Goal: Task Accomplishment & Management: Use online tool/utility

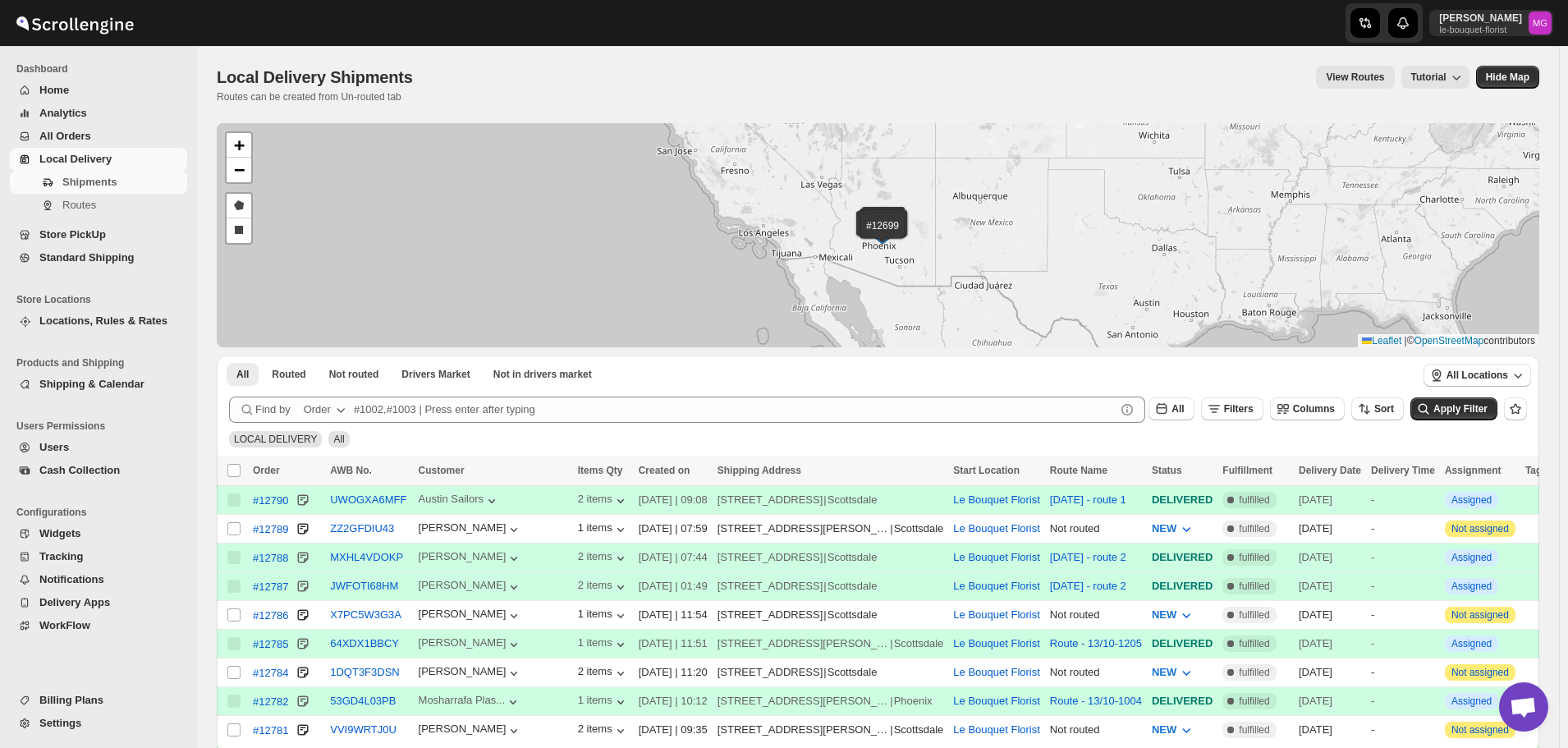
scroll to position [1049, 0]
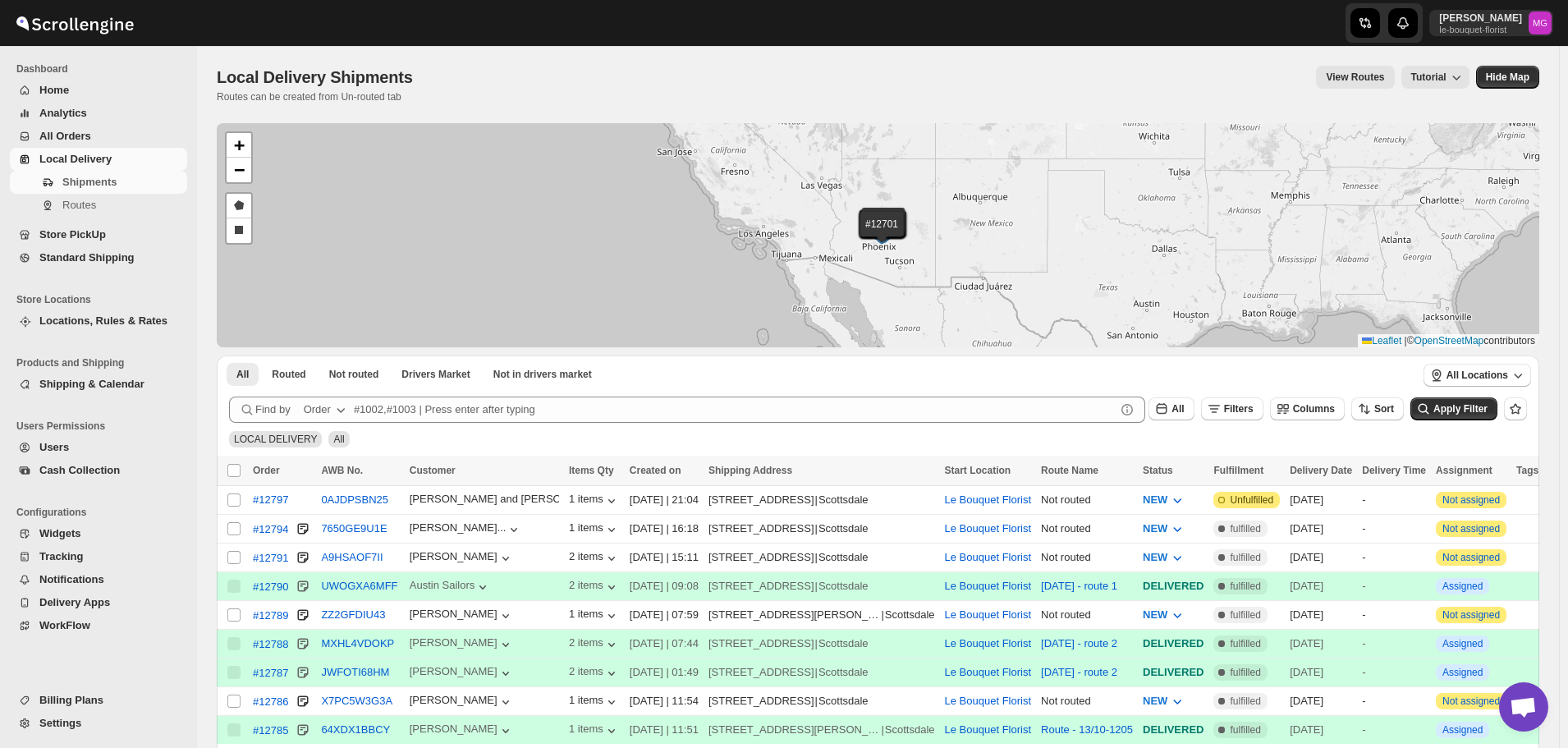
scroll to position [1049, 0]
click at [1236, 420] on div "Find by Order All Filters Columns Sort" at bounding box center [816, 410] width 1174 height 26
click at [1222, 413] on icon "button" at bounding box center [1214, 409] width 17 height 17
click at [1241, 465] on button "Add Filter" at bounding box center [1249, 473] width 79 height 23
click at [1189, 471] on button "Select" at bounding box center [1158, 474] width 123 height 23
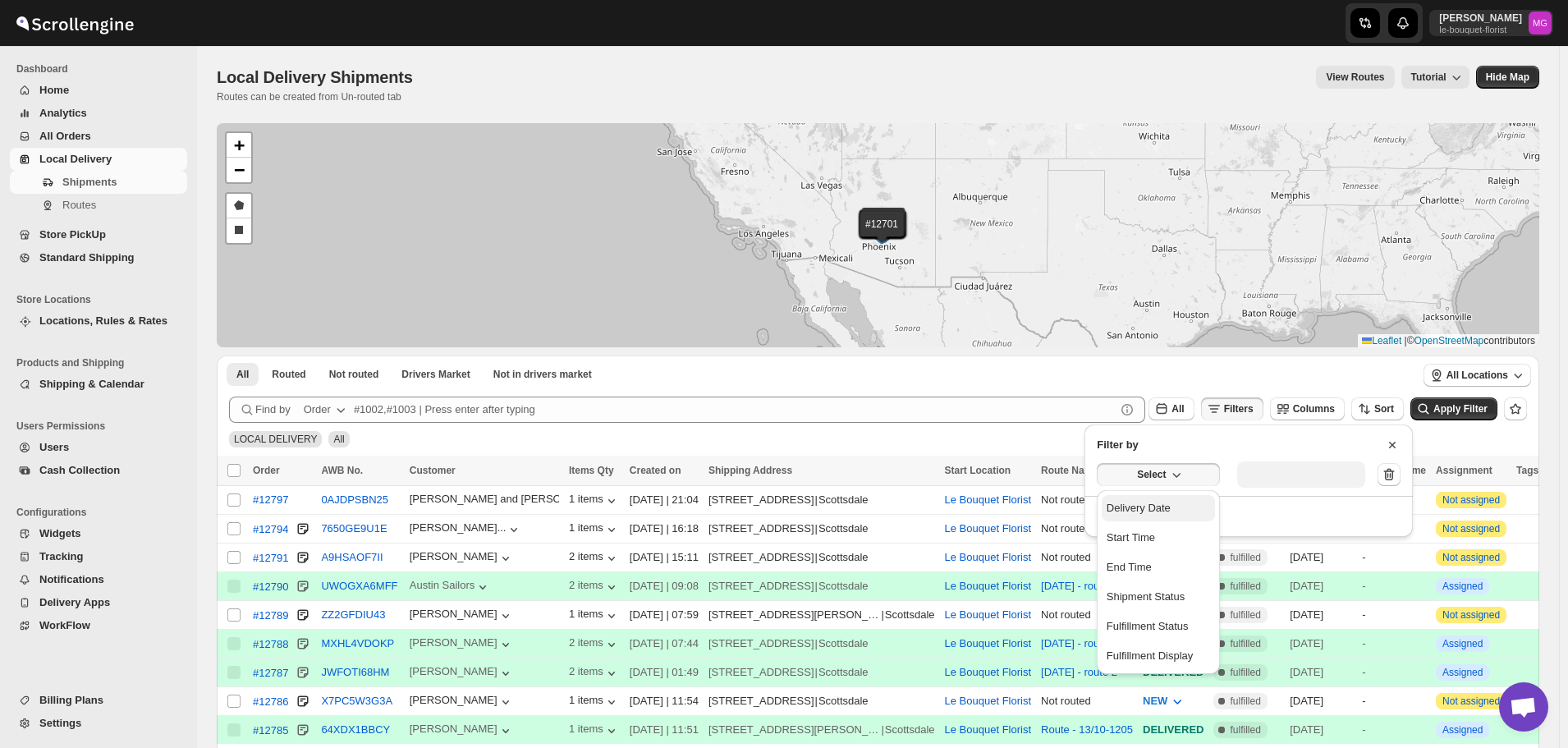
click at [1191, 500] on button "Delivery Date" at bounding box center [1158, 508] width 114 height 26
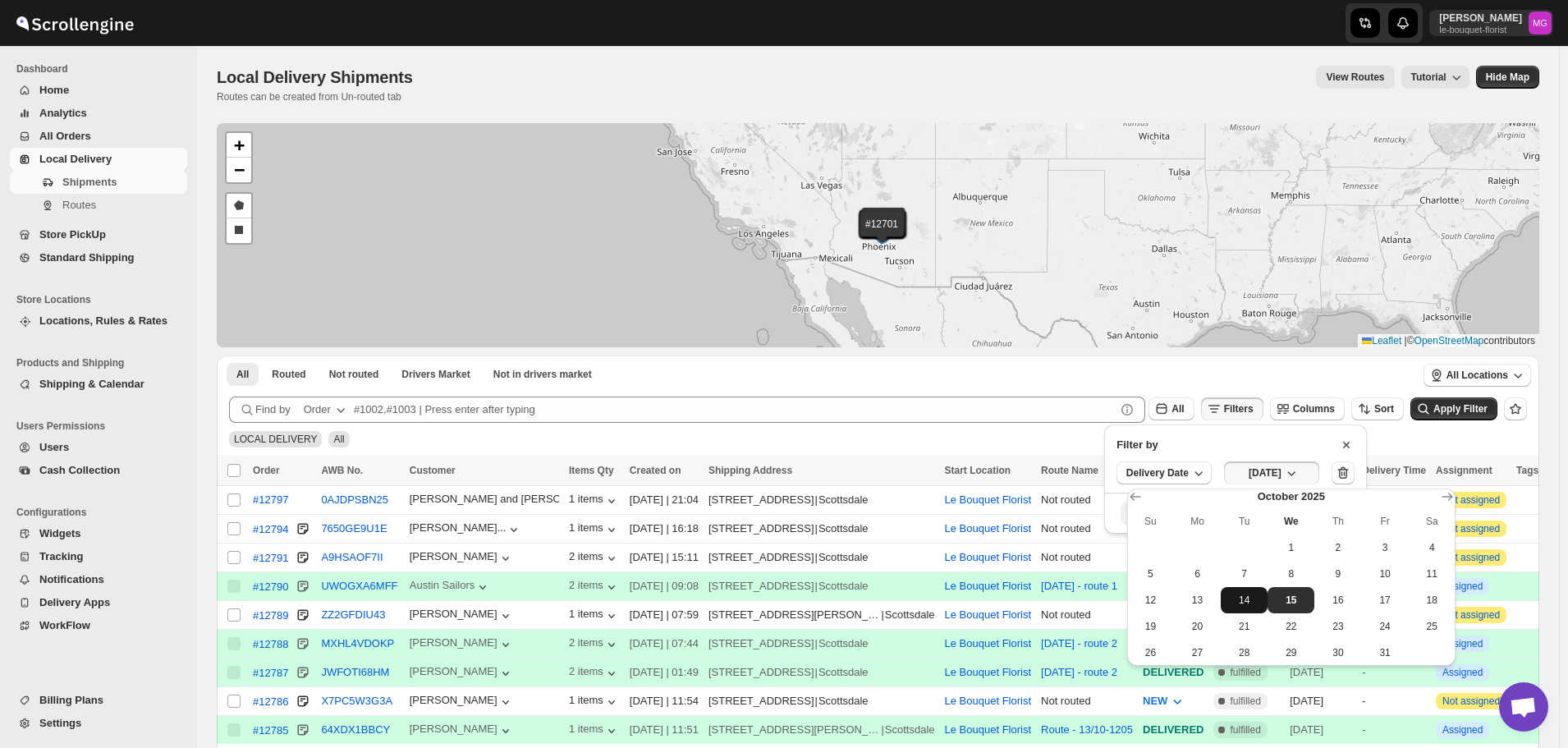
click at [1245, 607] on button "14" at bounding box center [1243, 600] width 47 height 26
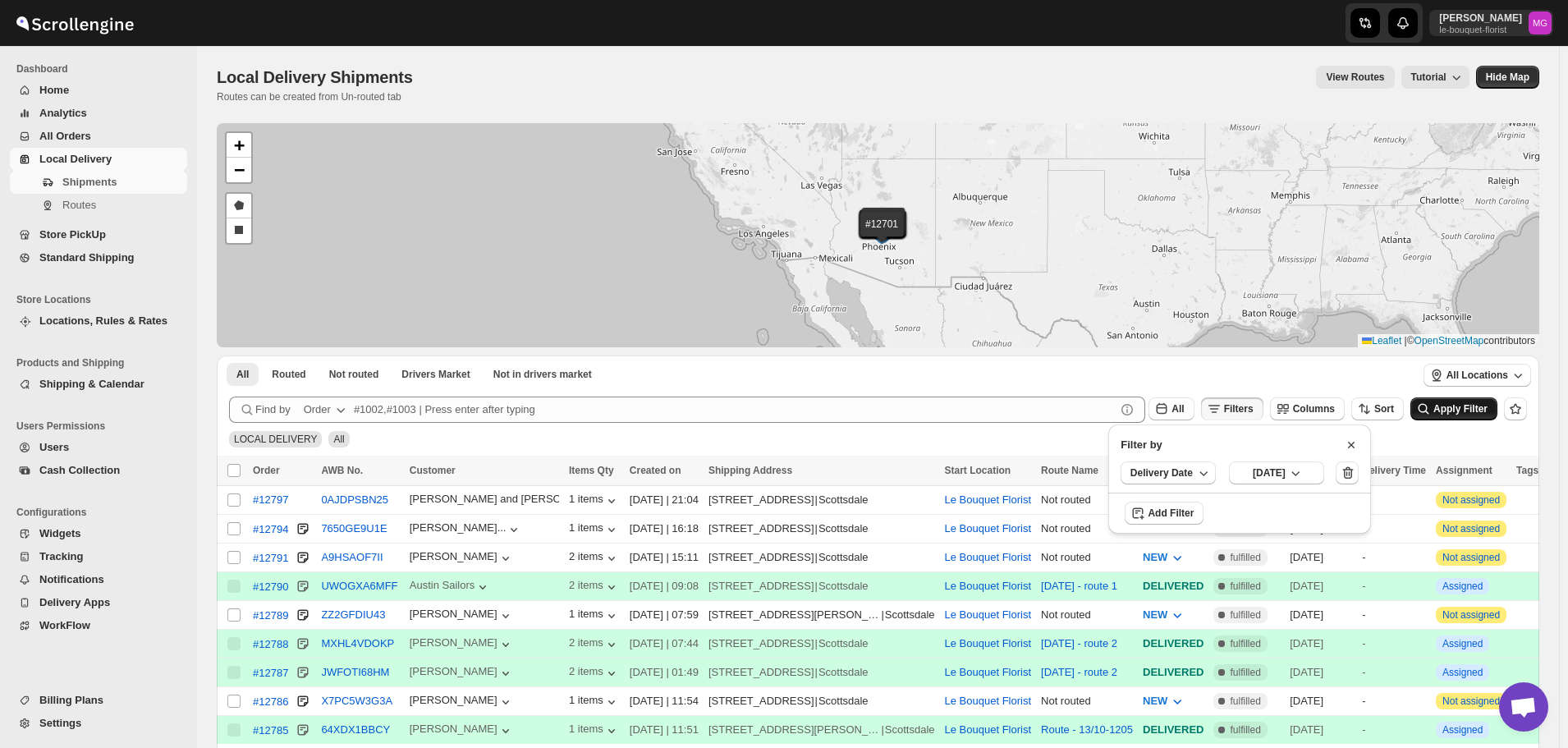
click at [1467, 413] on span "Apply Filter" at bounding box center [1460, 409] width 55 height 11
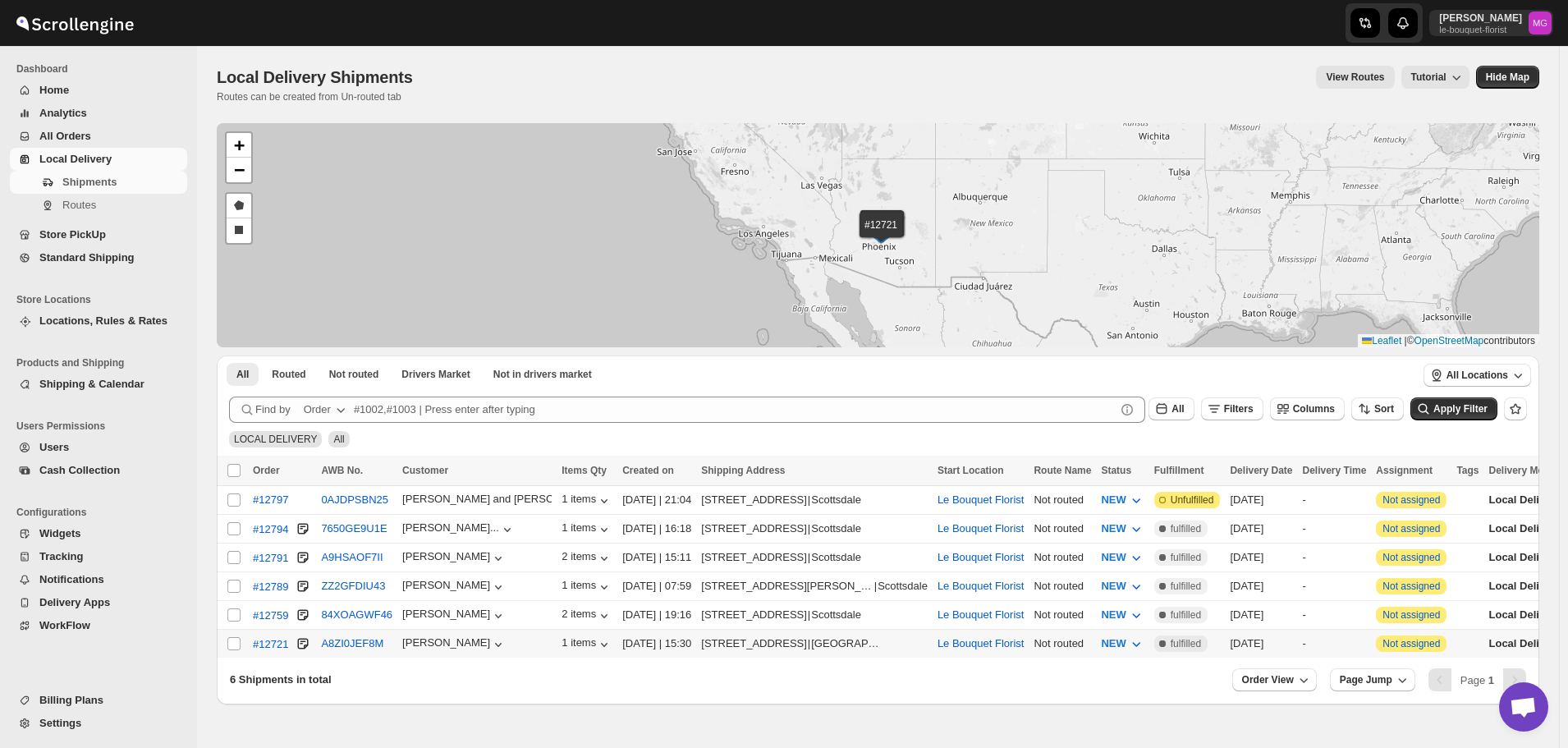
click at [235, 647] on td "Select shipment" at bounding box center [232, 644] width 31 height 29
checkbox input "true"
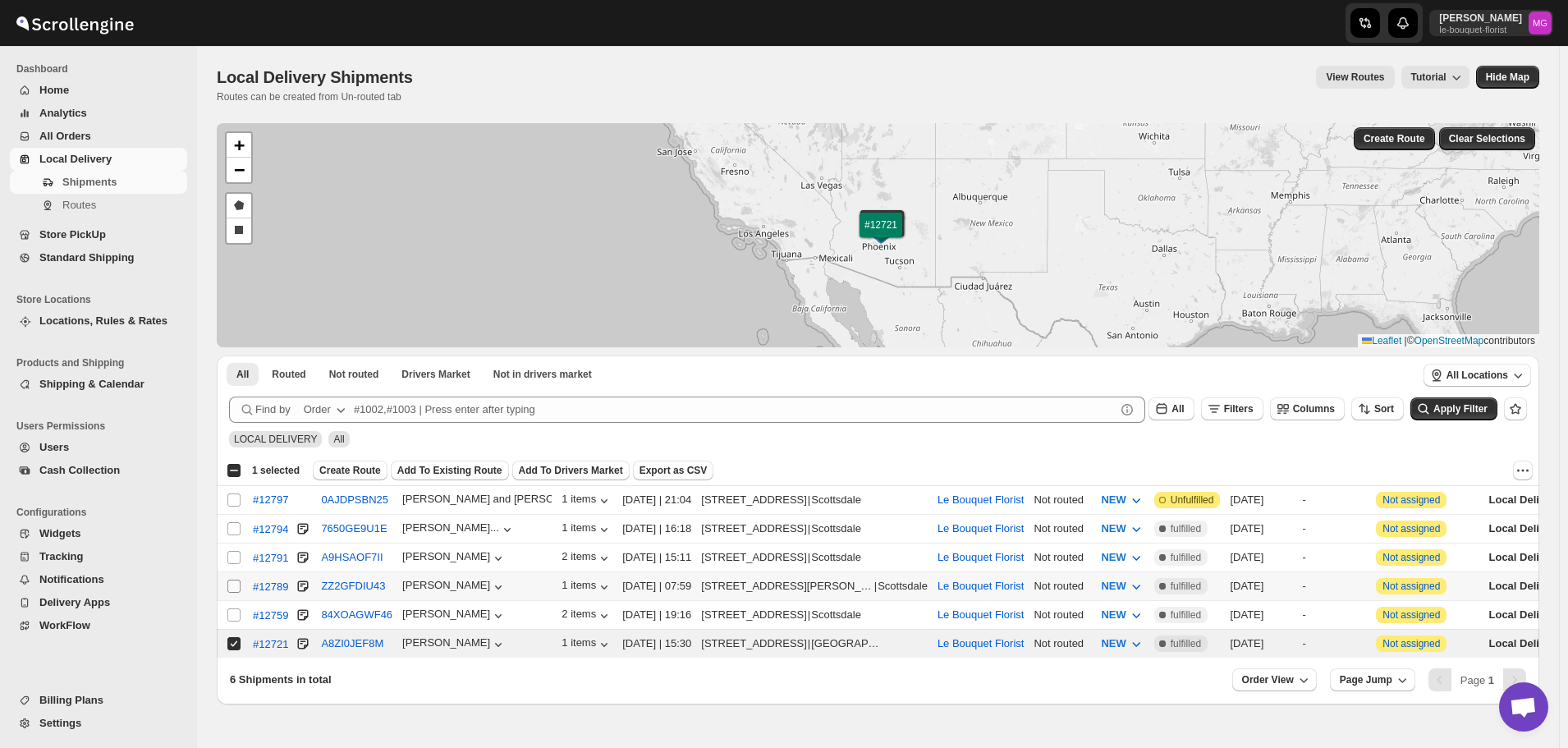
click at [236, 580] on input "Select shipment" at bounding box center [234, 586] width 13 height 13
checkbox input "true"
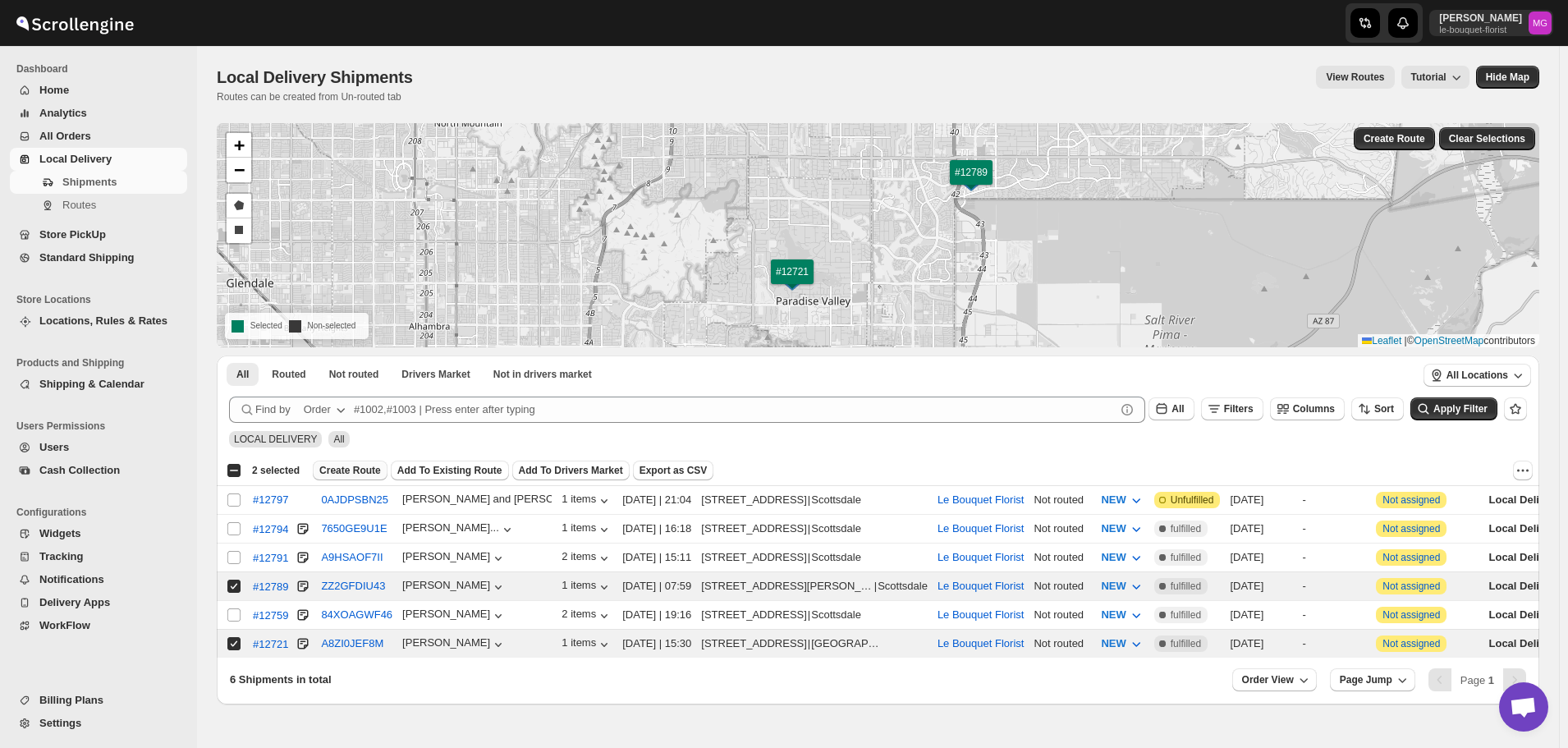
click at [356, 467] on span "Create Route" at bounding box center [349, 471] width 62 height 13
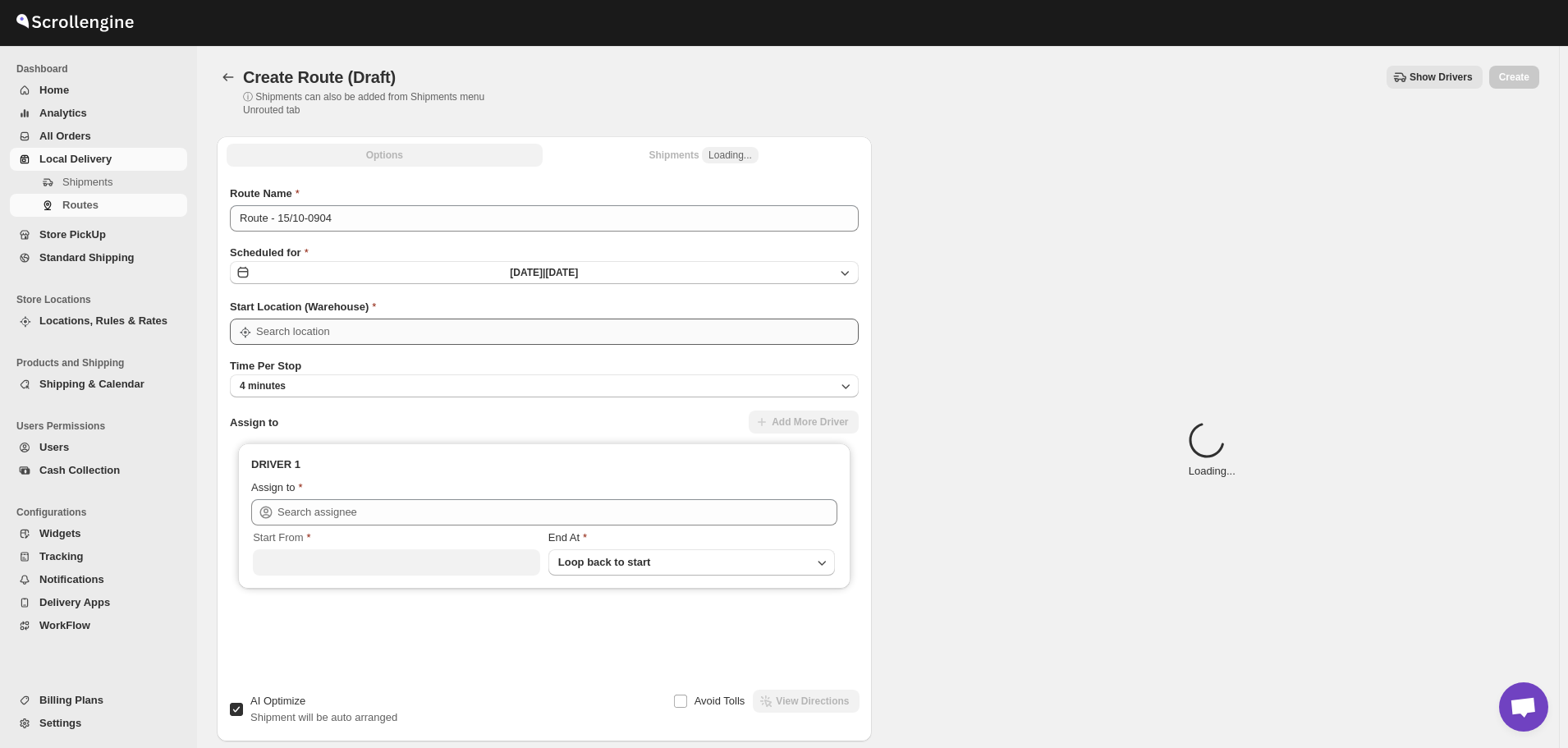
type input "Le Bouquet Florist"
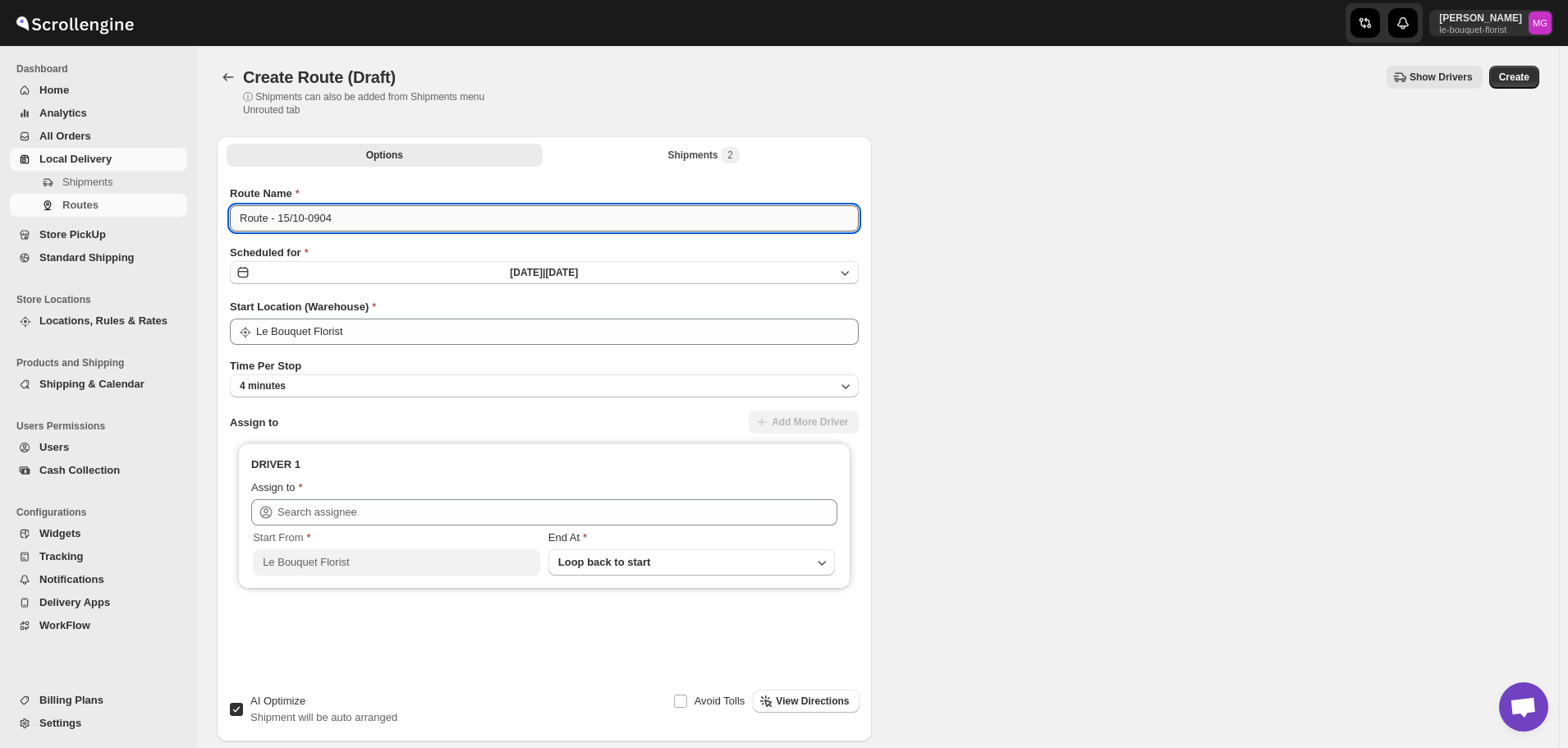
click at [324, 209] on input "Route - 15/10-0904" at bounding box center [545, 218] width 629 height 26
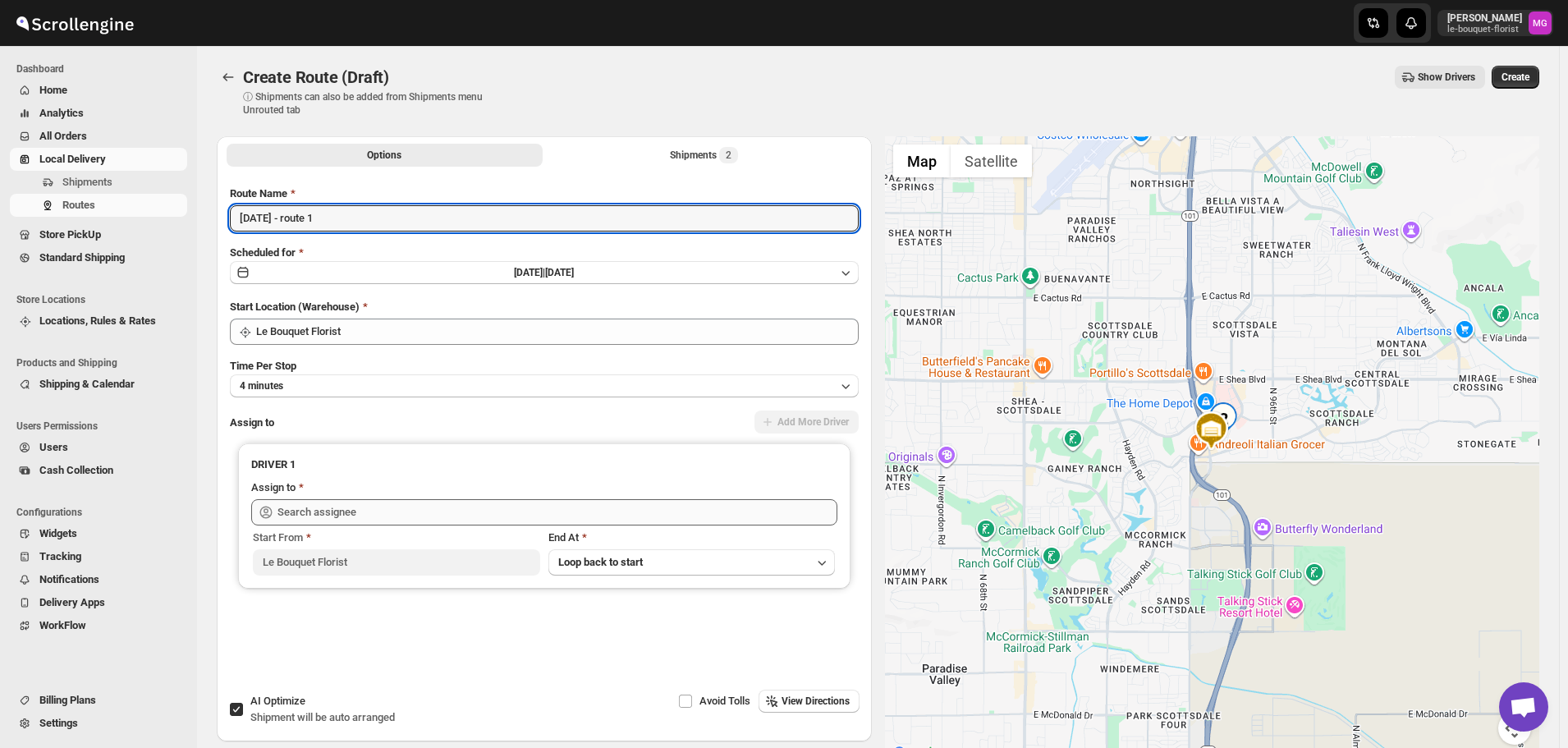
type input "[DATE] - route 1"
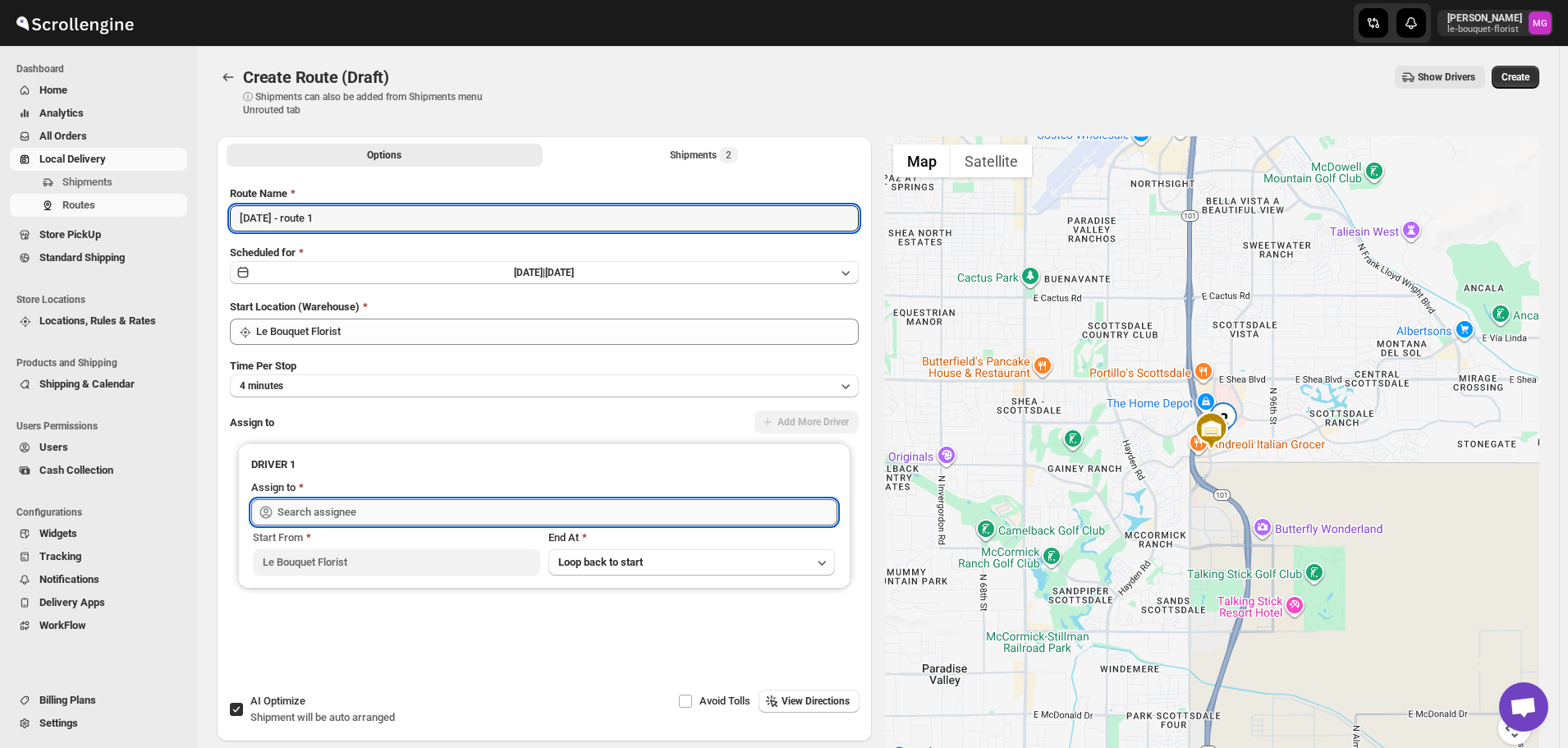
click at [321, 503] on input "text" at bounding box center [557, 512] width 559 height 26
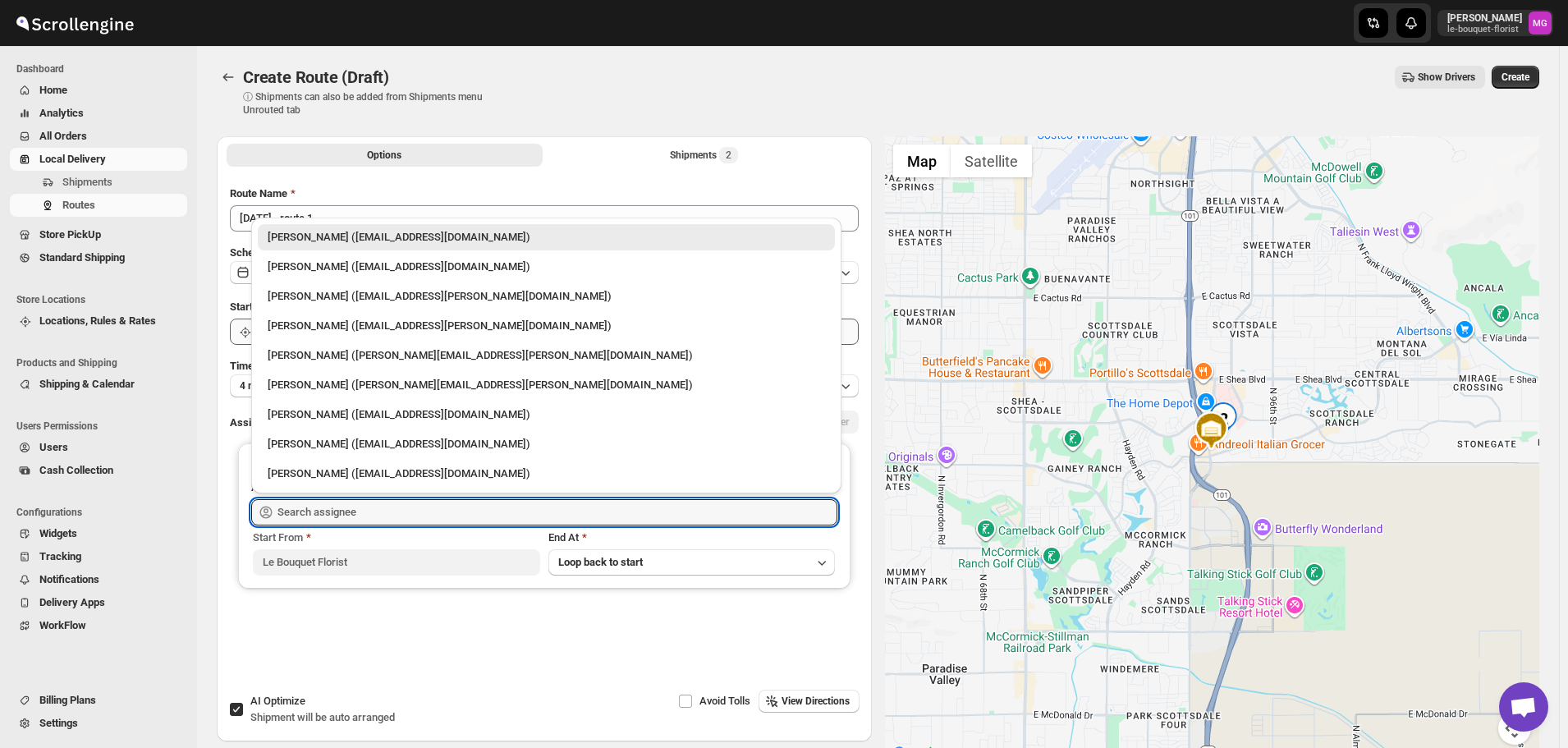
click at [322, 343] on div "Gene Rayborn (gene.rayborn@gmail.com)" at bounding box center [546, 355] width 577 height 26
type input "Gene Rayborn (gene.rayborn@gmail.com)"
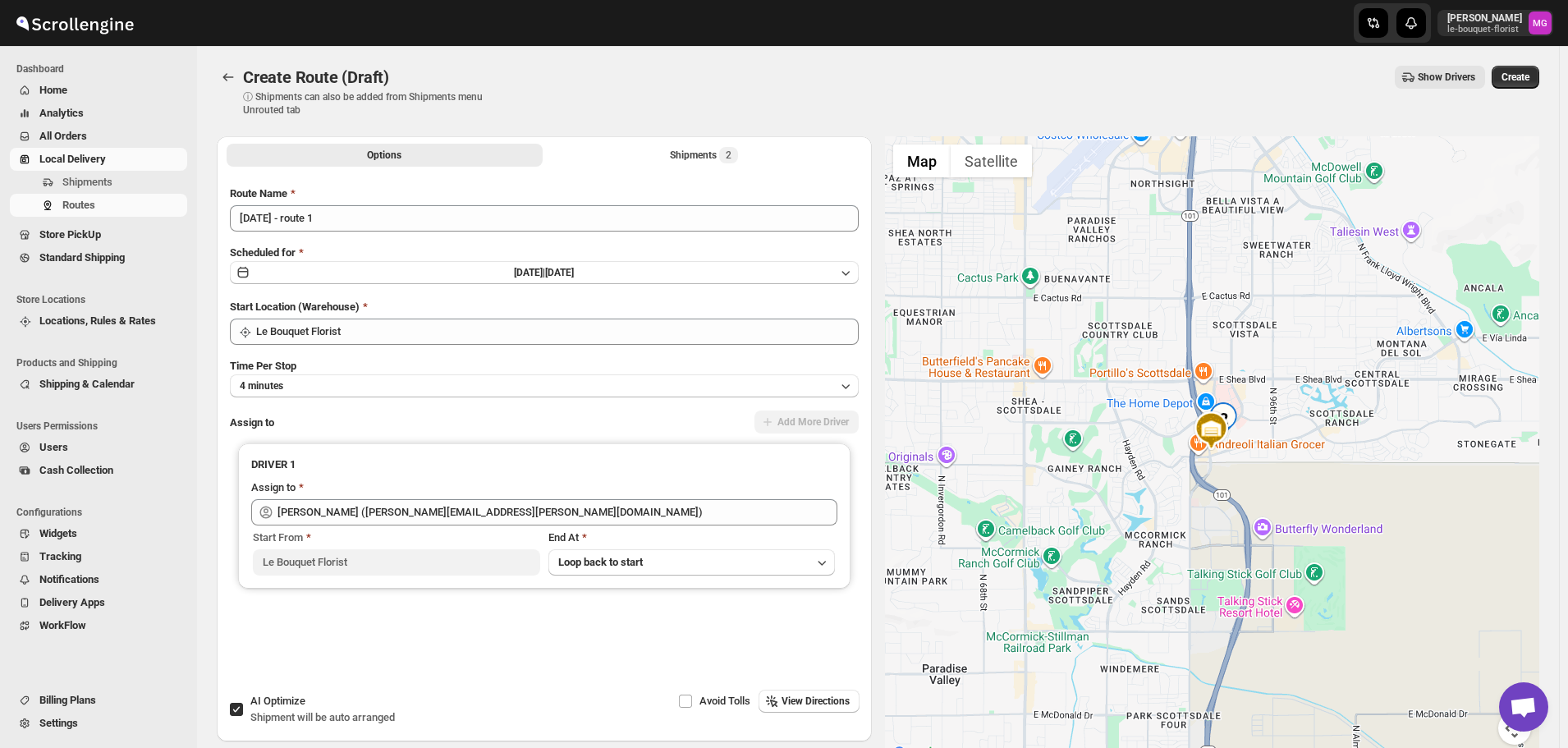
click at [296, 692] on label "AI Optimize Shipment will be auto arranged" at bounding box center [312, 709] width 165 height 40
click at [243, 703] on input "AI Optimize Shipment will be auto arranged" at bounding box center [237, 709] width 13 height 13
drag, startPoint x: 259, startPoint y: 699, endPoint x: 260, endPoint y: 690, distance: 9.1
click at [259, 698] on span "AI Optimize" at bounding box center [277, 700] width 55 height 12
click at [243, 703] on input "AI Optimize Shipment will be auto arranged" at bounding box center [237, 709] width 13 height 13
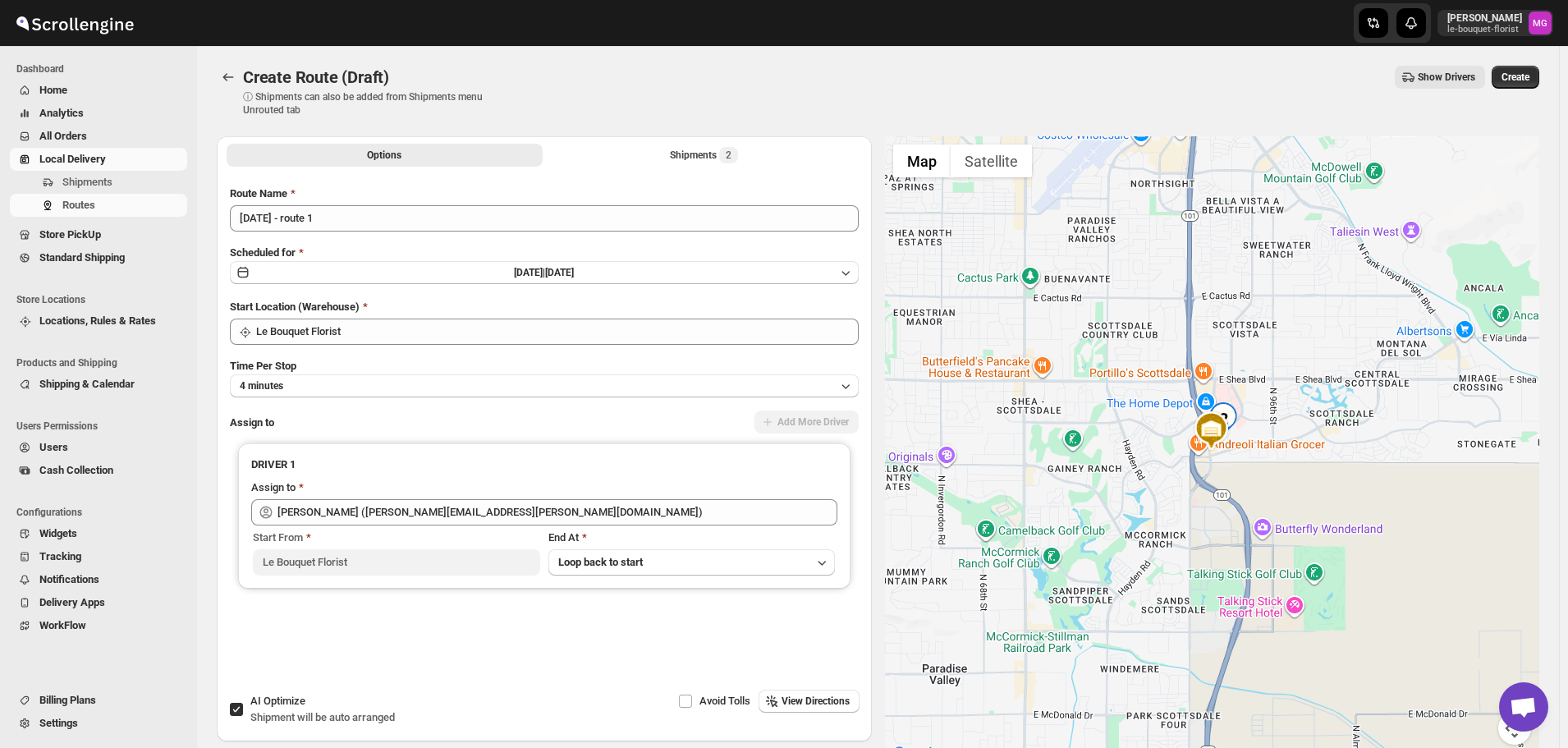
click at [619, 194] on div "Route Name" at bounding box center [545, 194] width 629 height 17
click at [659, 154] on button "Shipments 2" at bounding box center [704, 154] width 316 height 23
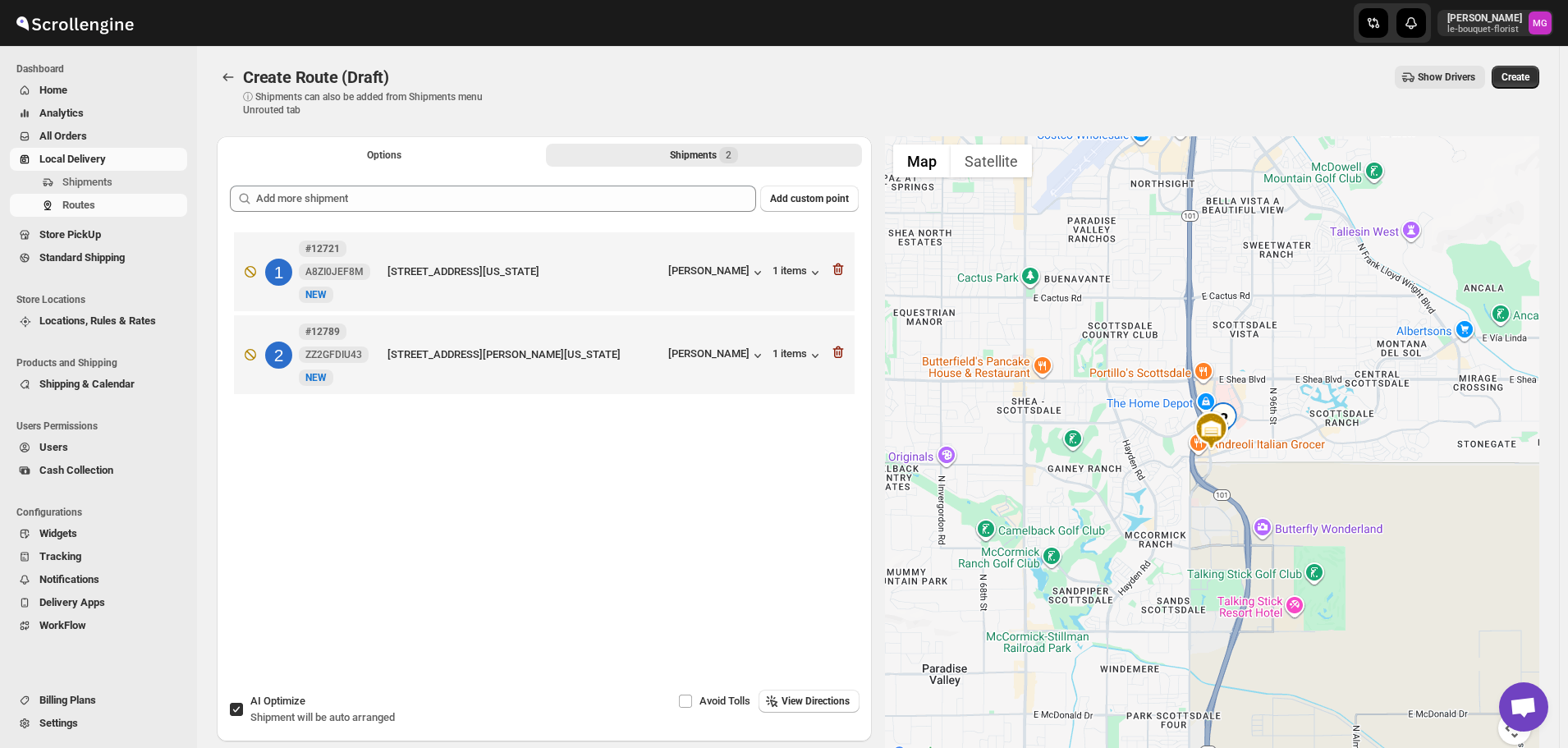
click at [209, 705] on div "Options Shipments 2 More views Options Shipments 2 More views Add custom point …" at bounding box center [871, 443] width 1335 height 641
click at [252, 698] on span "AI Optimize" at bounding box center [277, 700] width 55 height 12
click at [243, 703] on input "AI Optimize Shipment will be auto arranged" at bounding box center [237, 709] width 13 height 13
checkbox input "false"
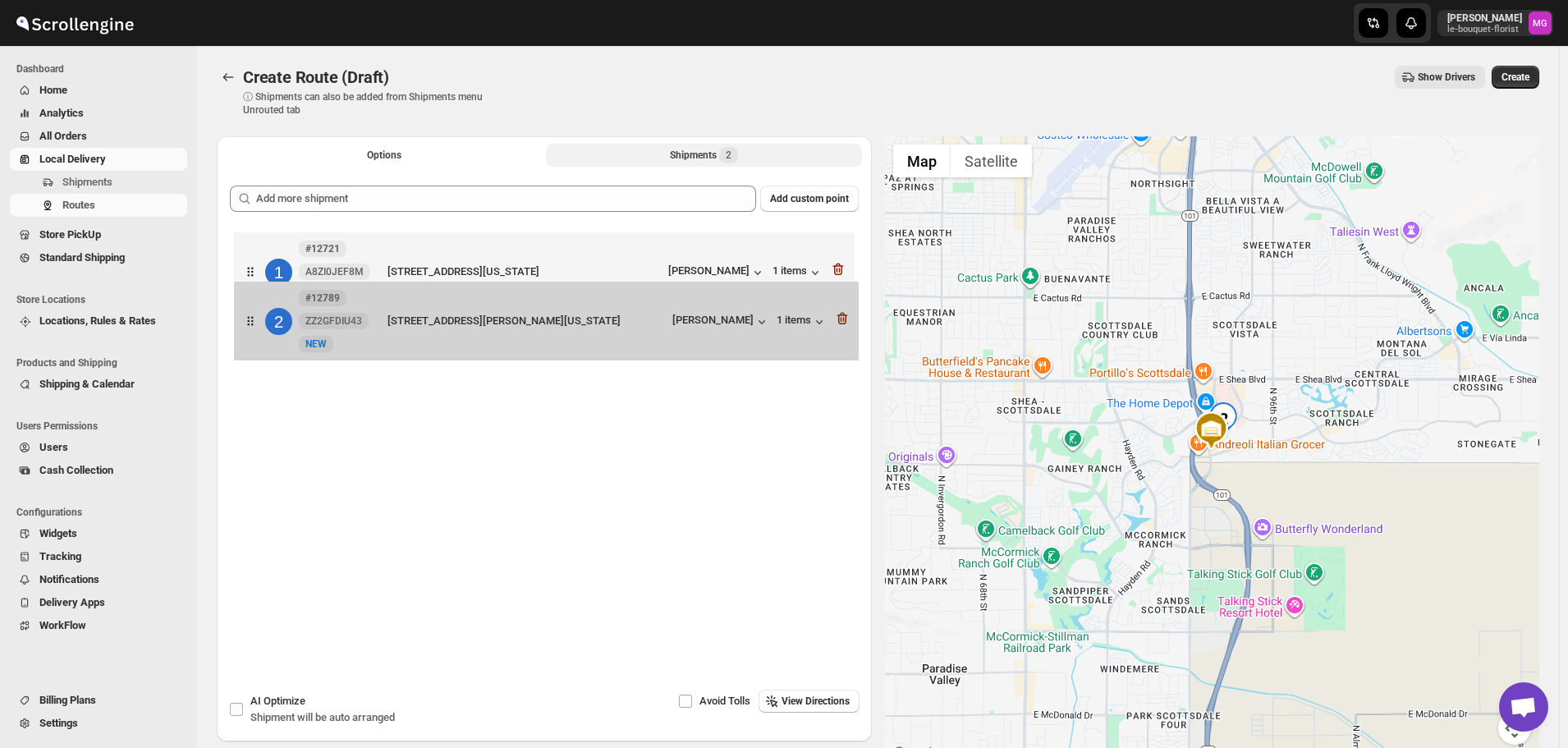
drag, startPoint x: 561, startPoint y: 339, endPoint x: 567, endPoint y: 245, distance: 94.2
click at [567, 247] on div "1 #12721 A8ZI0JEF8M New NEW 6837 N Lost Dutchman Dr, Paradise Valley, Arizona, …" at bounding box center [545, 315] width 629 height 174
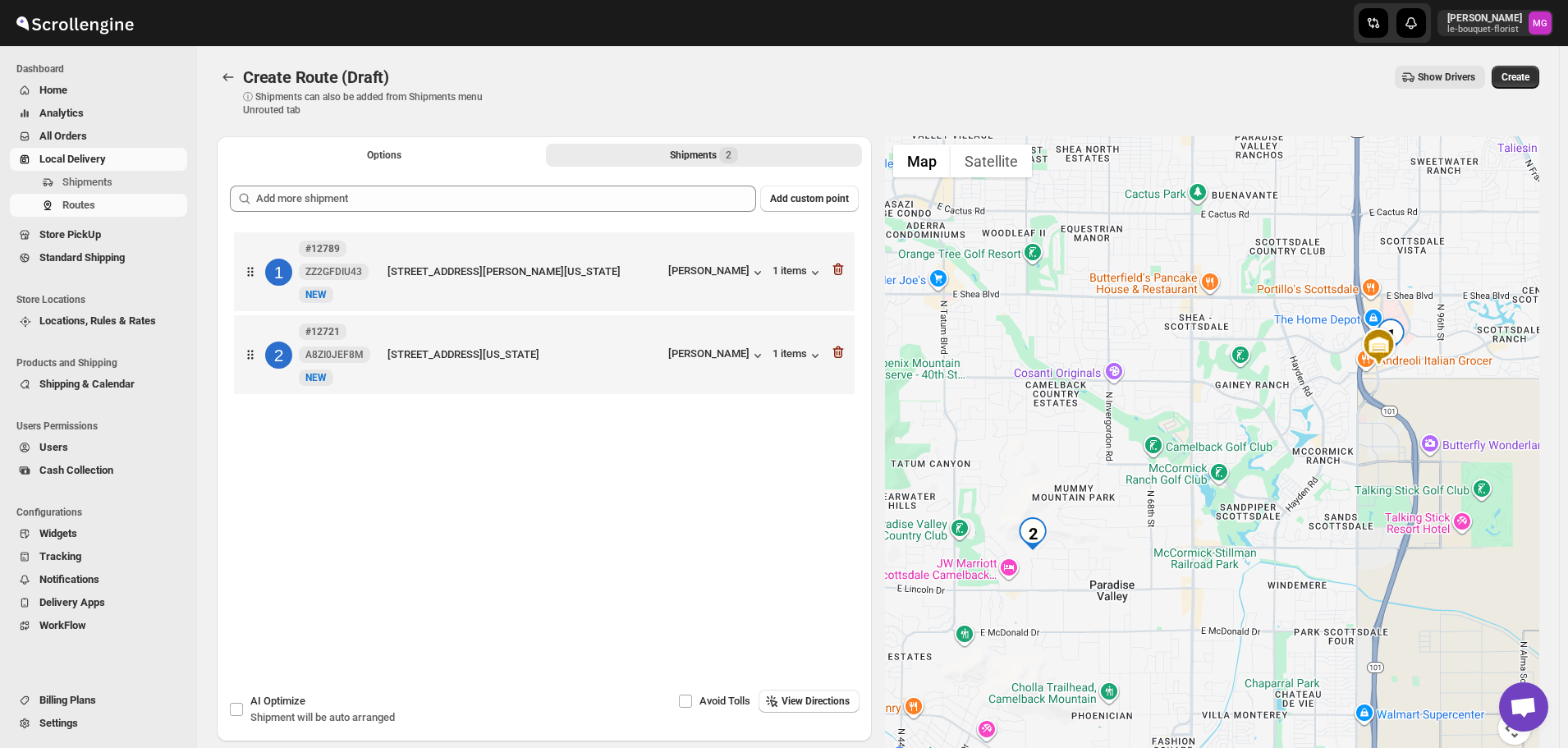
click at [1531, 89] on div "Create Route (Draft) ⓘ Shipments can also be added from Shipments menu Unrouted…" at bounding box center [877, 91] width 1322 height 51
click at [1529, 73] on span "Create" at bounding box center [1515, 77] width 28 height 13
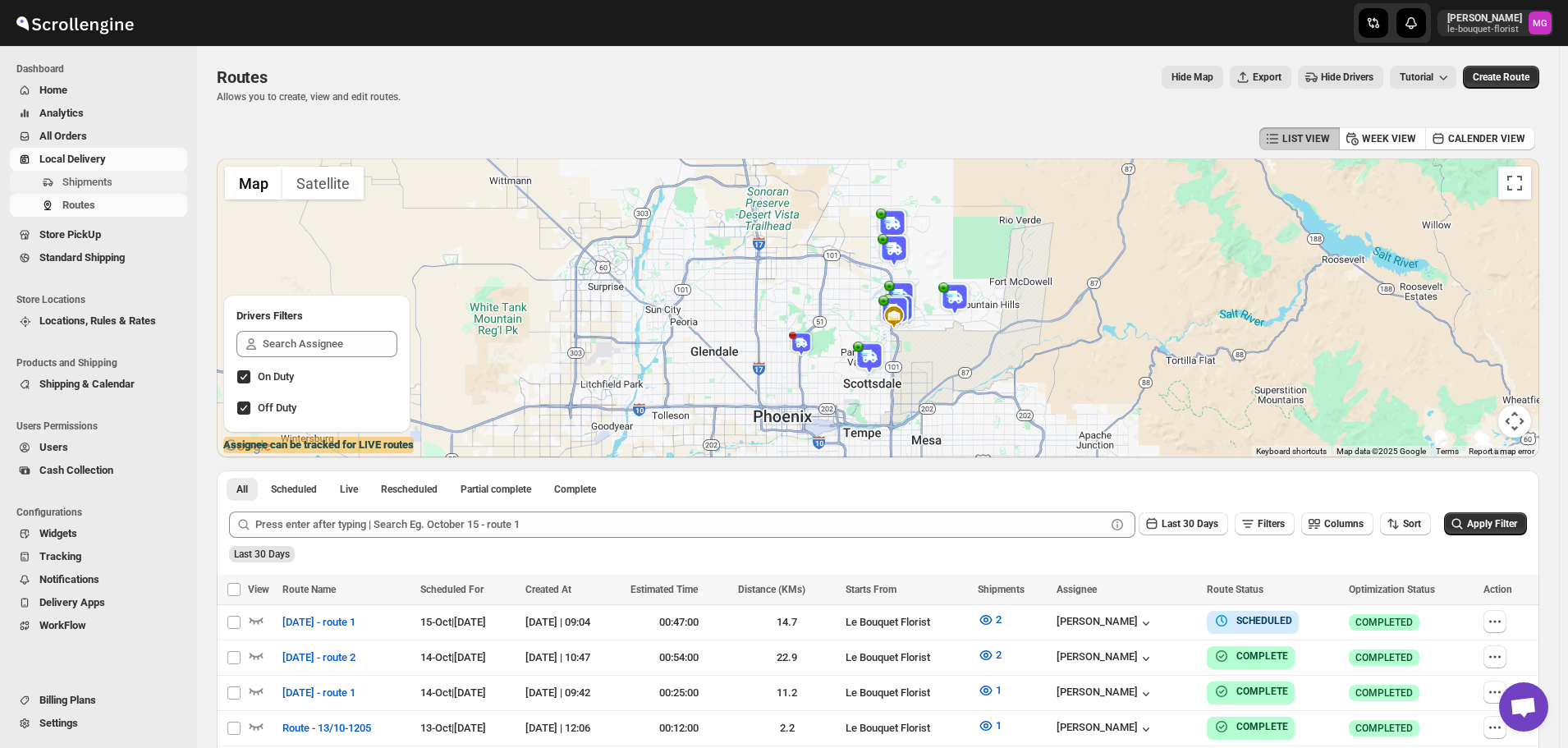
click at [121, 174] on span "Shipments" at bounding box center [122, 182] width 121 height 17
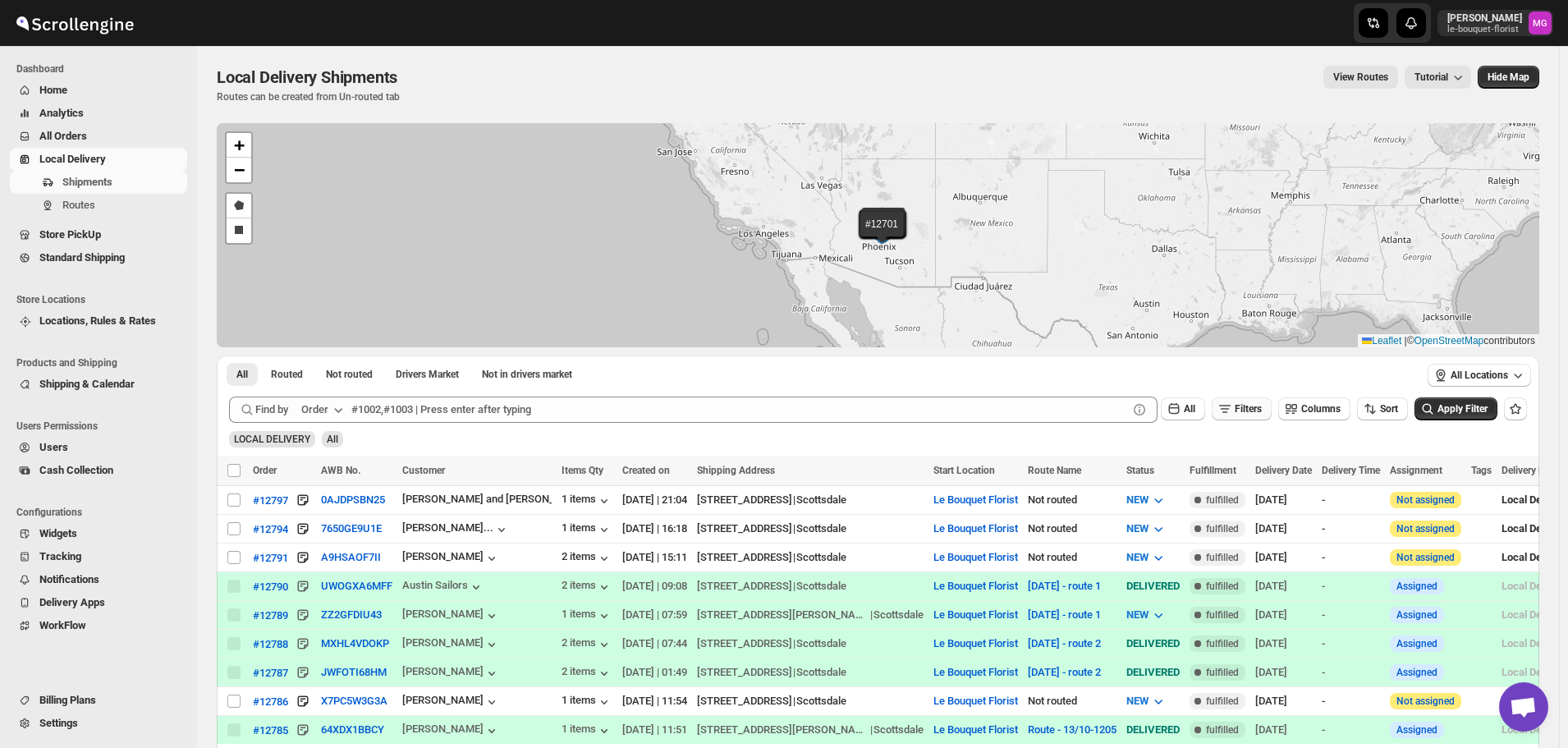
click at [1255, 414] on span "Filters" at bounding box center [1247, 409] width 27 height 11
click at [1252, 472] on span "Add Filter" at bounding box center [1254, 473] width 43 height 13
click at [1186, 467] on button "Select" at bounding box center [1158, 474] width 123 height 23
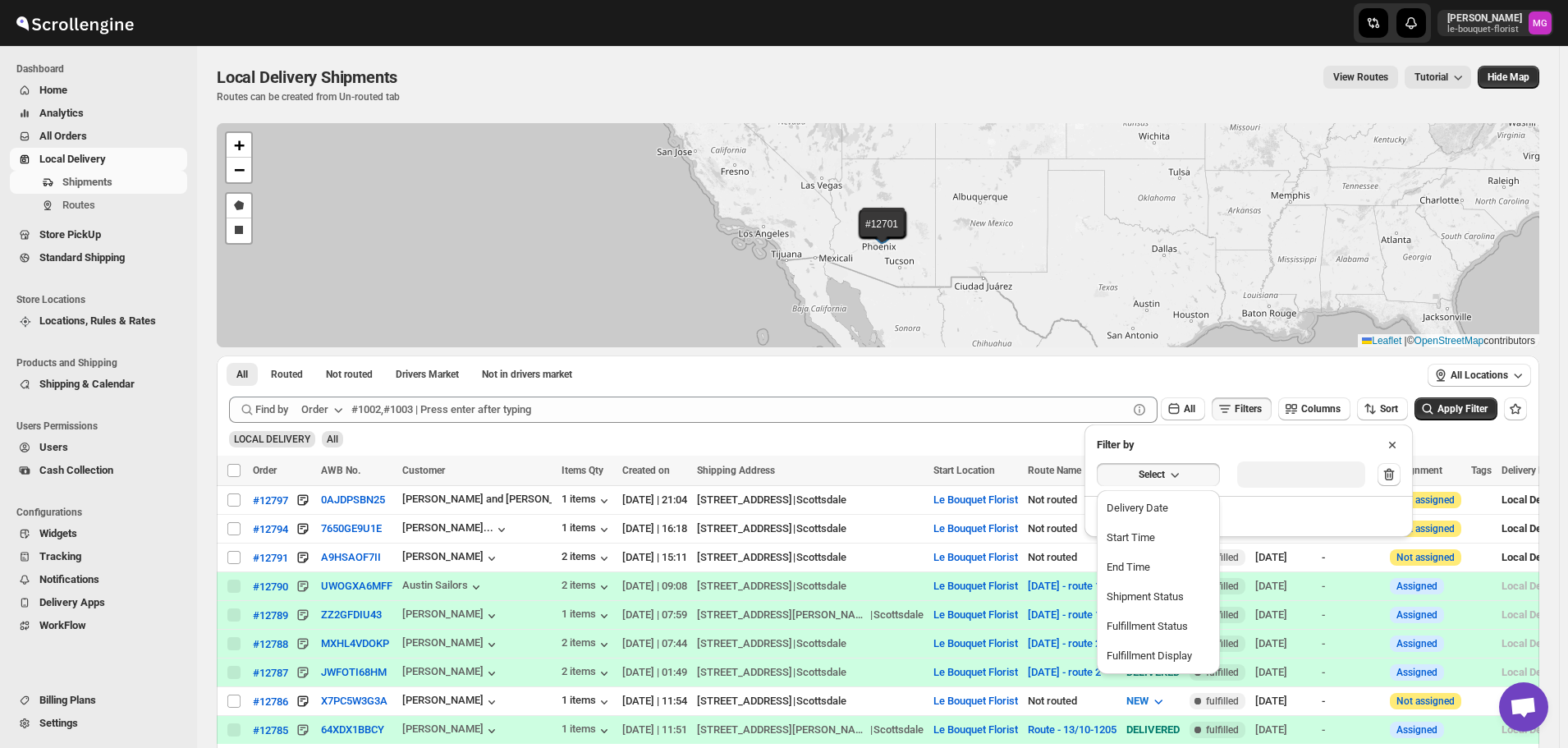
click at [1129, 495] on button "Delivery Date" at bounding box center [1158, 508] width 114 height 26
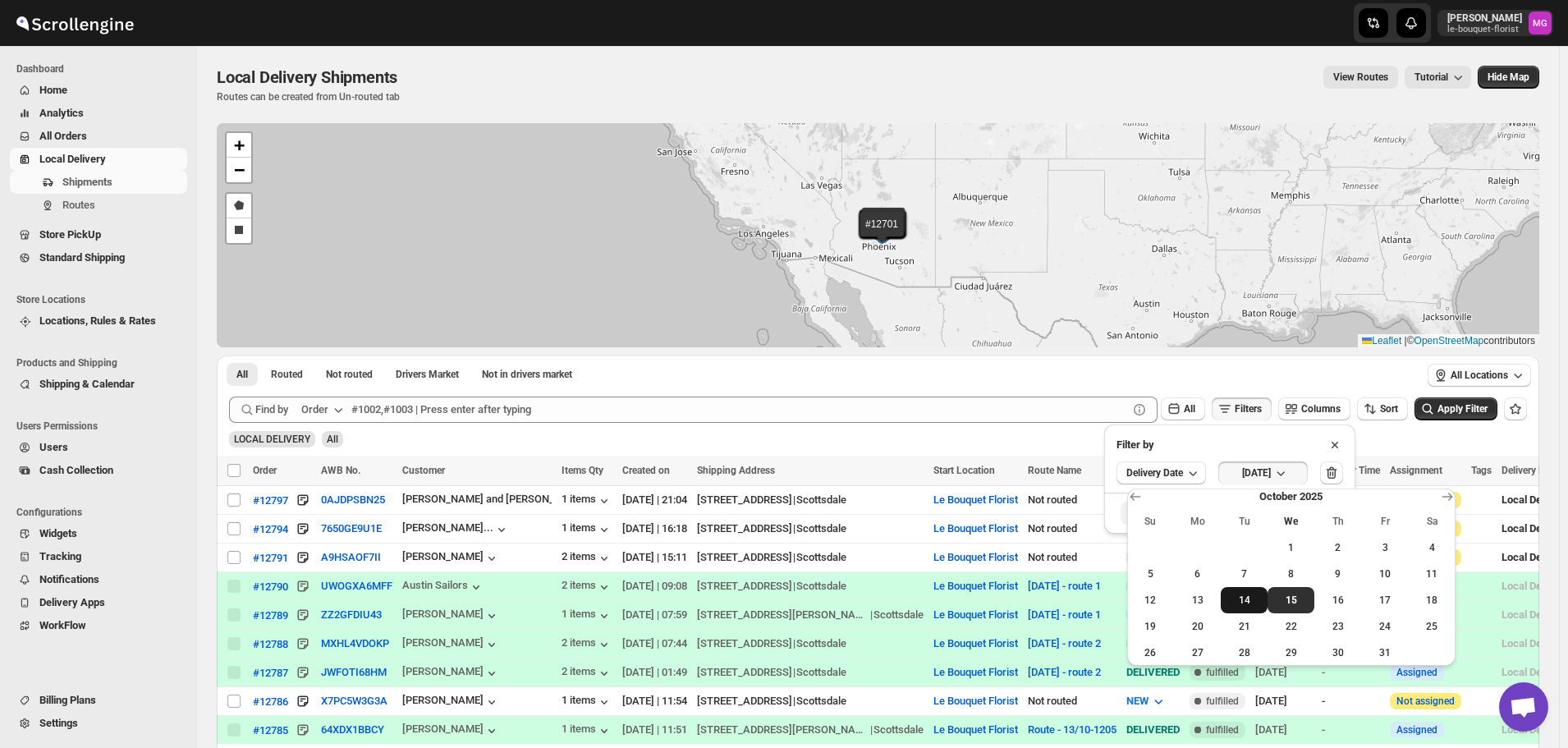
click at [1232, 604] on span "14" at bounding box center [1243, 600] width 33 height 13
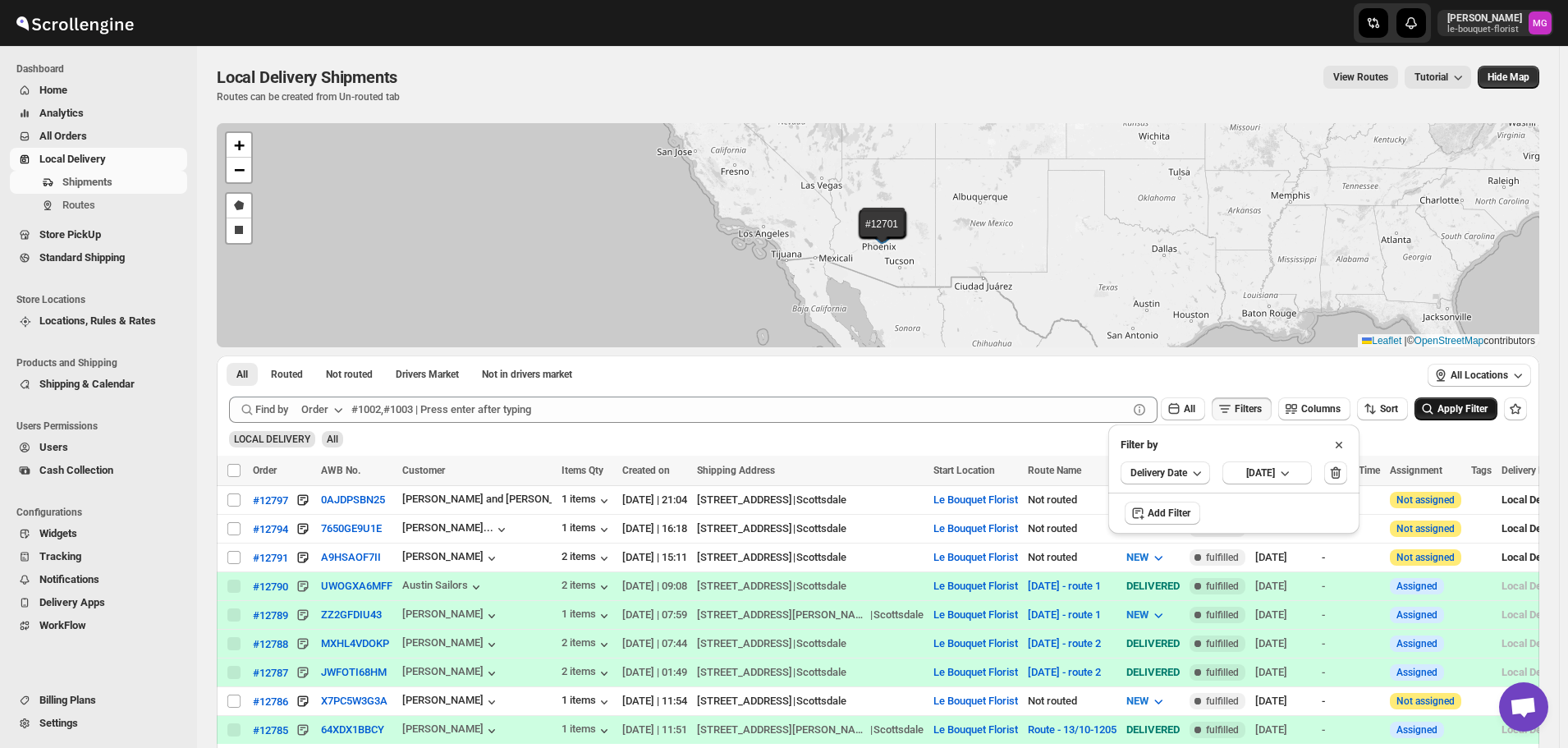
click at [1445, 420] on button "Apply Filter" at bounding box center [1456, 409] width 83 height 23
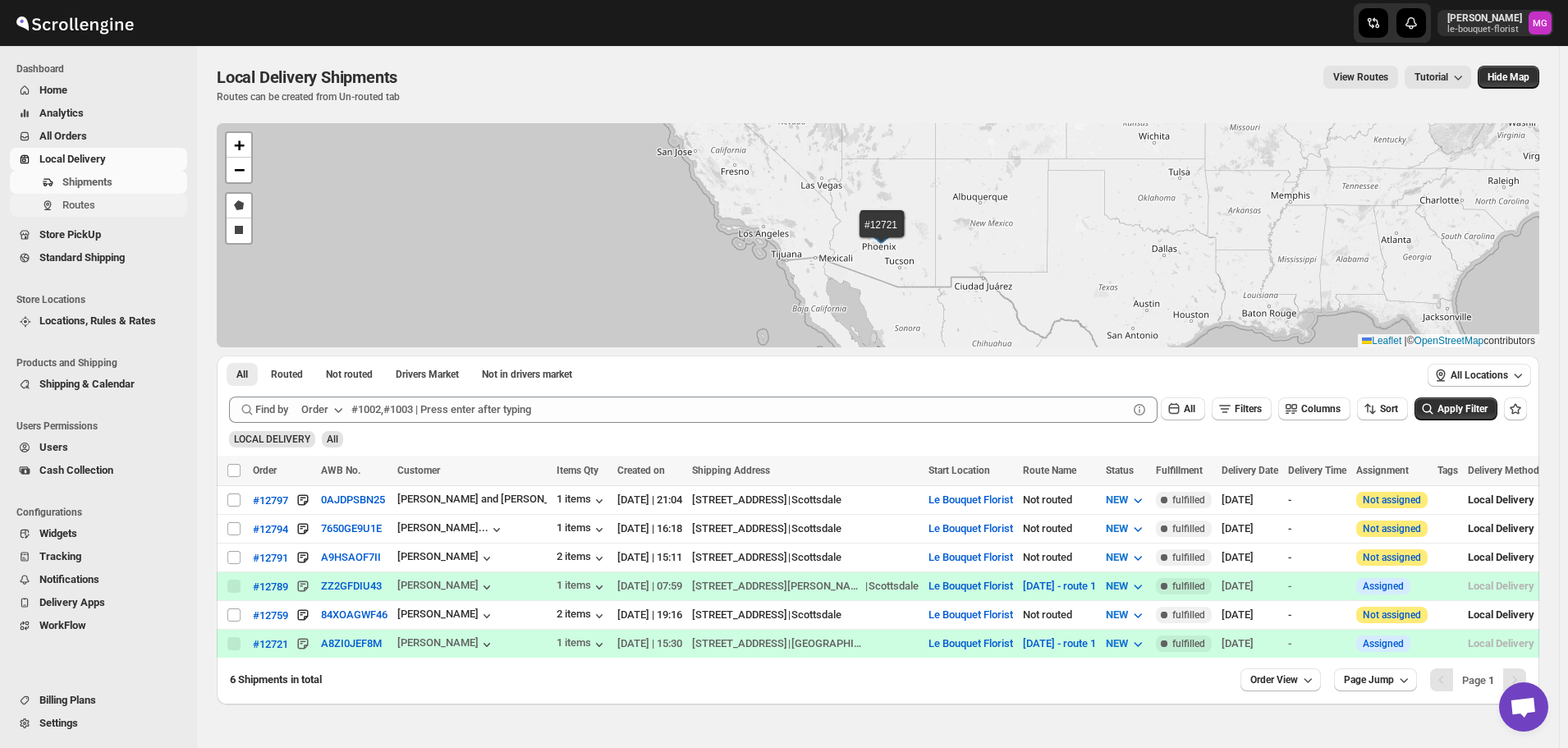
click at [96, 209] on span "Routes" at bounding box center [122, 205] width 121 height 17
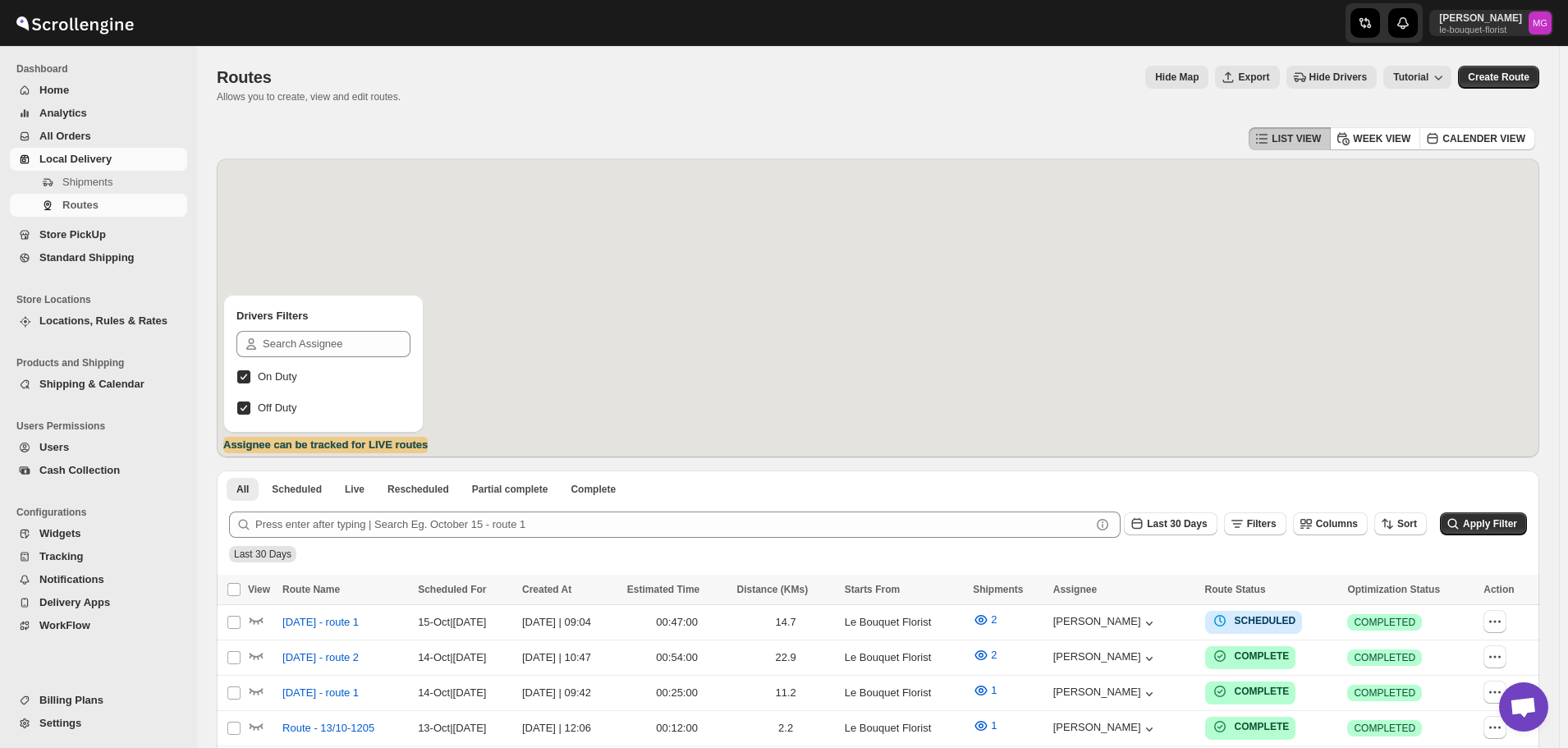
scroll to position [1049, 0]
click at [252, 616] on icon "button" at bounding box center [256, 619] width 17 height 17
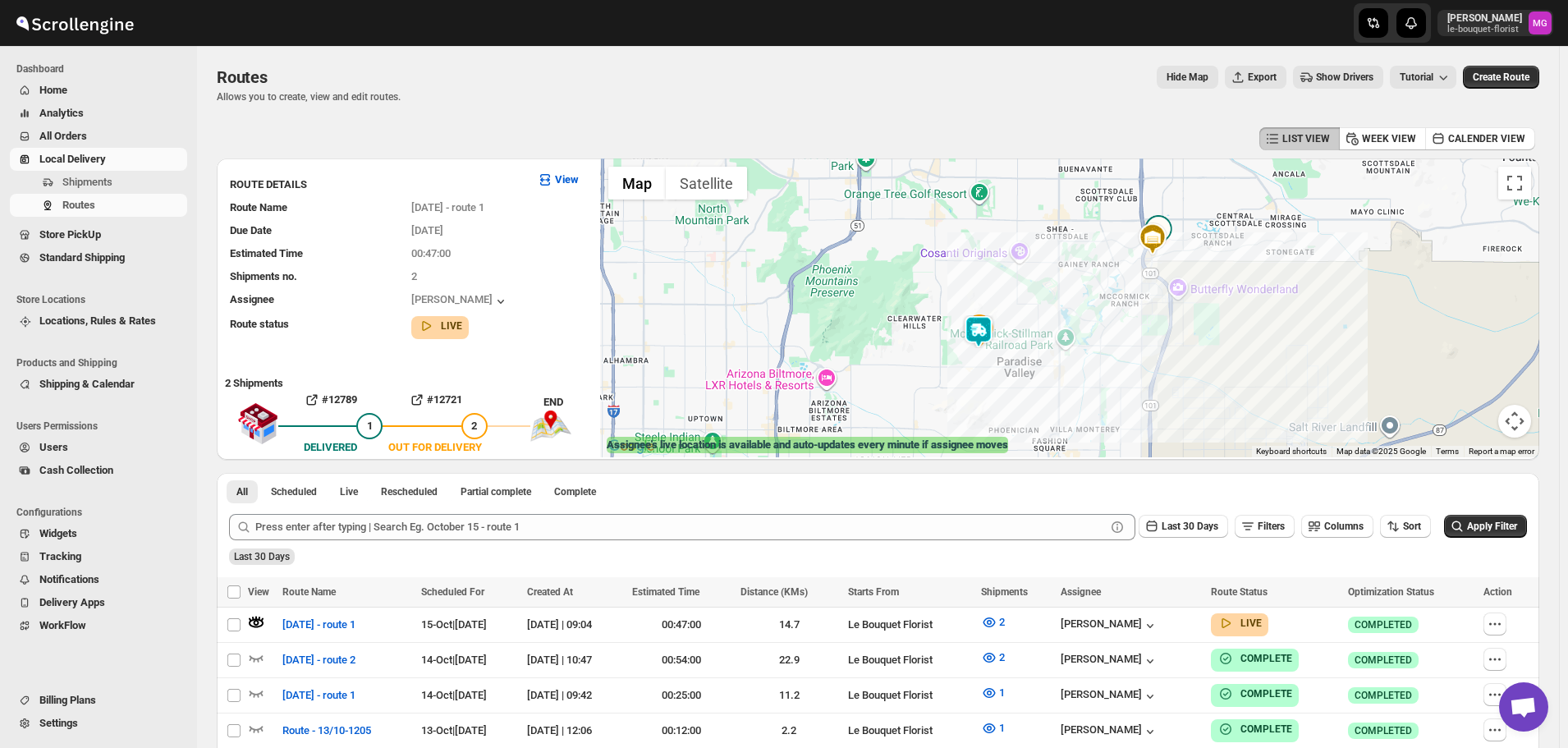
click at [972, 328] on img at bounding box center [979, 332] width 33 height 33
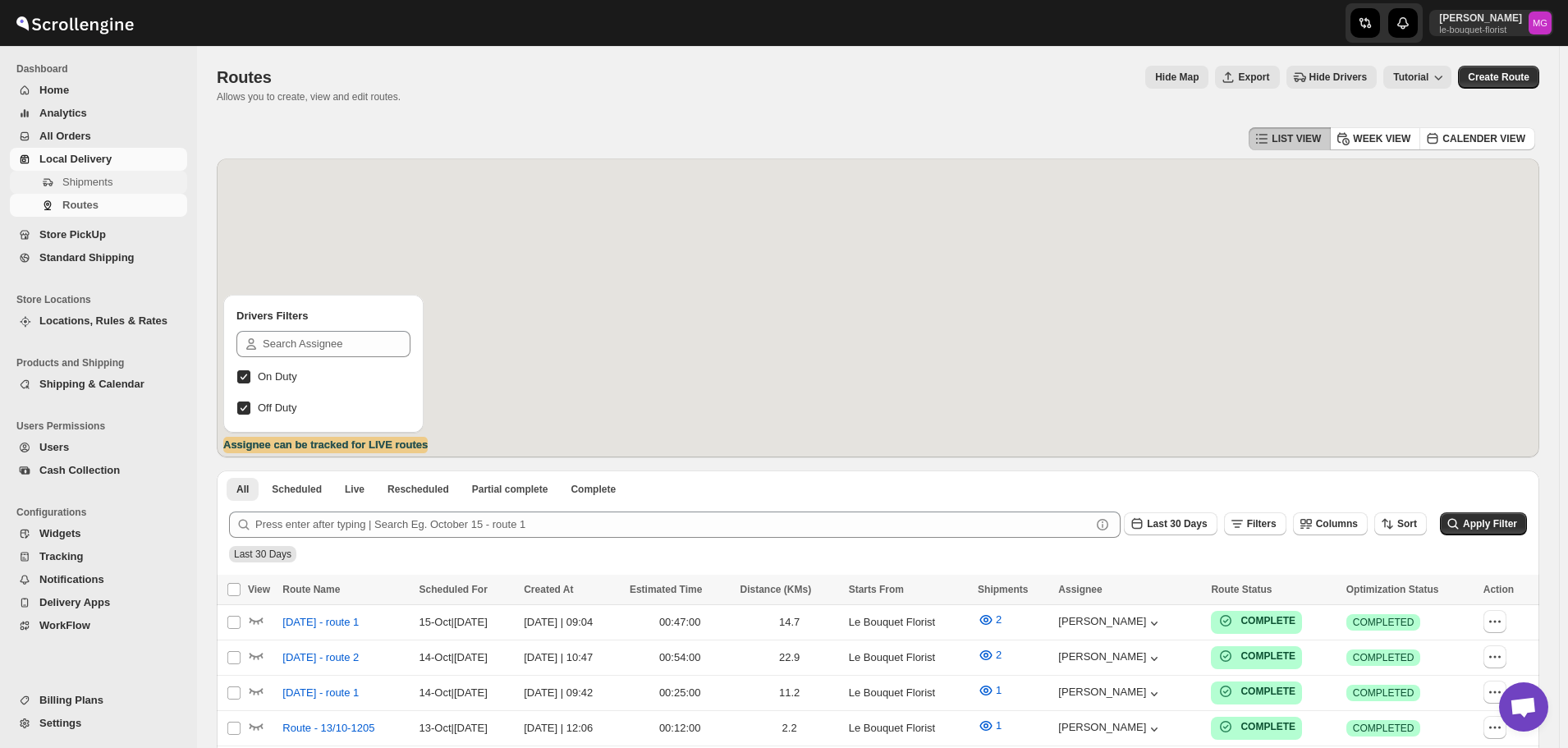
scroll to position [1049, 0]
click at [98, 181] on span "Shipments" at bounding box center [87, 181] width 50 height 12
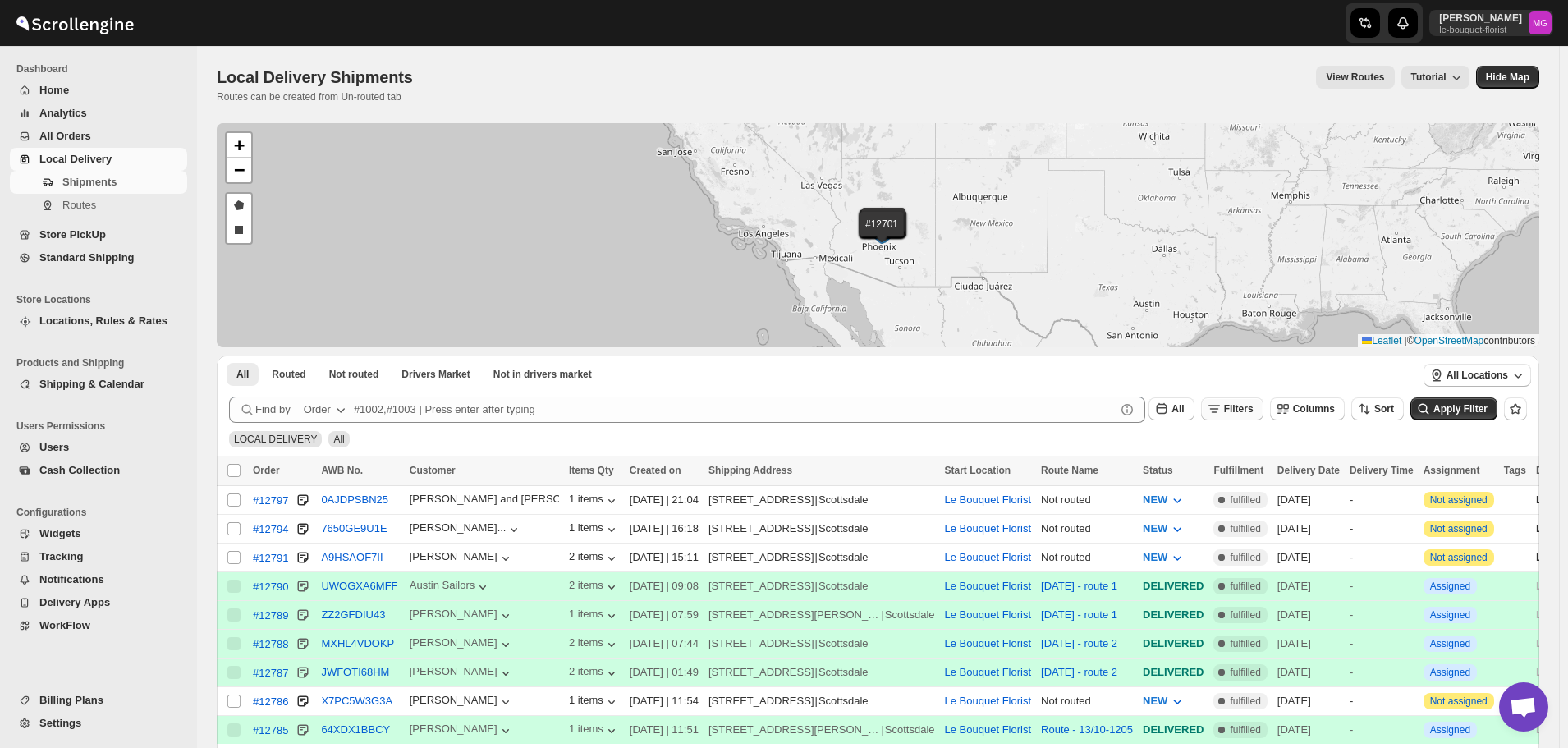
click at [1243, 399] on button "Filters" at bounding box center [1231, 409] width 62 height 23
click at [1222, 466] on icon "button" at bounding box center [1223, 473] width 17 height 17
click at [1205, 464] on button "Select" at bounding box center [1158, 474] width 123 height 23
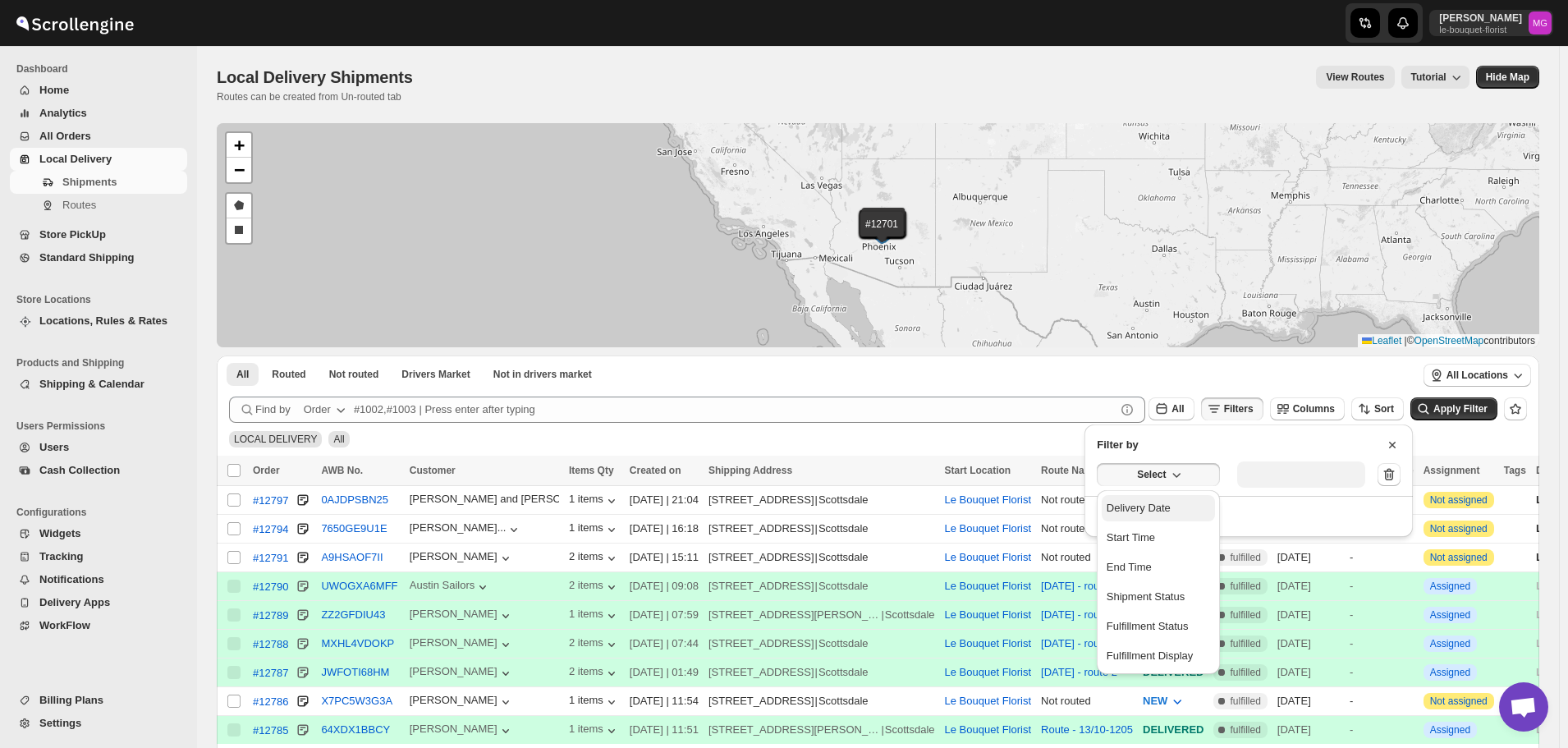
click at [1136, 501] on div "Delivery Date" at bounding box center [1138, 509] width 64 height 17
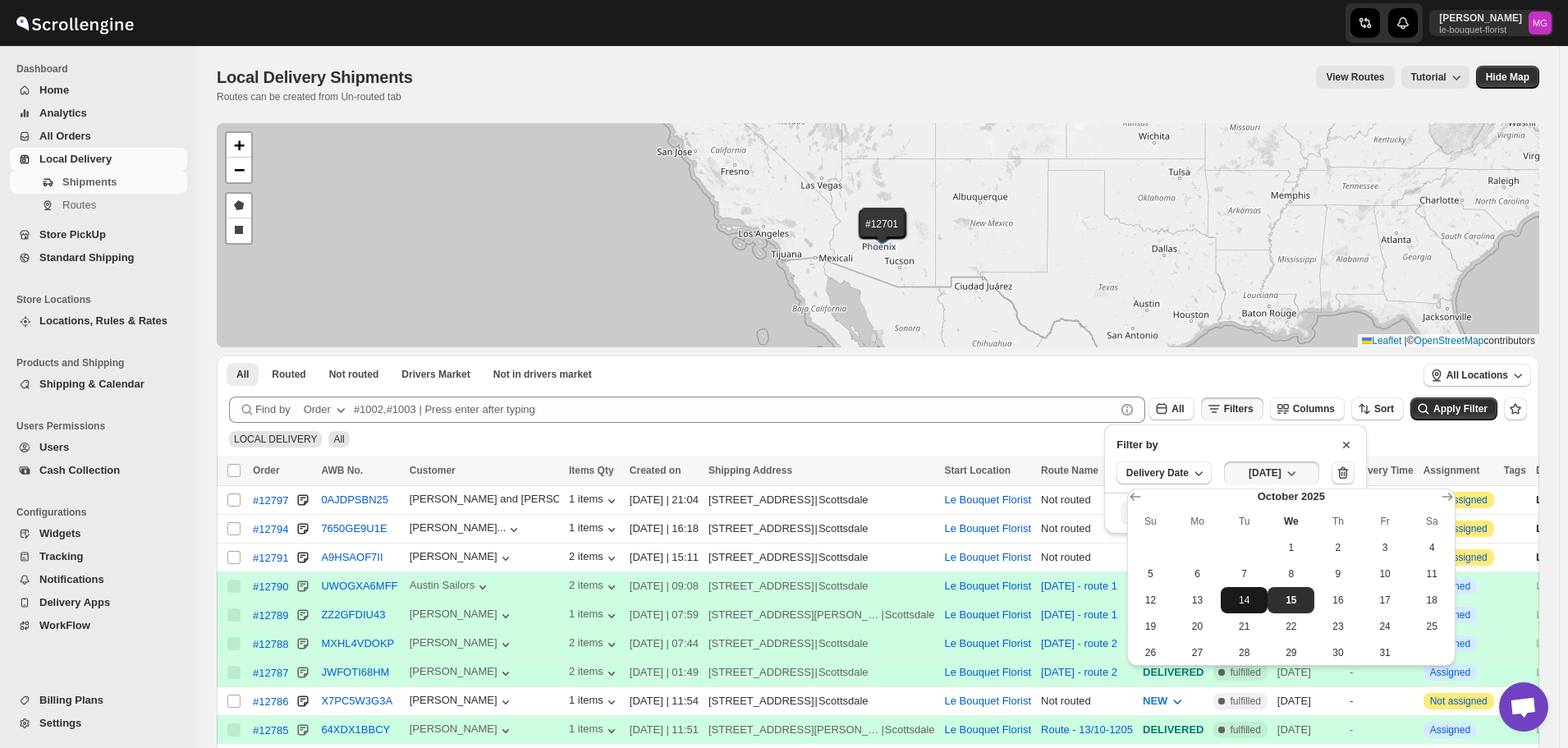
click at [1244, 608] on button "14" at bounding box center [1243, 600] width 47 height 26
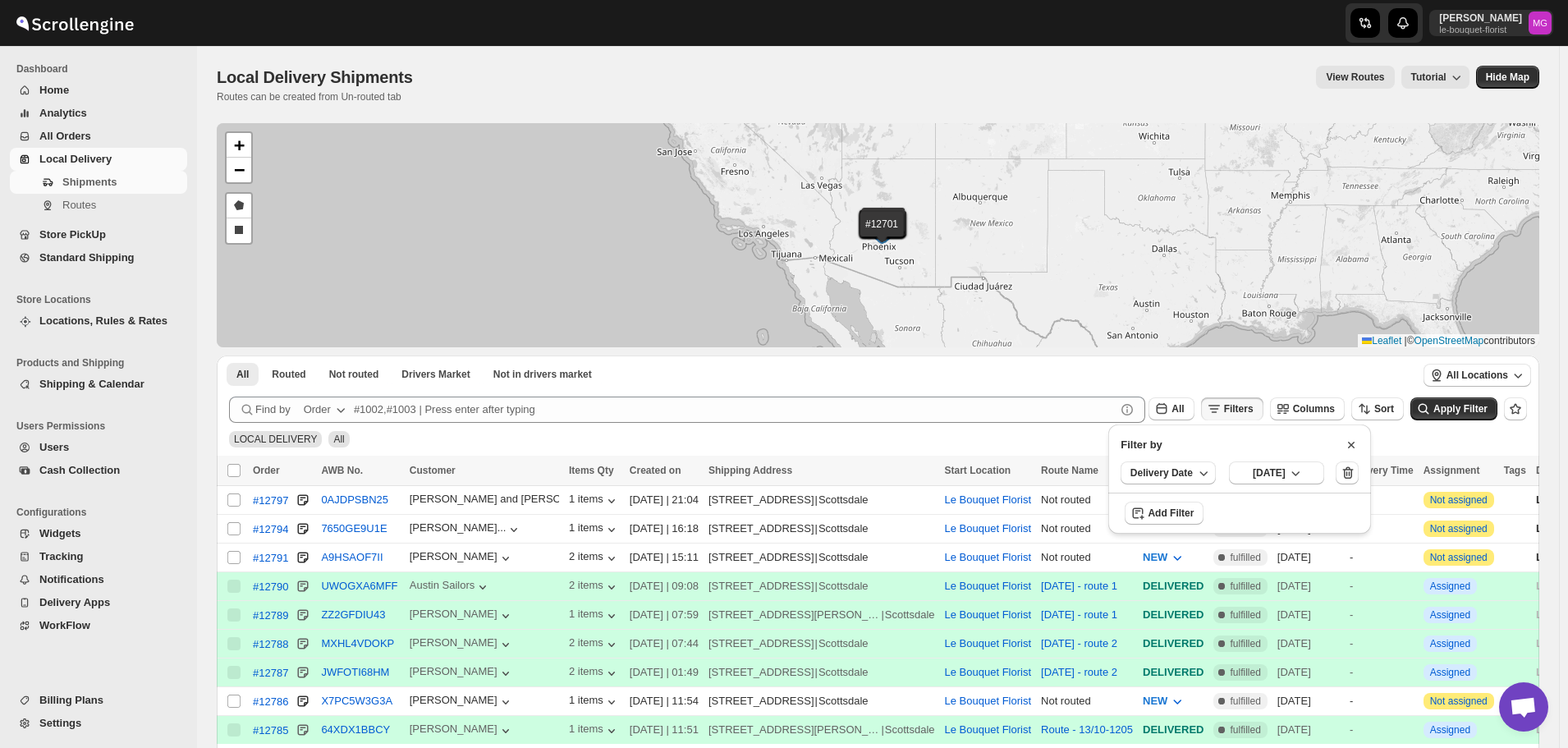
click at [1460, 393] on div "All Locations" at bounding box center [1477, 375] width 124 height 41
click at [1452, 405] on span "Apply Filter" at bounding box center [1460, 409] width 55 height 11
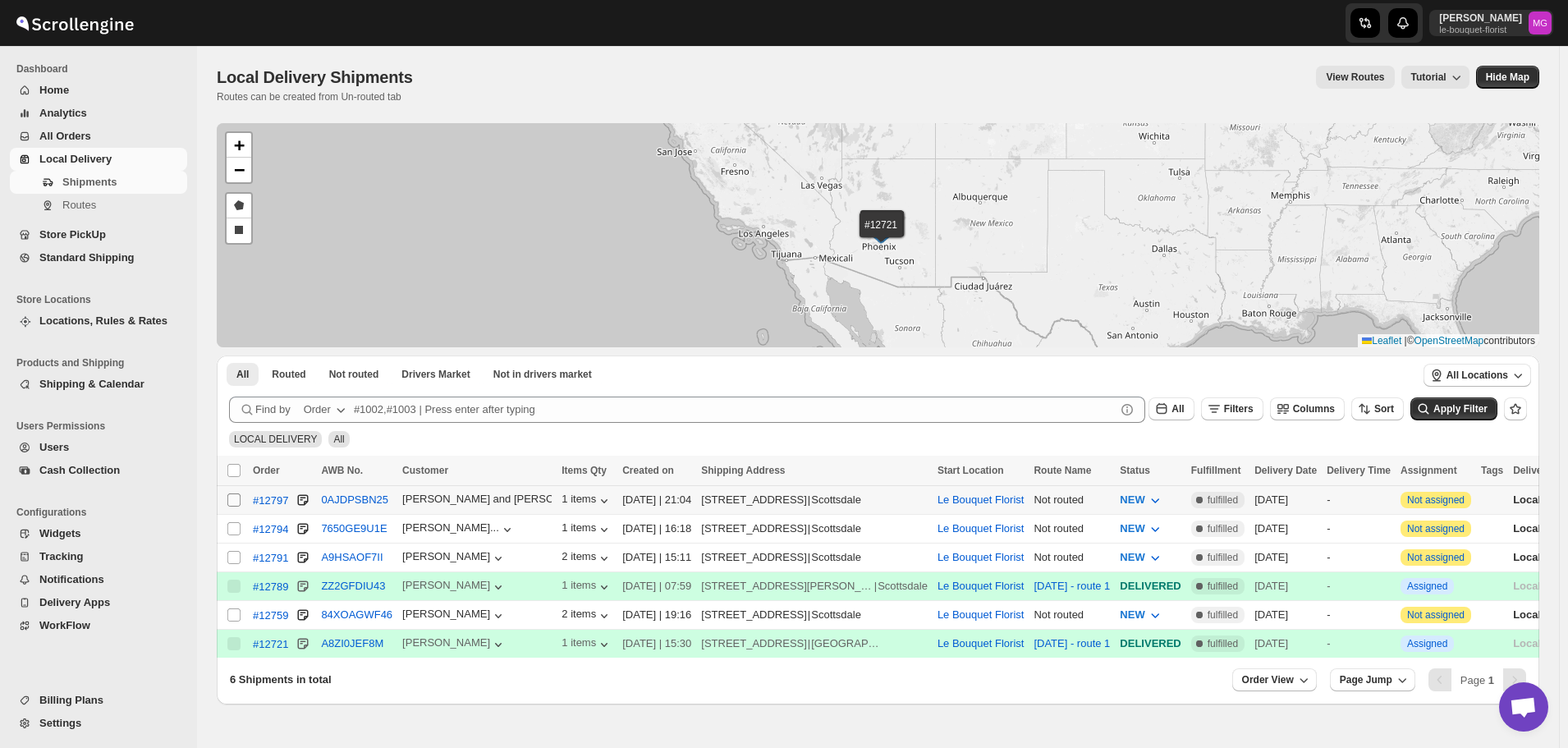
click at [236, 498] on input "Select shipment" at bounding box center [234, 500] width 13 height 13
checkbox input "true"
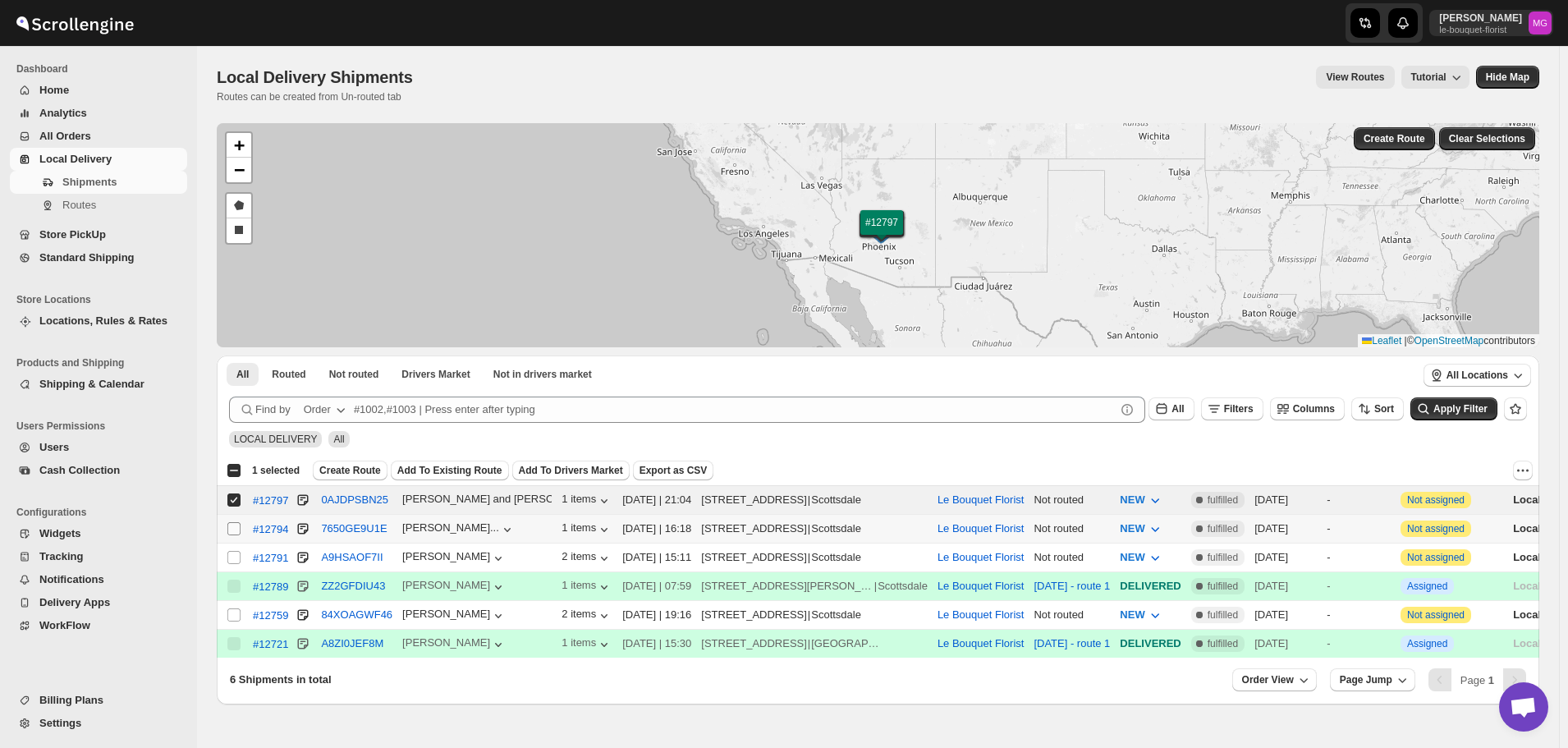
click at [233, 524] on input "Select shipment" at bounding box center [234, 529] width 13 height 13
checkbox input "true"
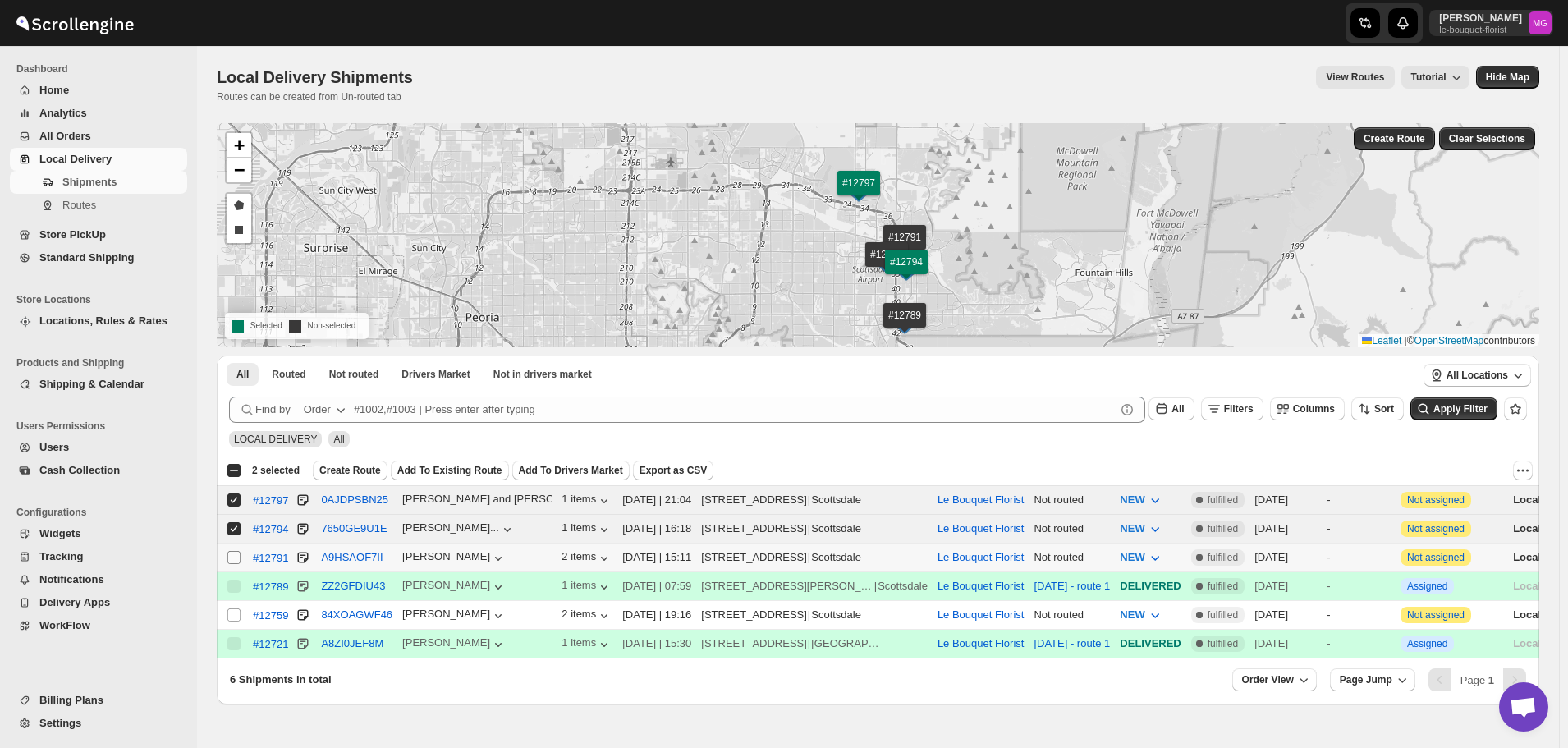
click at [230, 552] on input "Select shipment" at bounding box center [234, 558] width 13 height 13
checkbox input "true"
click at [230, 610] on input "Select shipment" at bounding box center [234, 615] width 13 height 13
checkbox input "true"
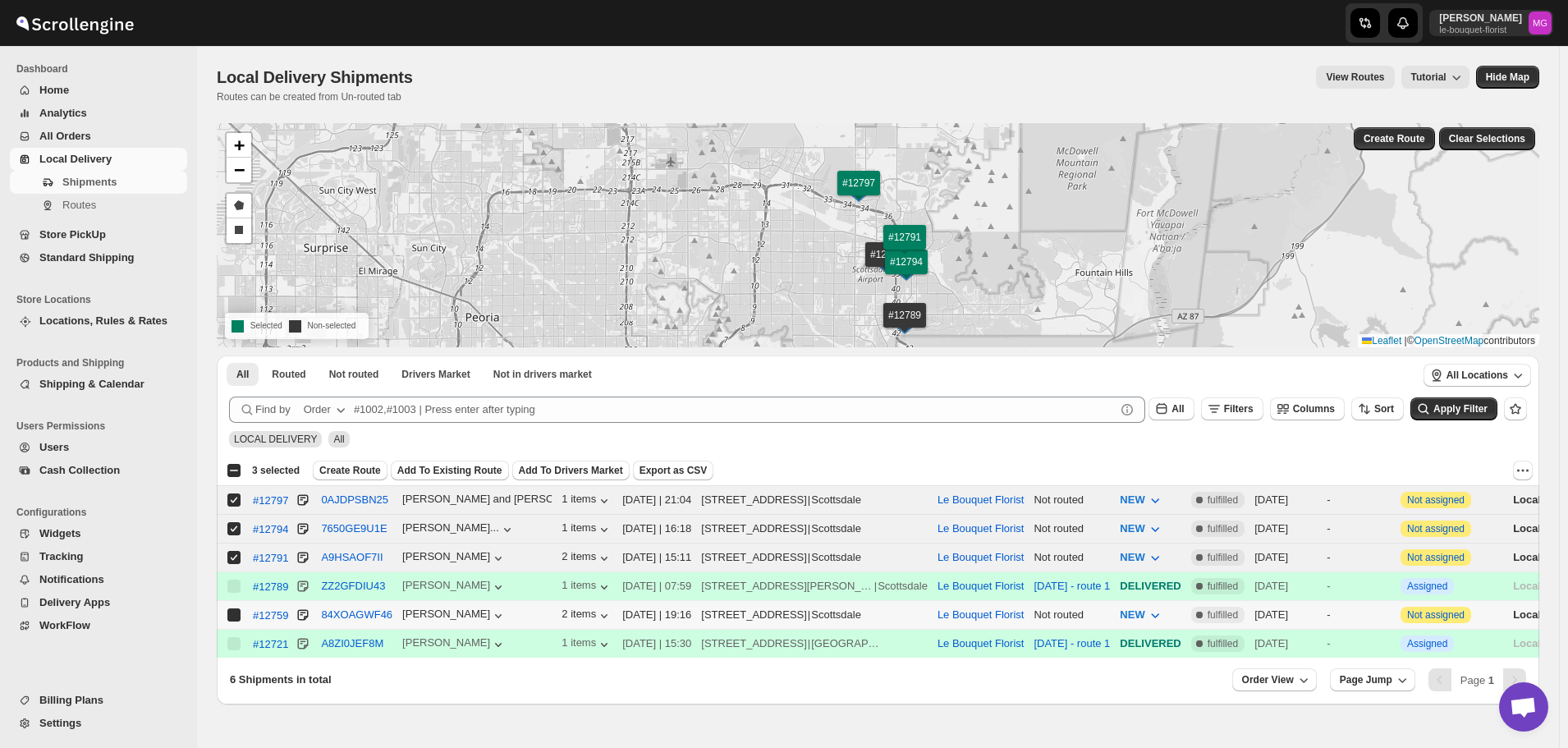
checkbox input "true"
click at [1399, 135] on span "Create Route" at bounding box center [1394, 139] width 62 height 13
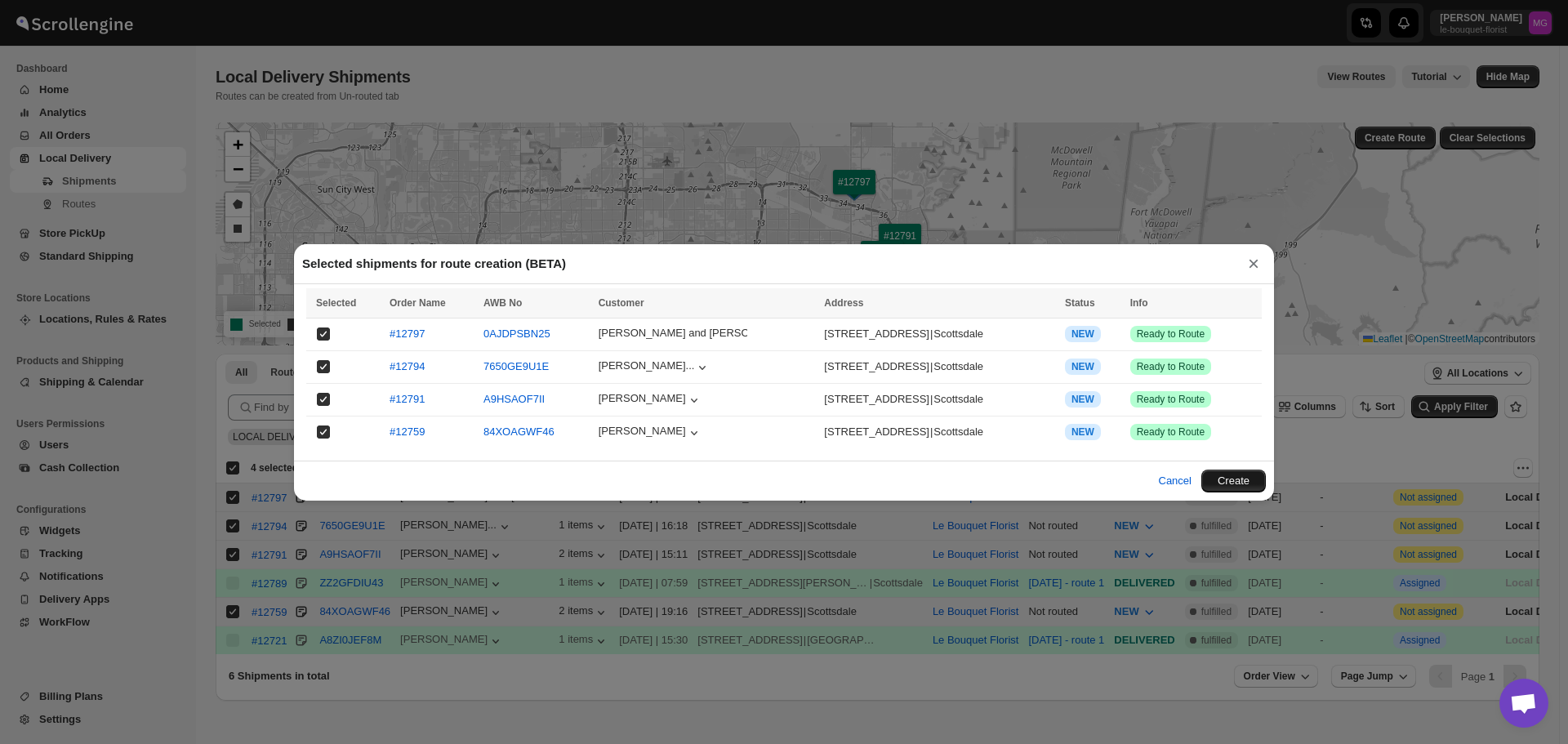
click at [1234, 475] on button "Create" at bounding box center [1233, 480] width 64 height 23
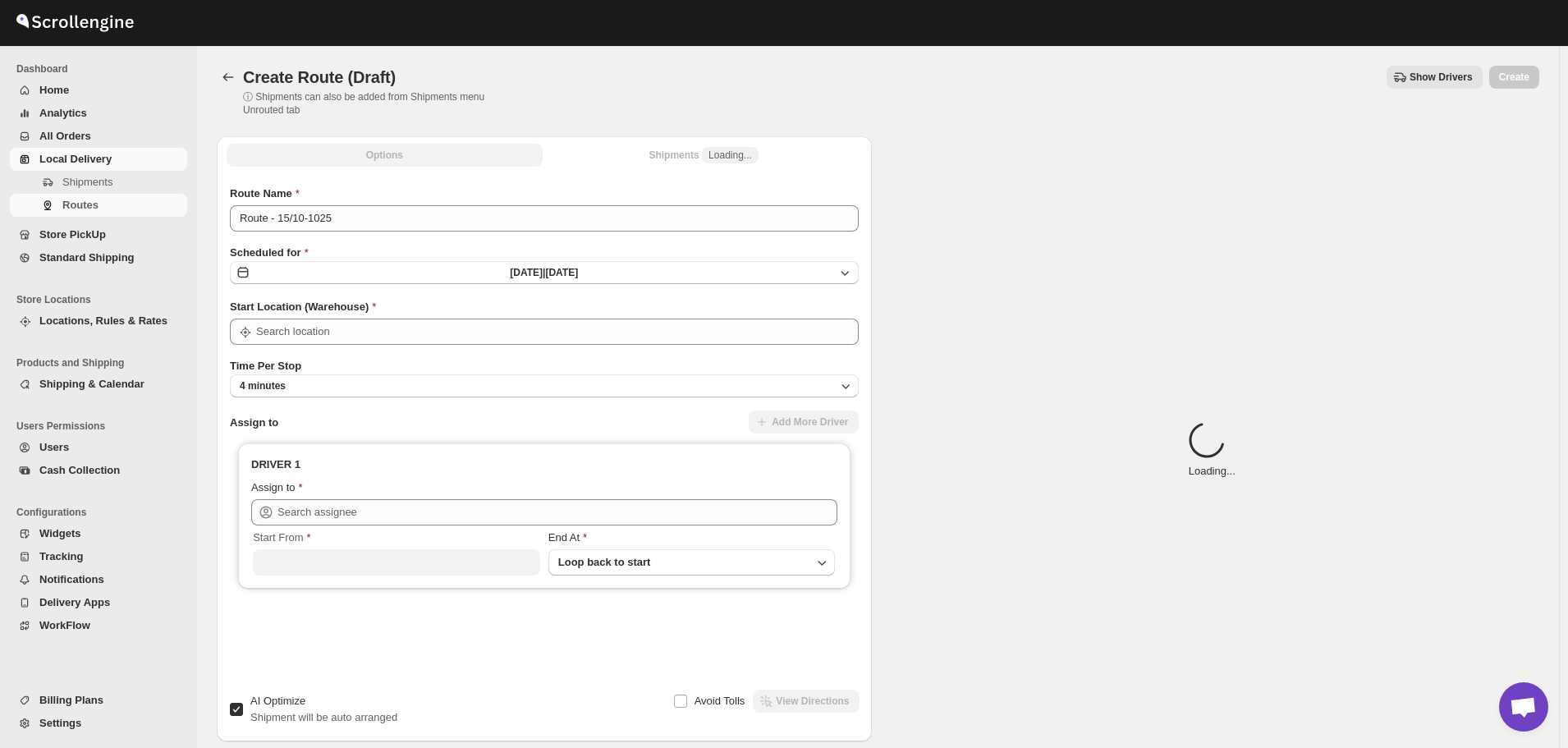
type input "Le Bouquet Florist"
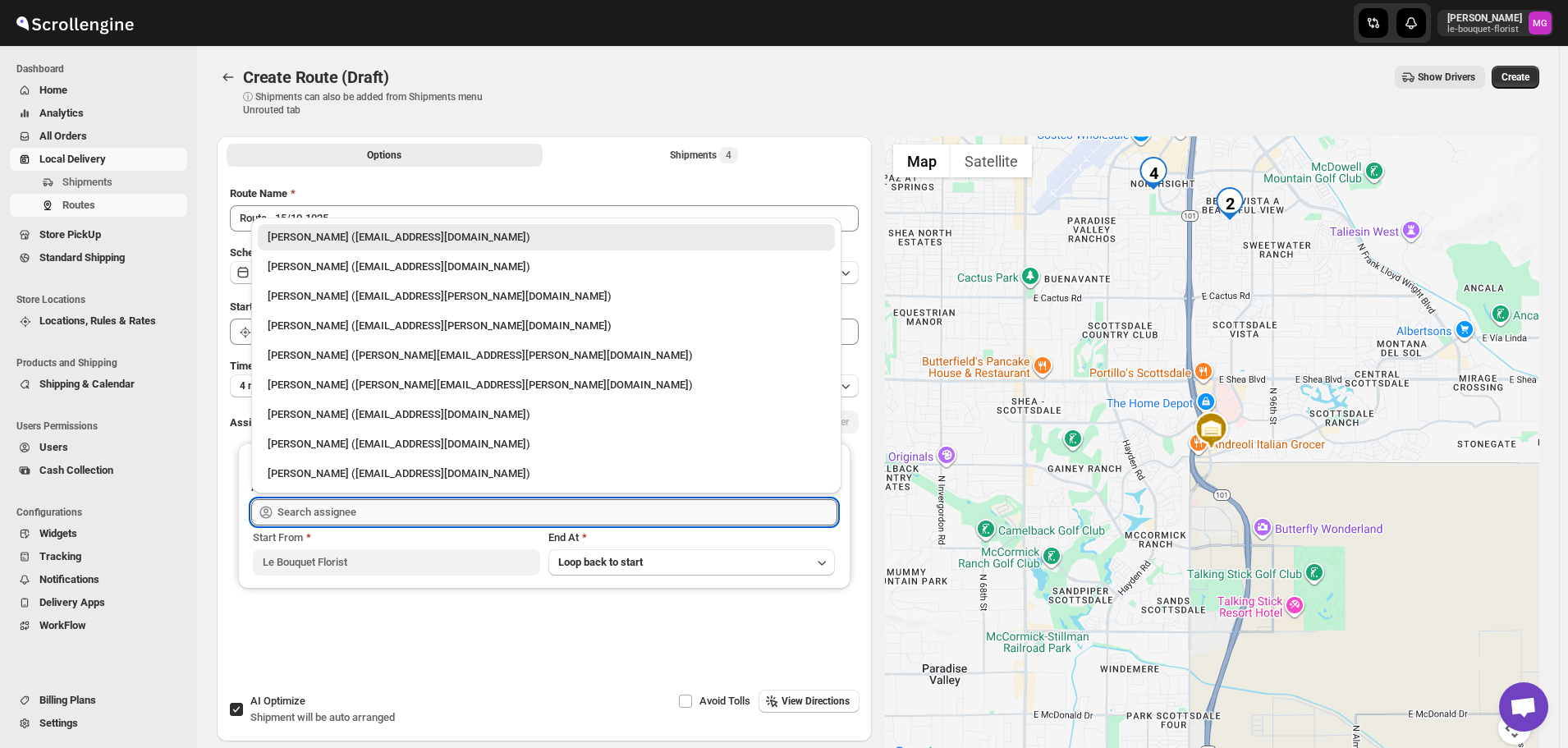
click at [417, 501] on input "text" at bounding box center [557, 512] width 559 height 26
click at [331, 350] on div "Gene Rayborn (gene.rayborn@gmail.com)" at bounding box center [545, 356] width 557 height 17
type input "Gene Rayborn (gene.rayborn@gmail.com)"
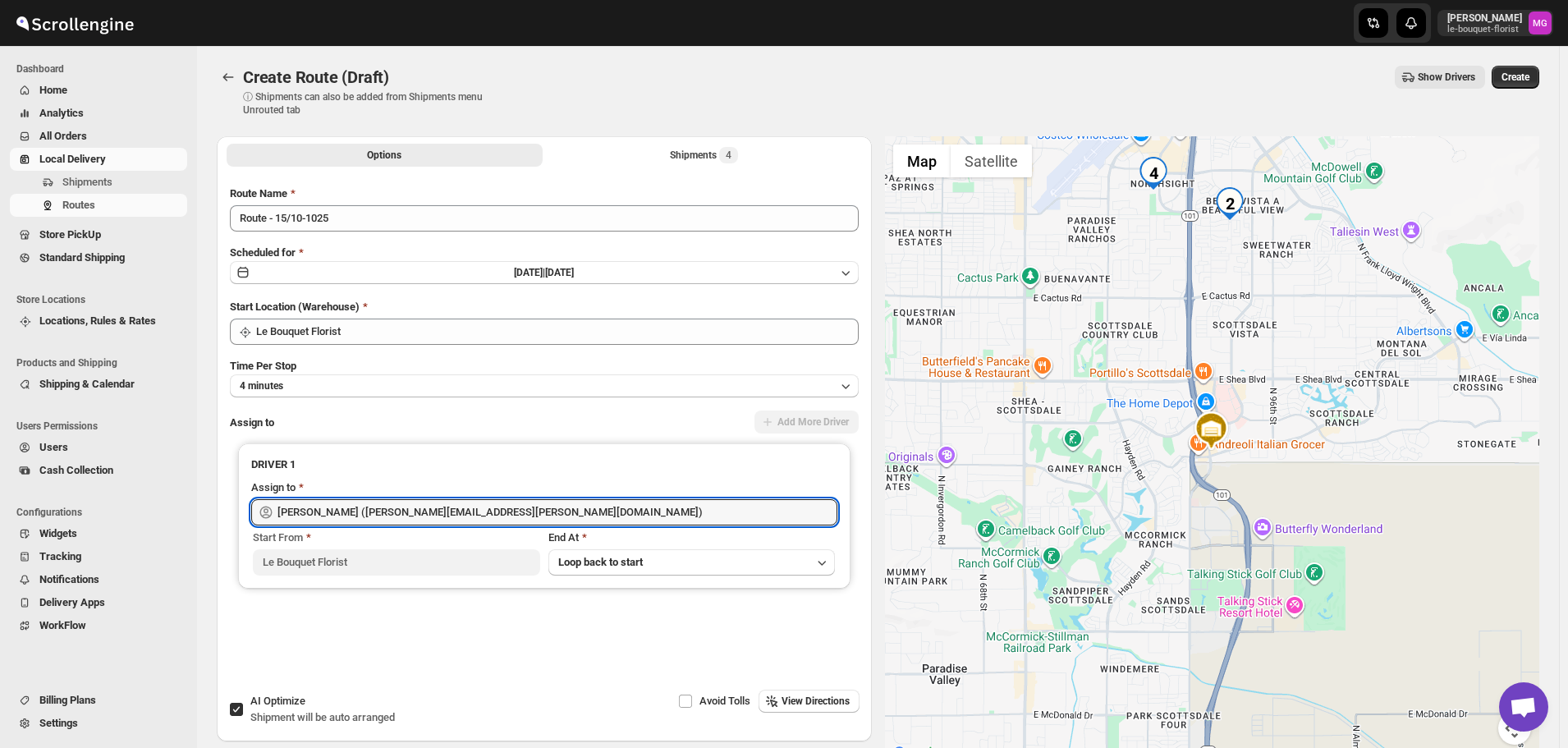
click at [238, 705] on input "AI Optimize Shipment will be auto arranged" at bounding box center [237, 709] width 13 height 13
checkbox input "false"
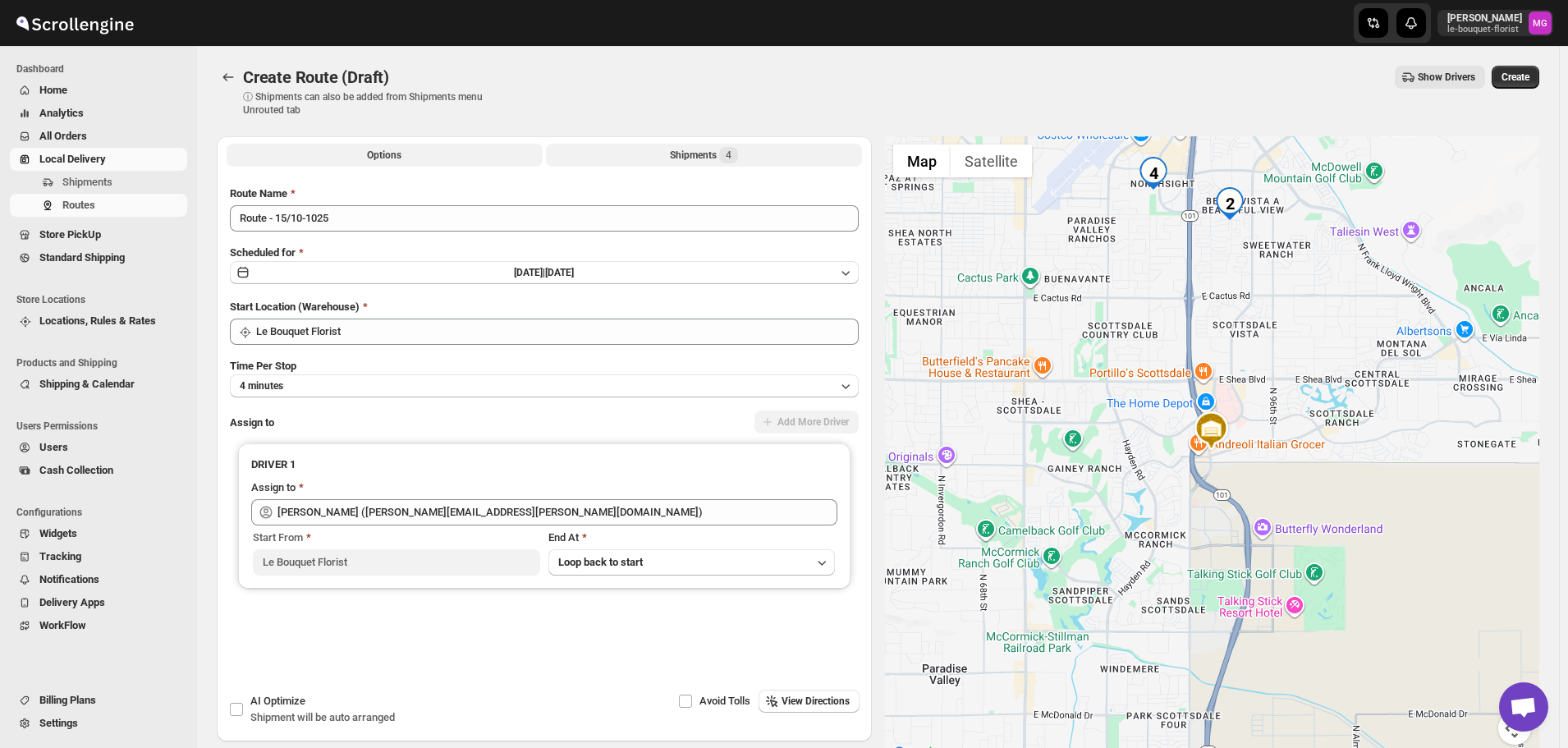
click at [706, 152] on div "Shipments 4" at bounding box center [704, 155] width 68 height 17
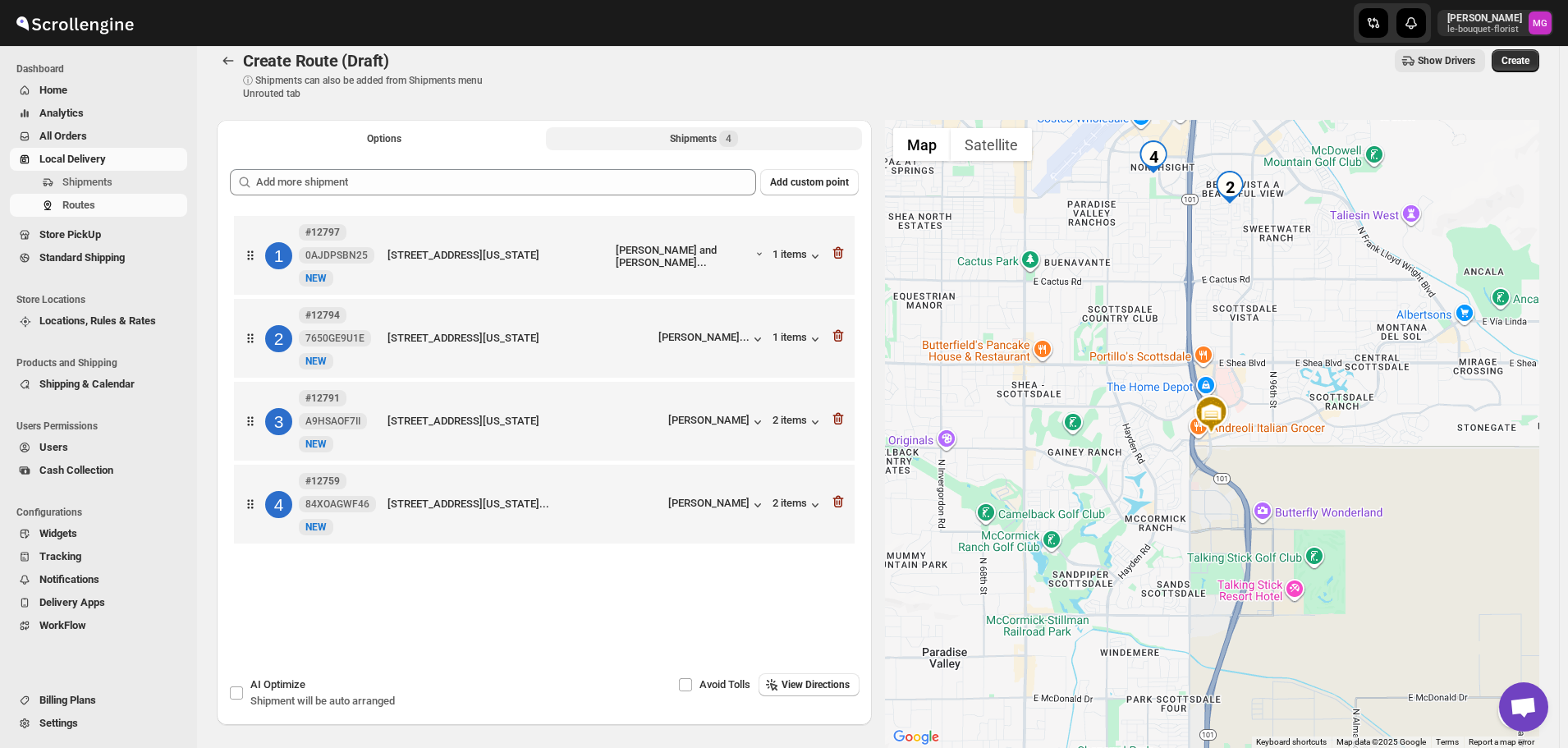
scroll to position [99, 0]
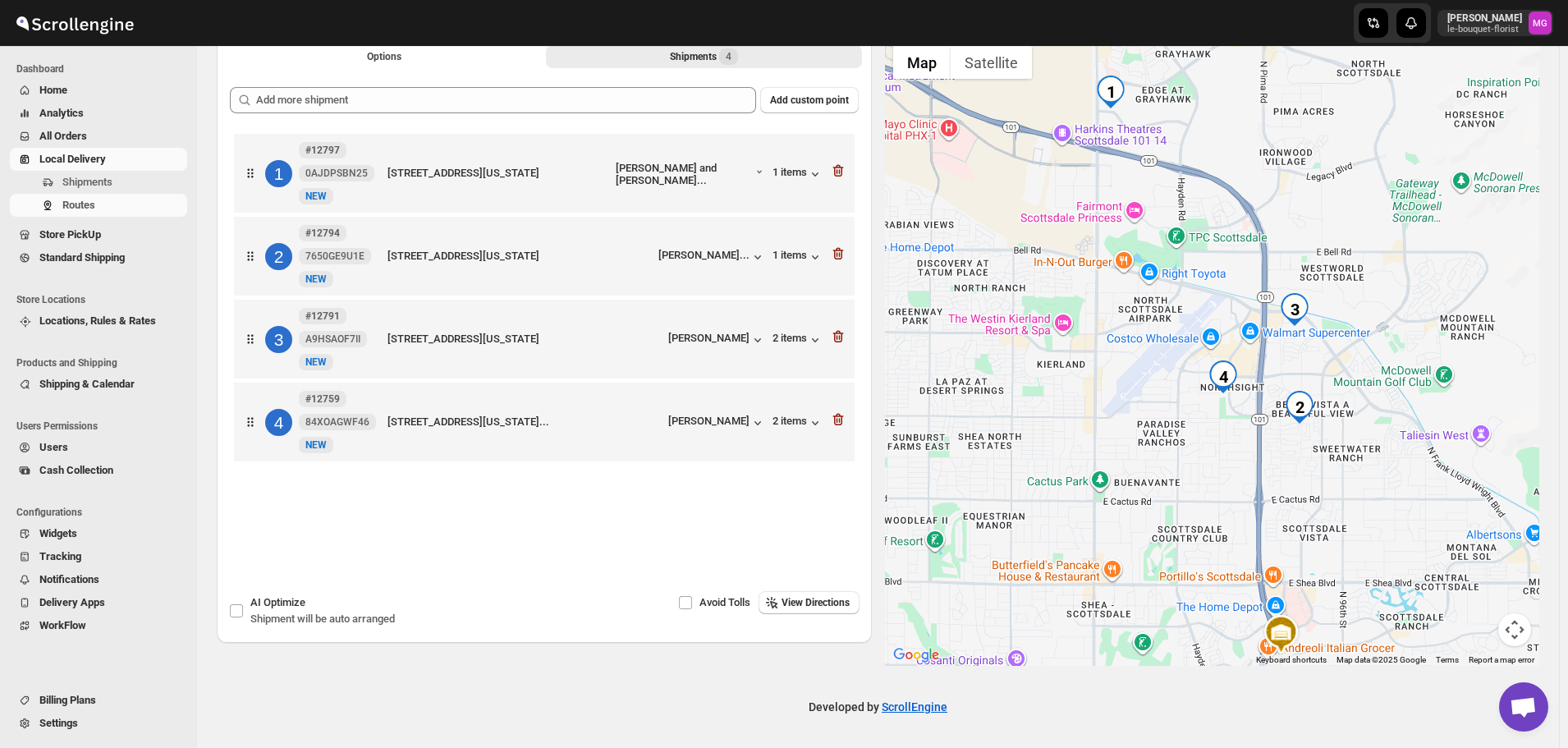
drag, startPoint x: 1430, startPoint y: 319, endPoint x: 1503, endPoint y: 619, distance: 308.8
click at [1503, 619] on div at bounding box center [1212, 351] width 655 height 628
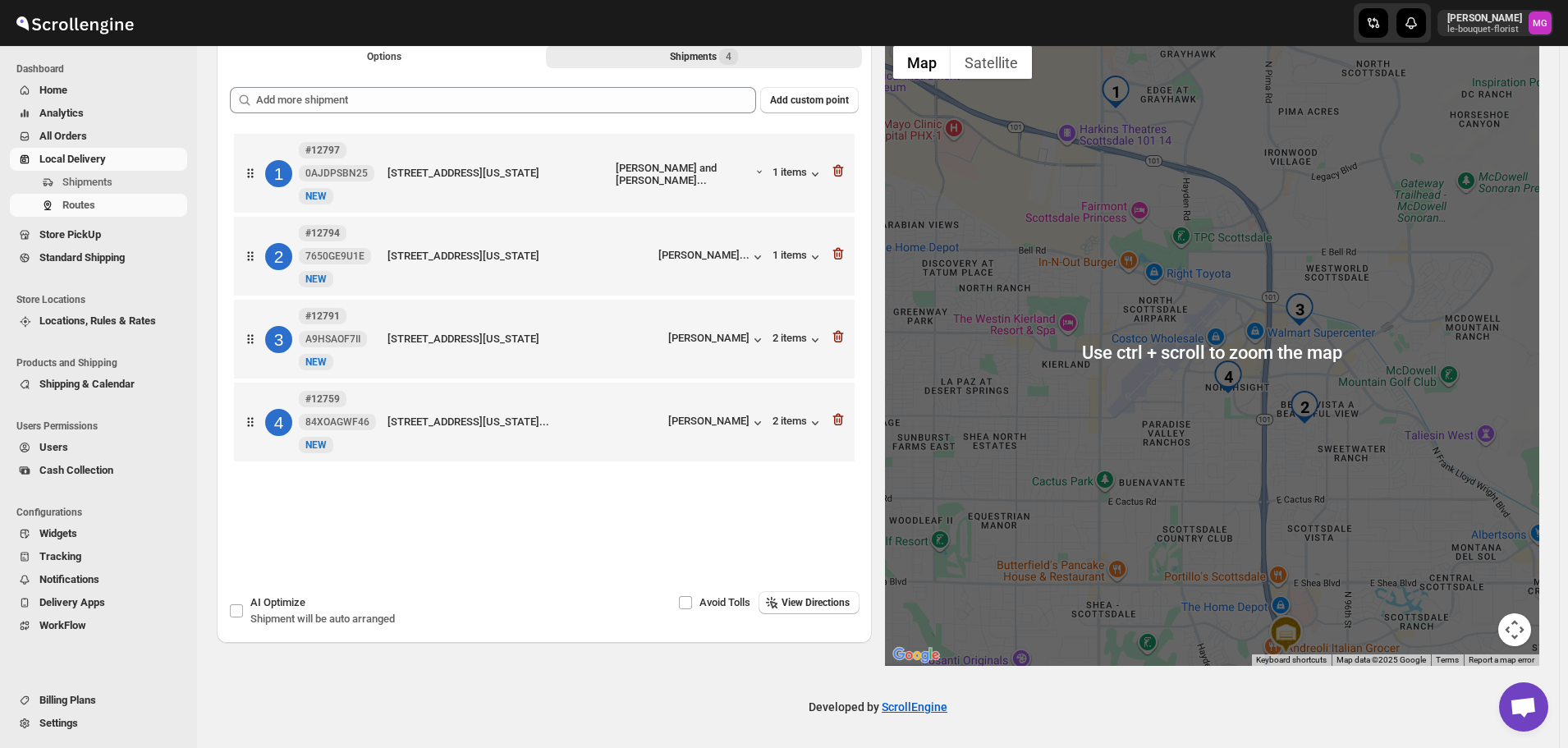
scroll to position [0, 0]
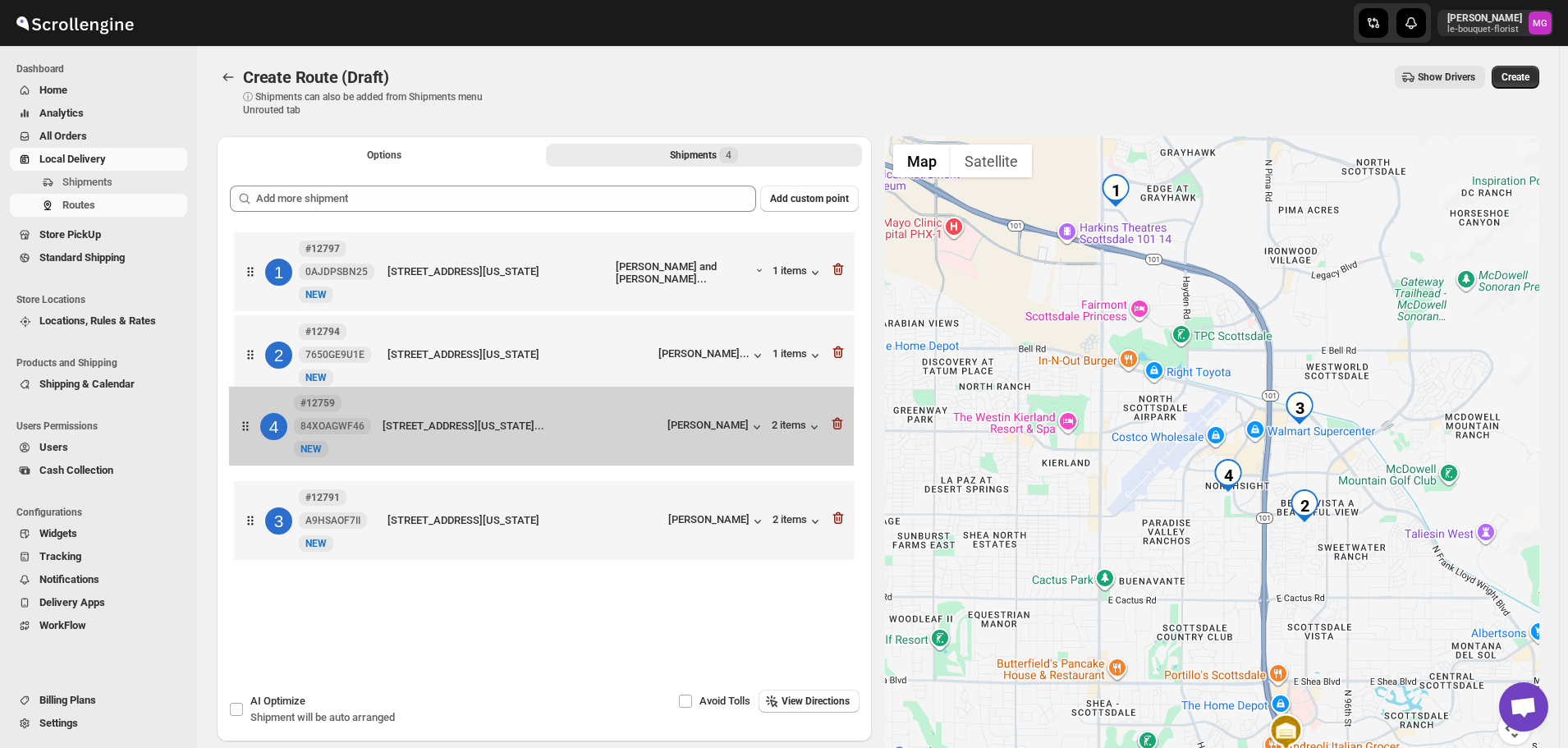
drag, startPoint x: 349, startPoint y: 531, endPoint x: 348, endPoint y: 431, distance: 100.0
click at [348, 431] on div "1 #12797 0AJDPSBN25 New NEW 7340 East Legacy Blvd J3006, Scottsdale, Arizona, 8…" at bounding box center [545, 399] width 629 height 340
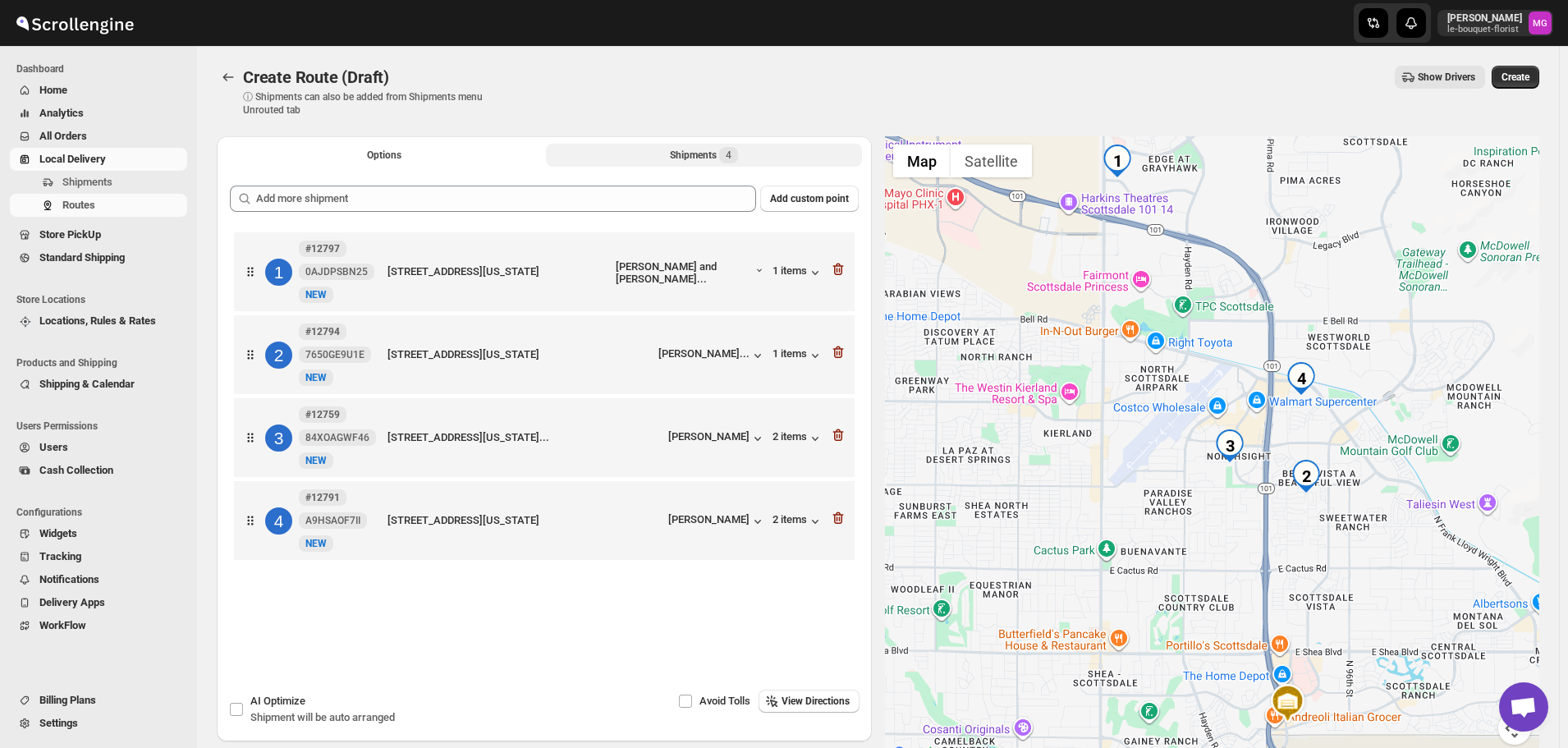
click at [436, 278] on div "7340 East Legacy Blvd J3006, Scottsdale, Arizona, 85255, United States" at bounding box center [498, 272] width 222 height 17
click at [1515, 81] on span "Create" at bounding box center [1515, 77] width 28 height 13
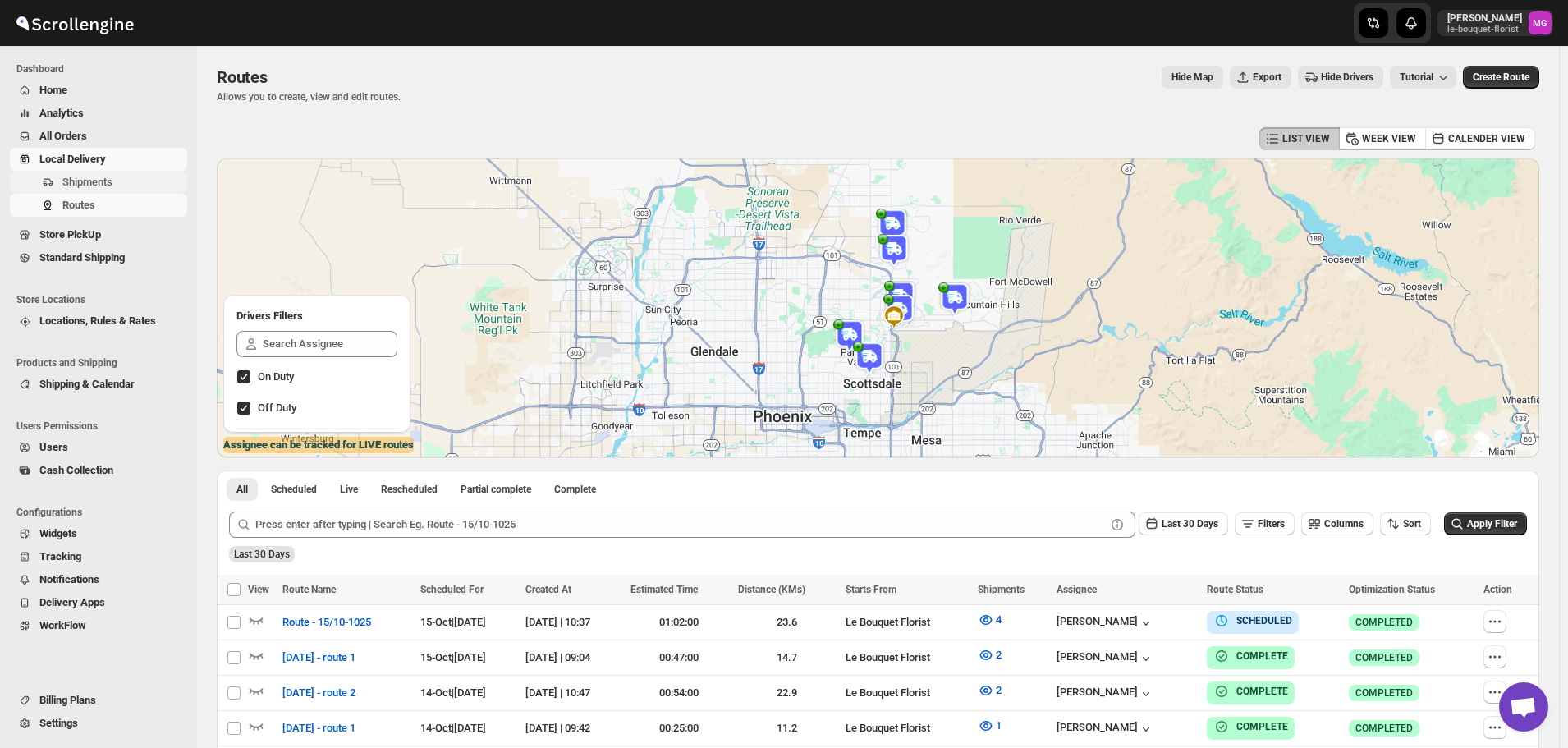
click at [119, 179] on span "Shipments" at bounding box center [122, 182] width 121 height 17
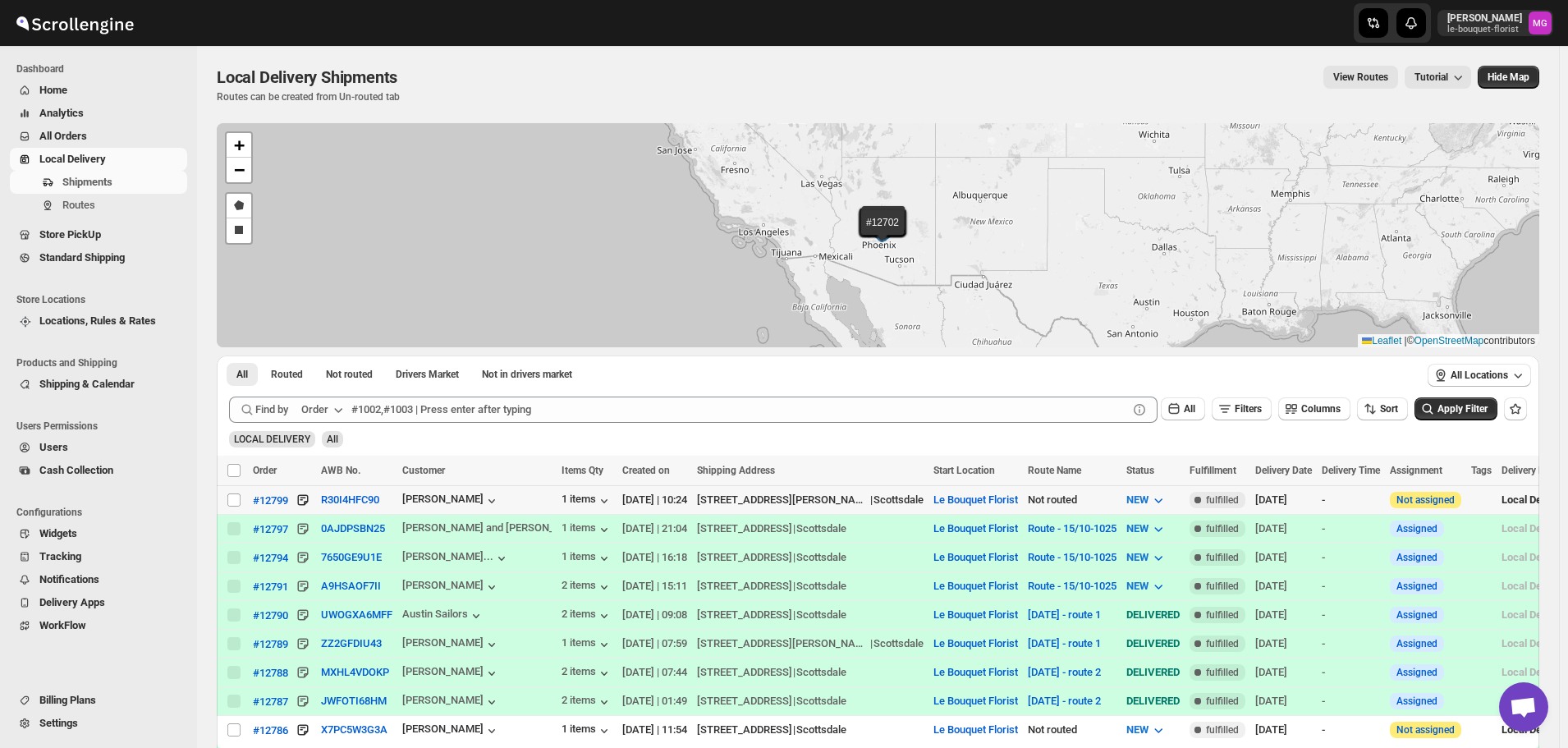
drag, startPoint x: 227, startPoint y: 500, endPoint x: 925, endPoint y: 506, distance: 698.0
click at [231, 499] on input "Select shipment" at bounding box center [234, 500] width 13 height 13
checkbox input "true"
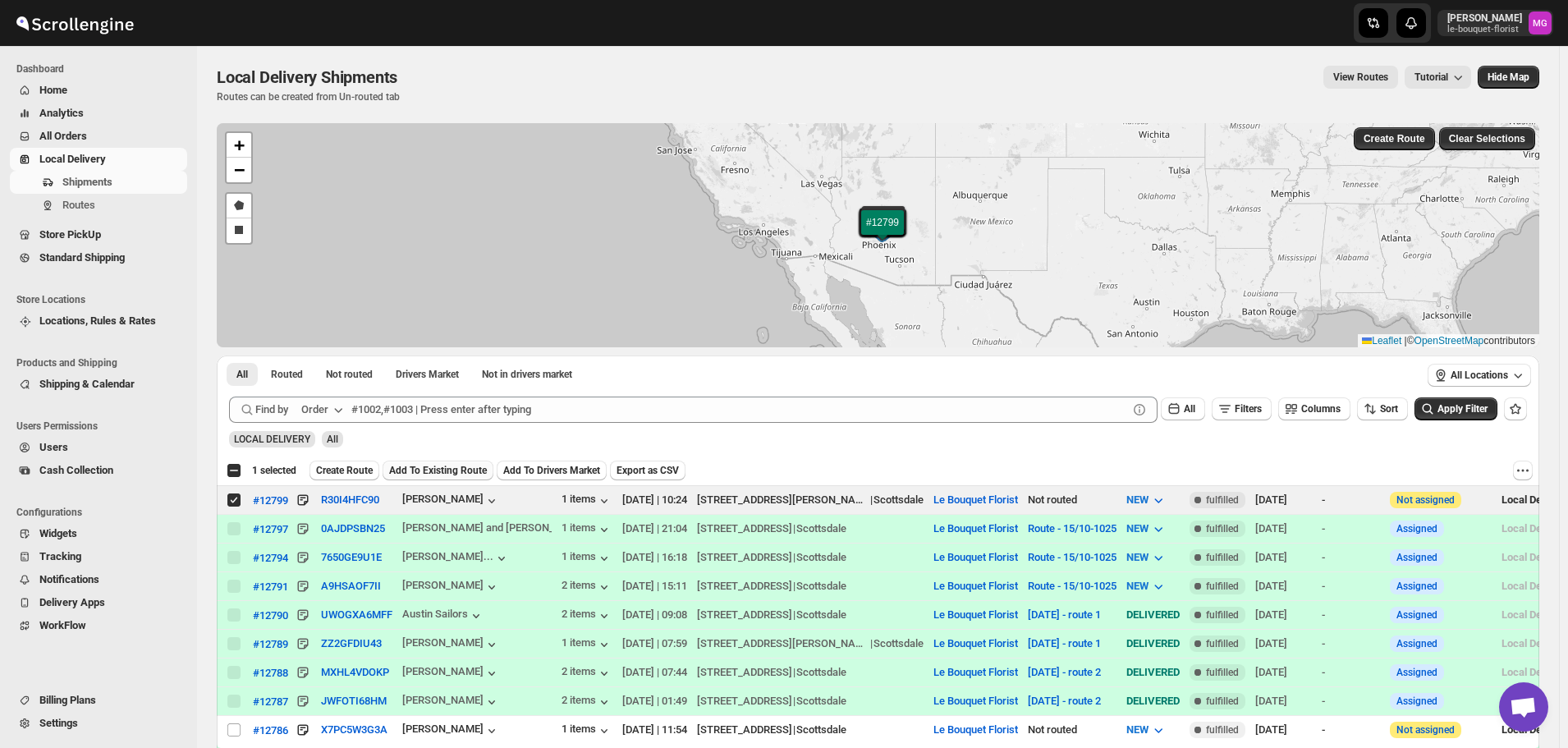
click at [479, 468] on span "Add To Existing Route" at bounding box center [438, 471] width 98 height 13
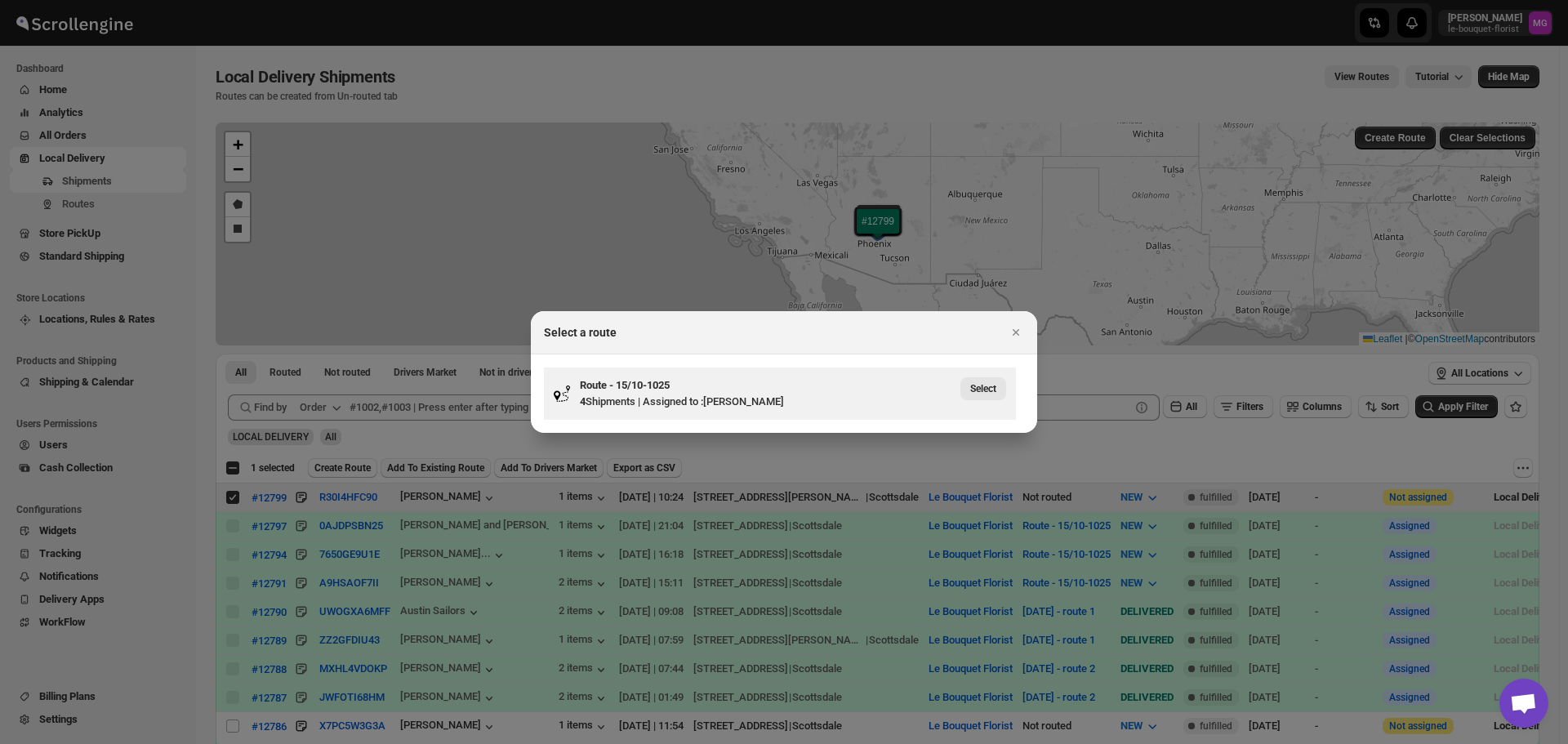
click at [971, 391] on span "Select" at bounding box center [983, 388] width 26 height 13
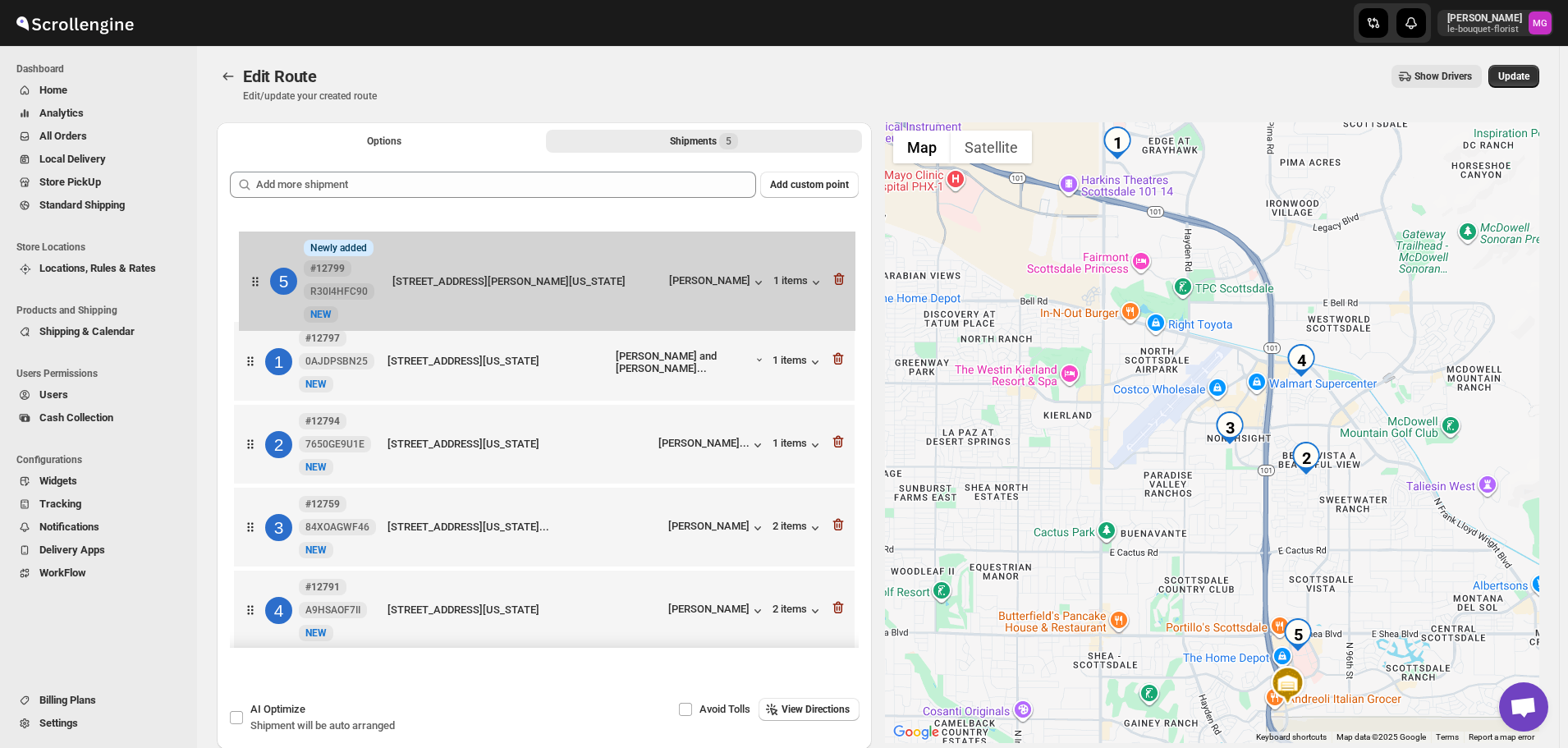
drag, startPoint x: 260, startPoint y: 606, endPoint x: 269, endPoint y: 257, distance: 349.1
click at [269, 257] on div "1 #12797 0AJDPSBN25 New NEW 7340 East Legacy Blvd J3006, Scottsdale, Arizona, 8…" at bounding box center [545, 435] width 629 height 443
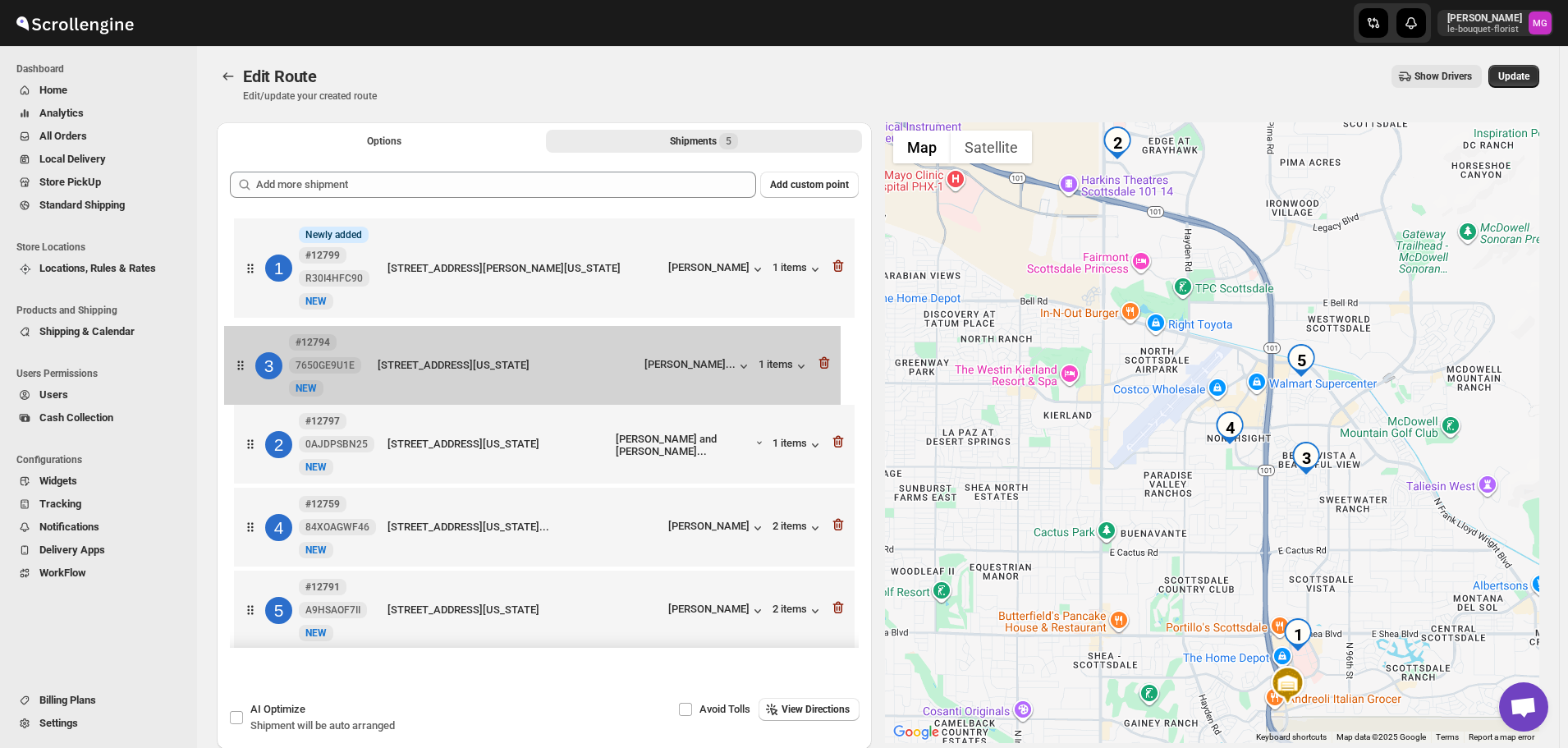
drag, startPoint x: 399, startPoint y: 455, endPoint x: 389, endPoint y: 372, distance: 83.6
click at [389, 372] on div "1 Info Newly added #12799 R30I4HFC90 New NEW 9003 E Shea Blvd, Scottsdale, Ariz…" at bounding box center [545, 435] width 629 height 443
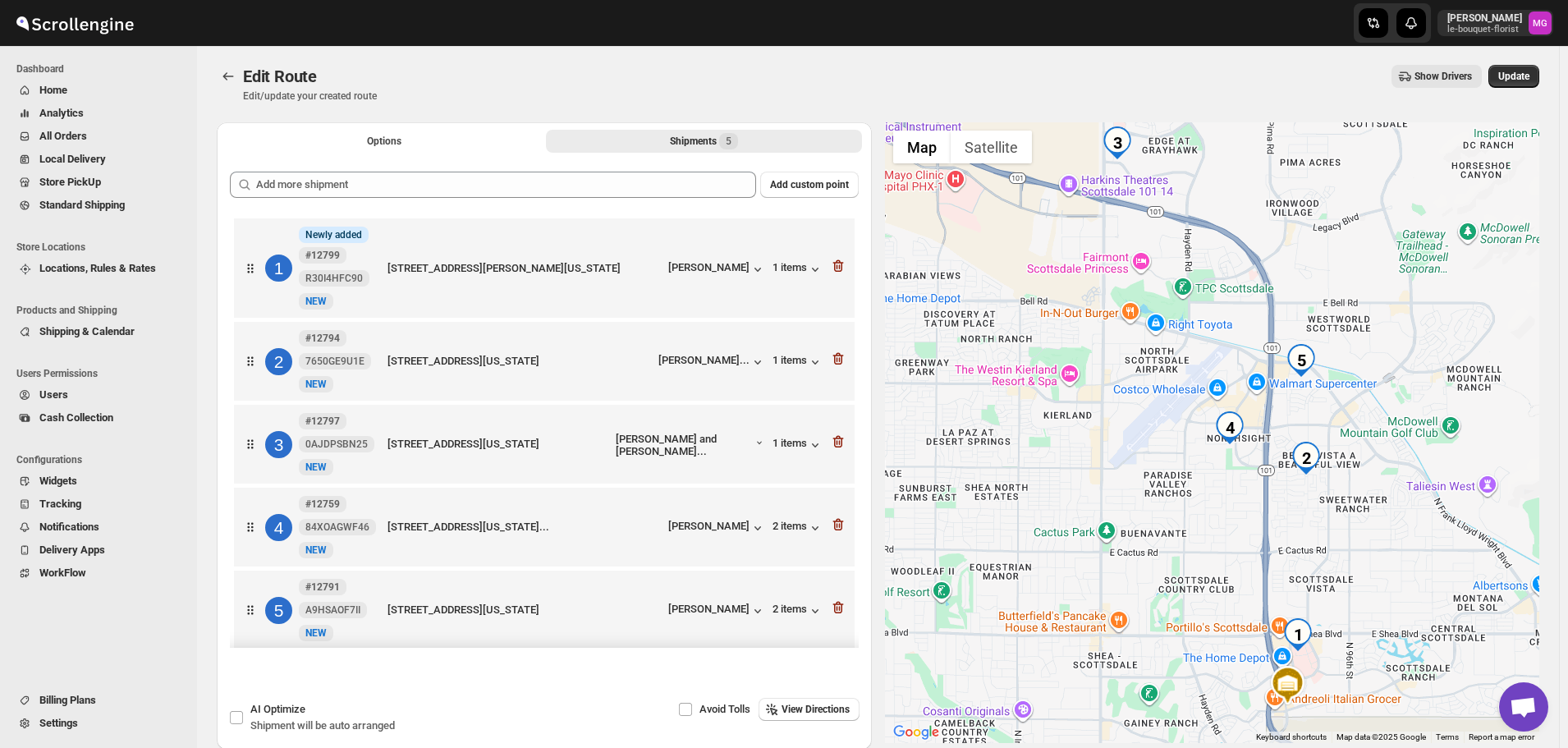
scroll to position [1, 0]
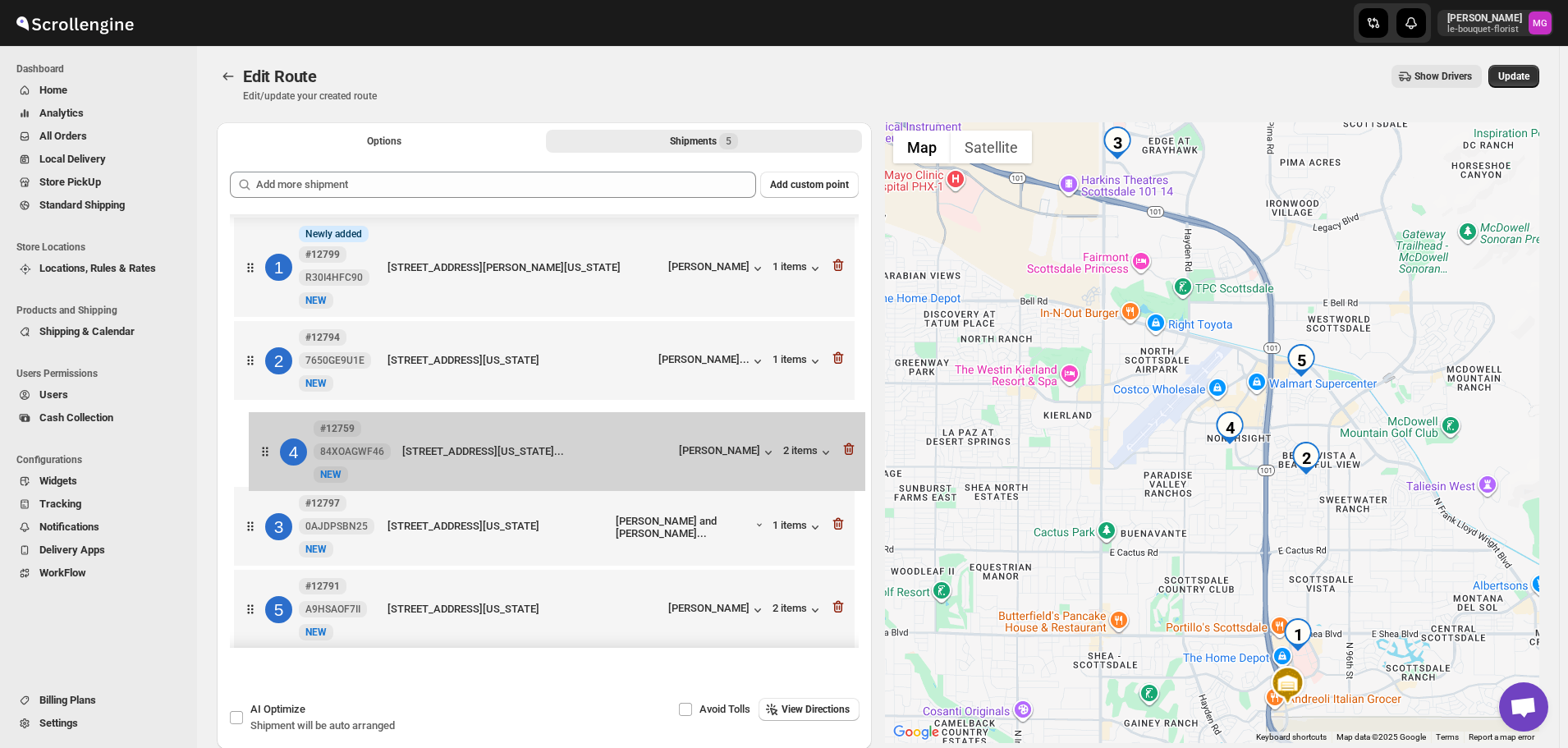
drag, startPoint x: 364, startPoint y: 548, endPoint x: 381, endPoint y: 461, distance: 88.6
click at [381, 461] on div "1 Info Newly added #12799 R30I4HFC90 New NEW 9003 E Shea Blvd, Scottsdale, Ariz…" at bounding box center [545, 435] width 629 height 443
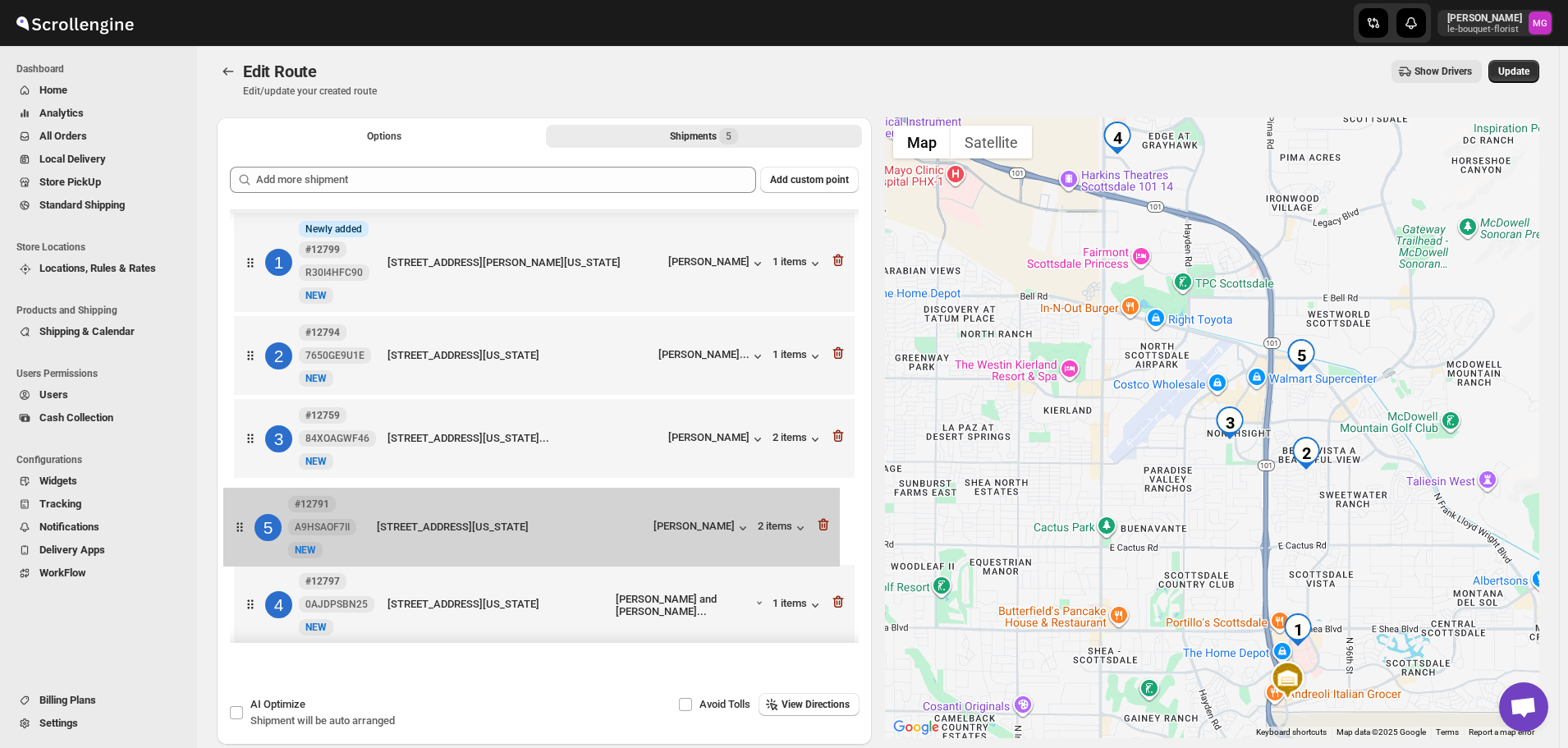
scroll to position [4, 0]
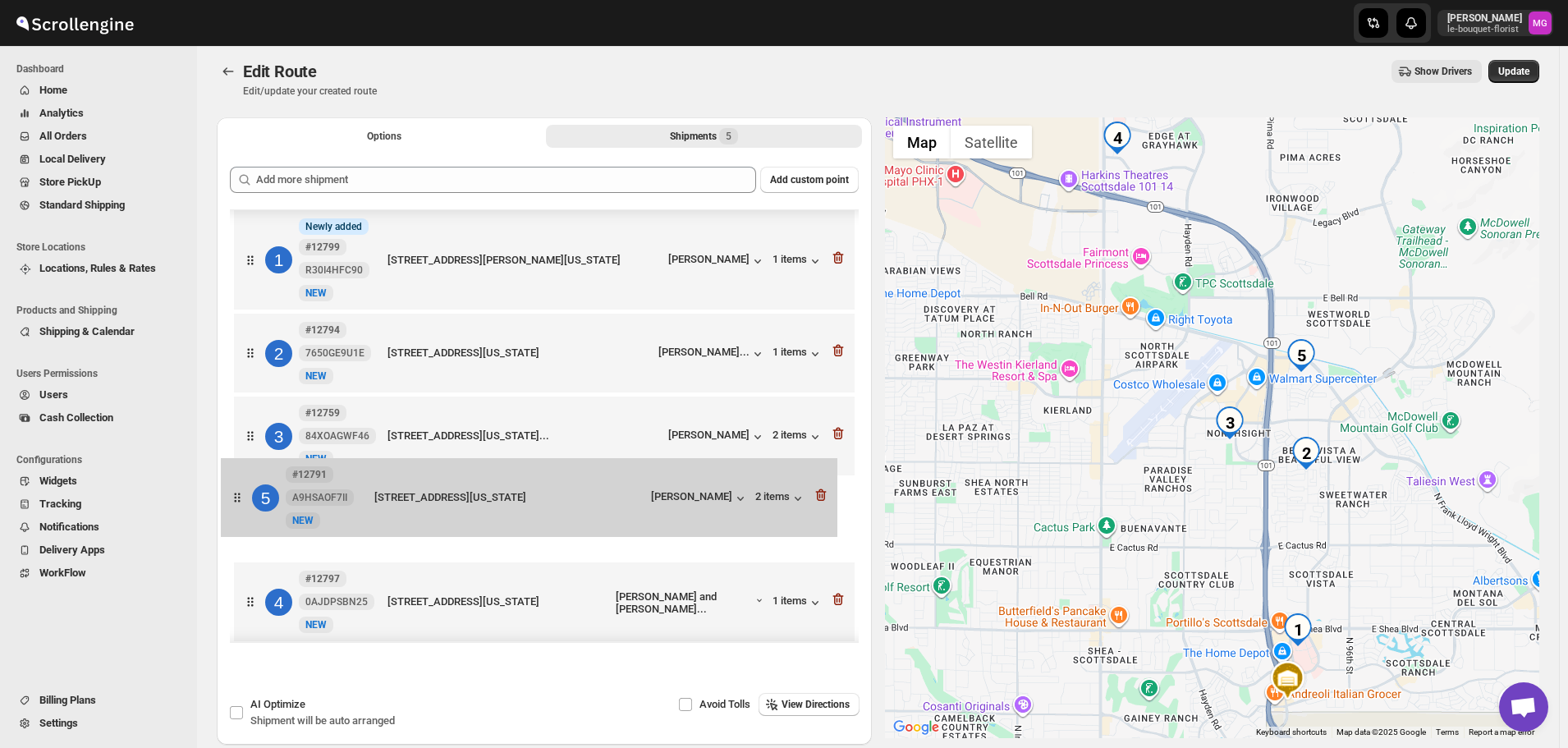
drag, startPoint x: 404, startPoint y: 615, endPoint x: 386, endPoint y: 494, distance: 122.3
click at [386, 494] on div "1 Info Newly added #12799 R30I4HFC90 New NEW 9003 E Shea Blvd, Scottsdale, Ariz…" at bounding box center [545, 427] width 629 height 443
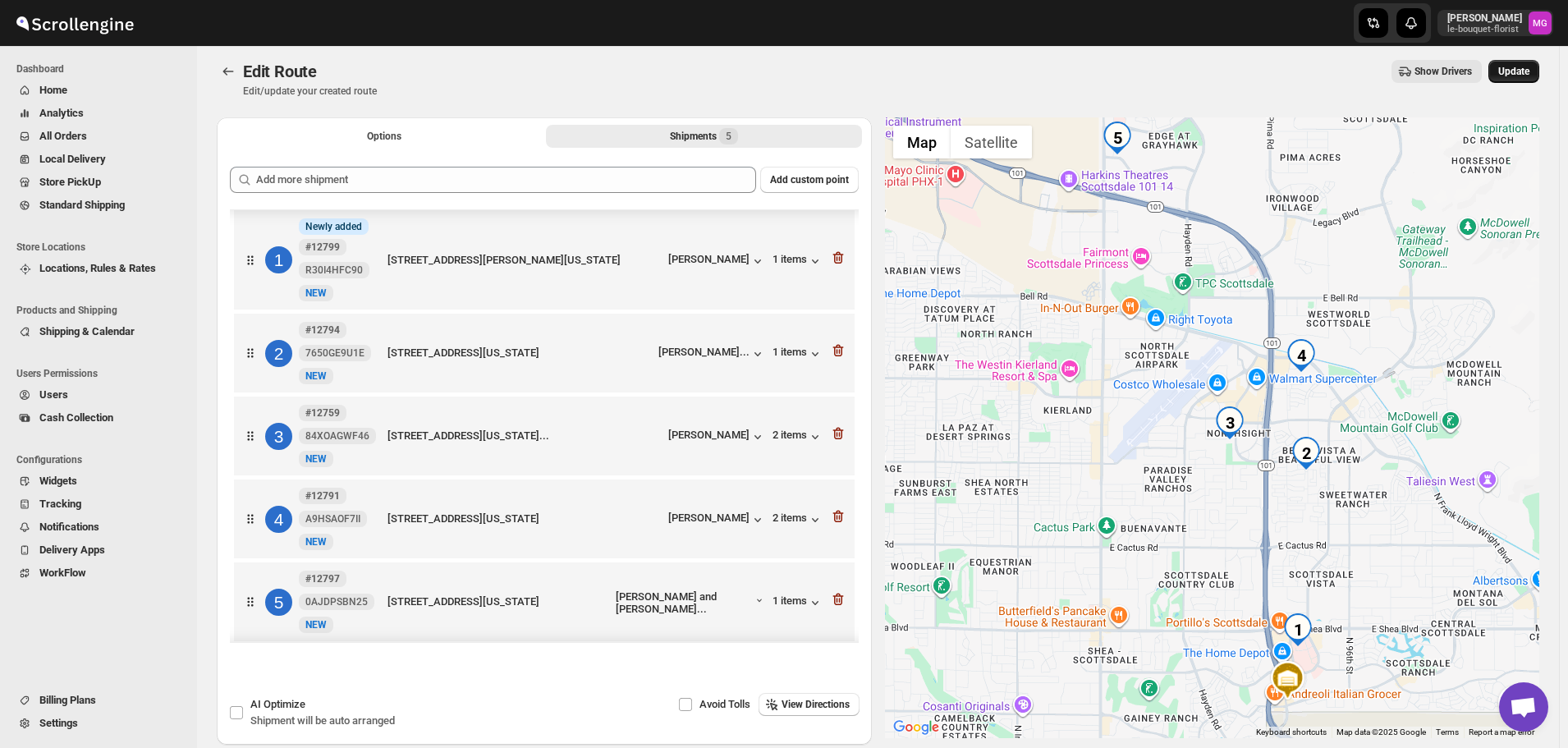
click at [1529, 71] on span "Update" at bounding box center [1513, 71] width 31 height 13
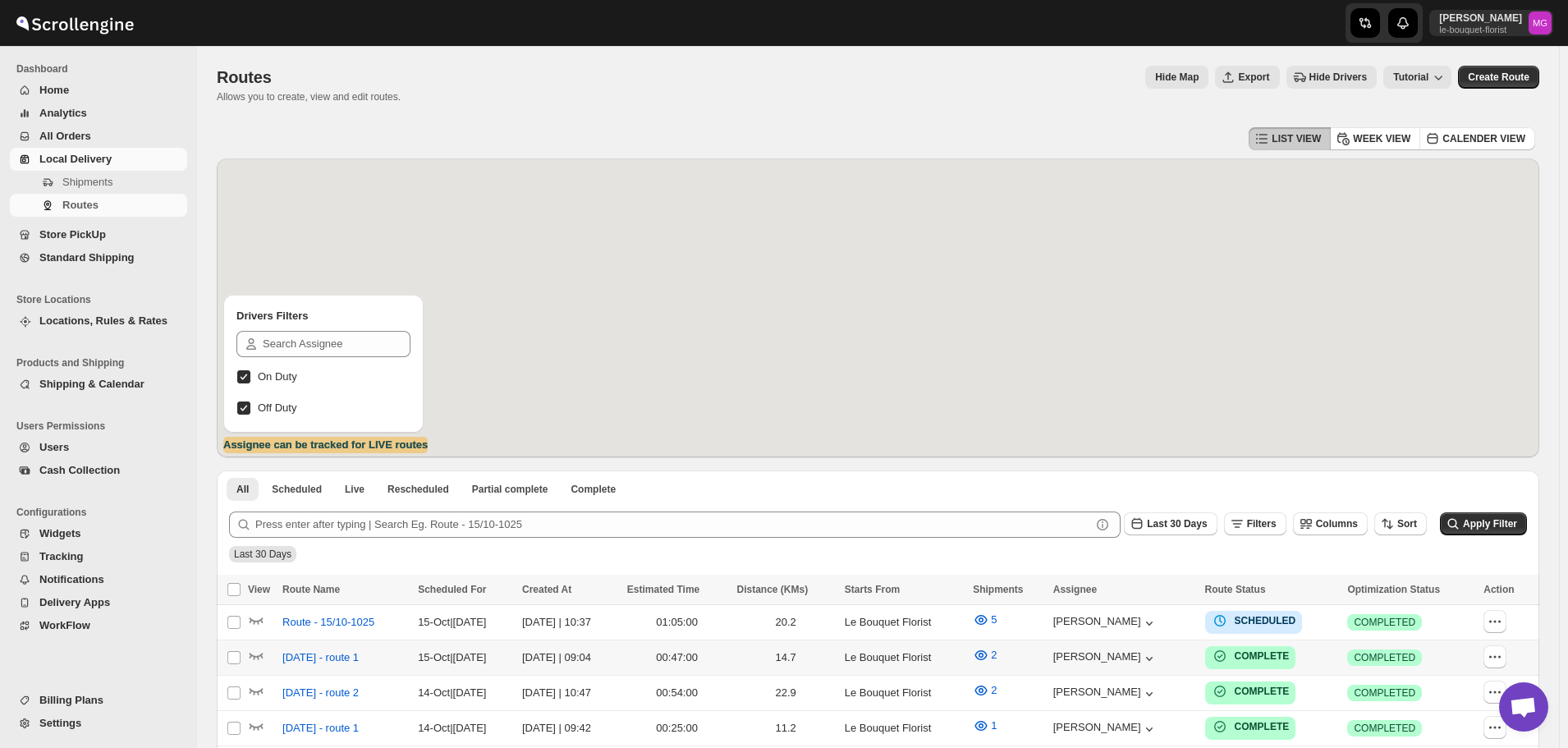
scroll to position [1049, 0]
click at [257, 612] on icon "button" at bounding box center [256, 619] width 17 height 17
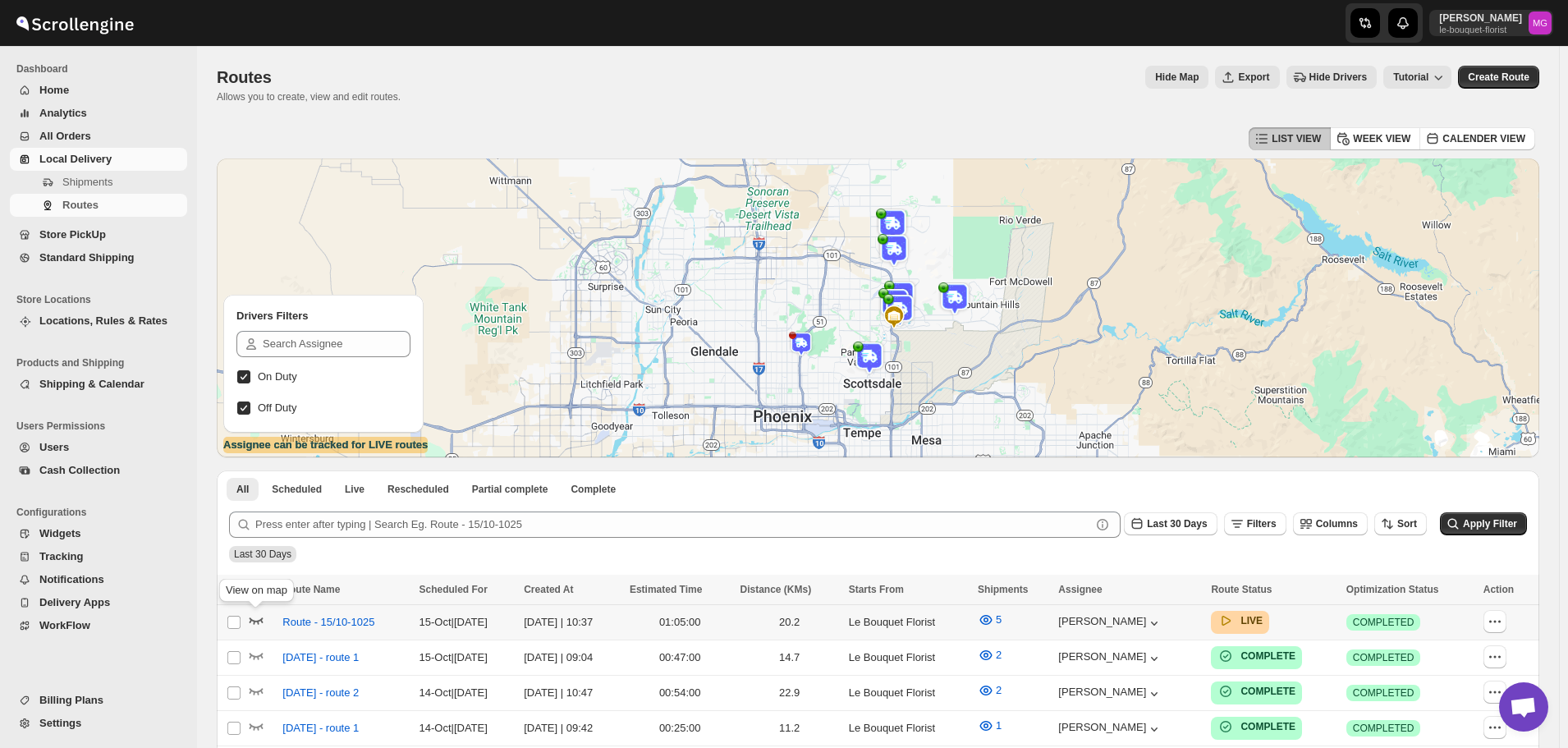
click at [257, 618] on icon "button" at bounding box center [256, 619] width 17 height 17
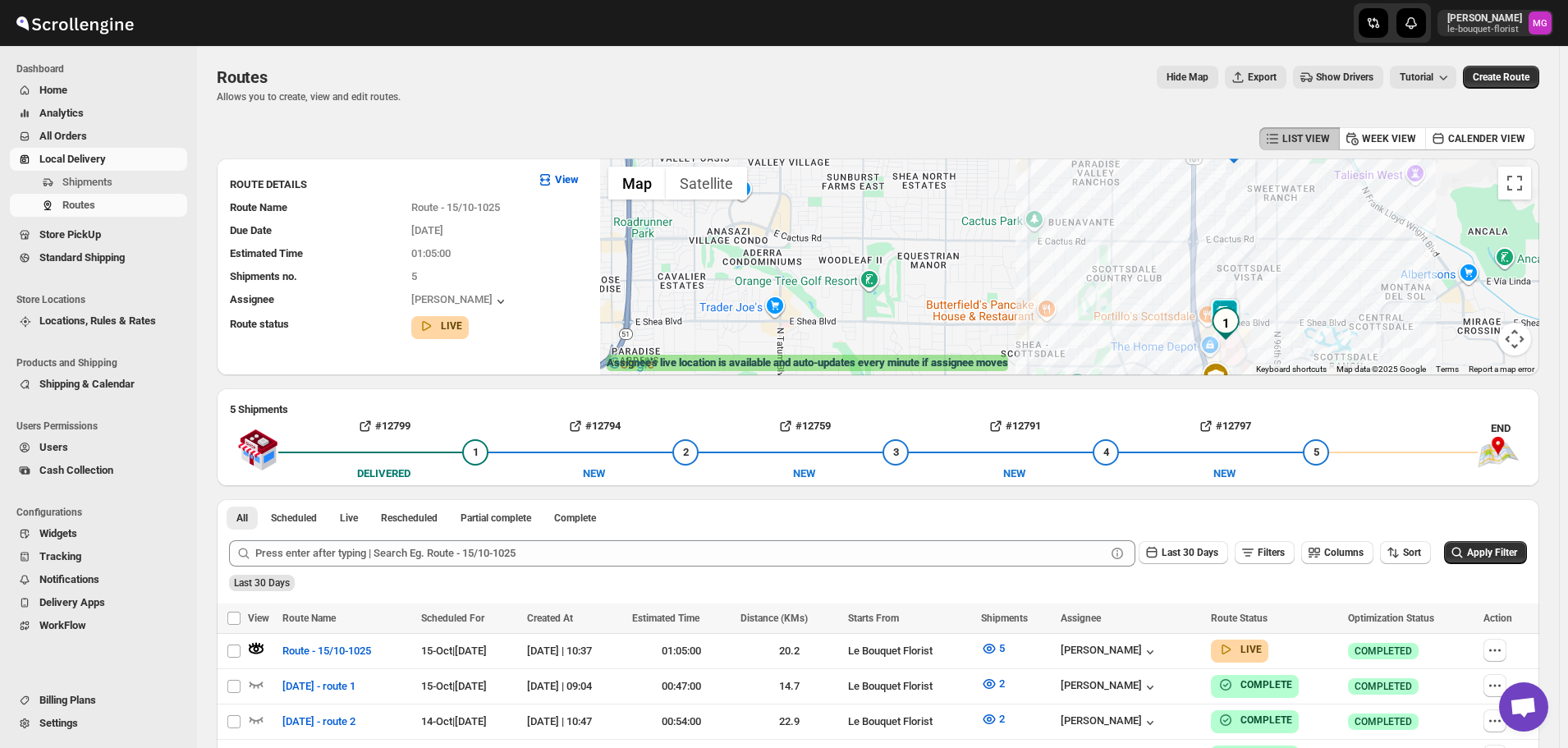
click at [1226, 301] on img at bounding box center [1225, 314] width 33 height 33
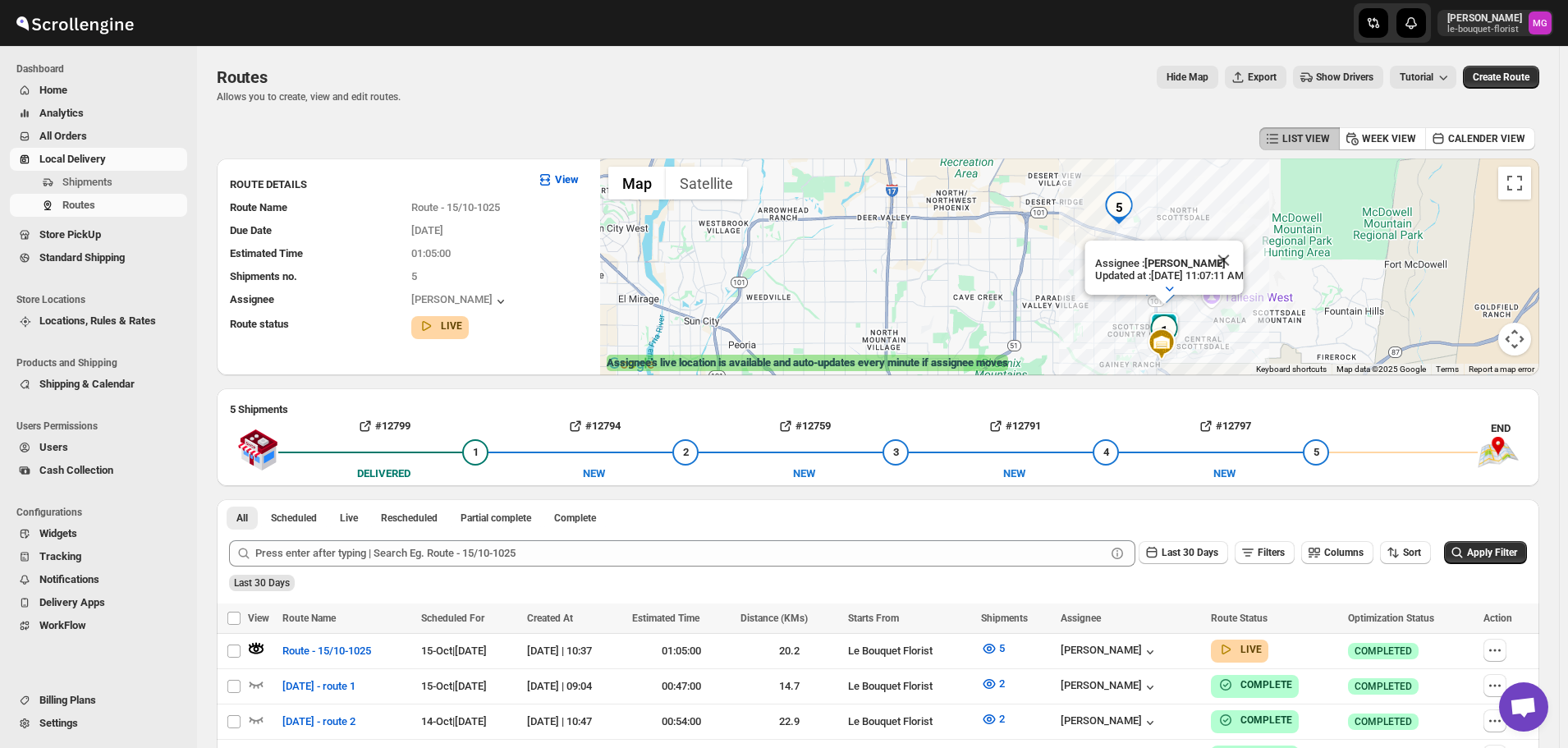
drag, startPoint x: 1461, startPoint y: 264, endPoint x: 1422, endPoint y: 309, distance: 59.5
click at [1422, 309] on div "Assignee : Gene Rayborn Updated at : 10/15/2025, 11:07:11 AM Duty mode Enabled …" at bounding box center [1070, 266] width 939 height 216
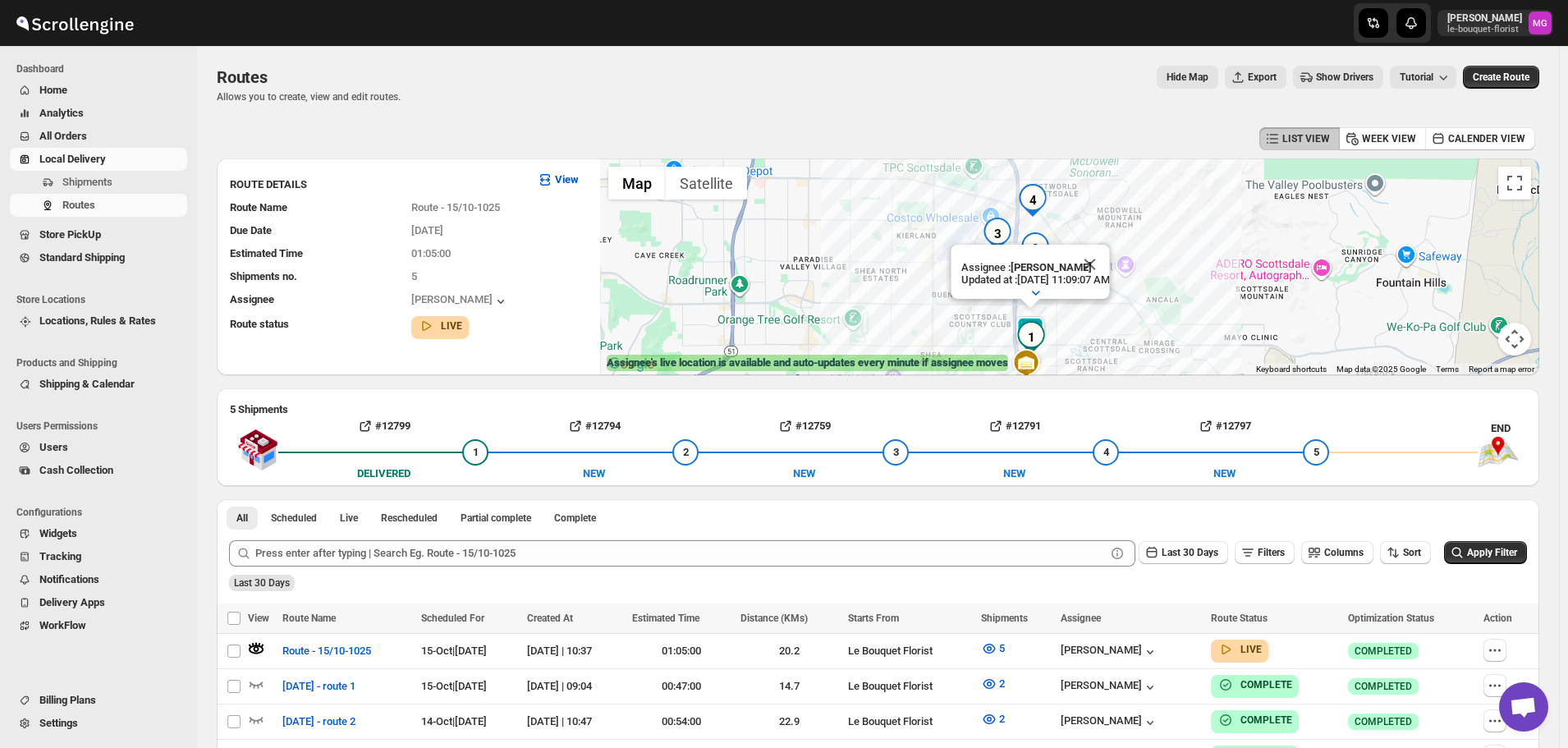
drag, startPoint x: 1176, startPoint y: 222, endPoint x: 1232, endPoint y: 277, distance: 78.5
click at [1232, 277] on div "Assignee : Gene Rayborn Updated at : 10/15/2025, 11:09:07 AM Duty mode Enabled …" at bounding box center [1070, 266] width 939 height 216
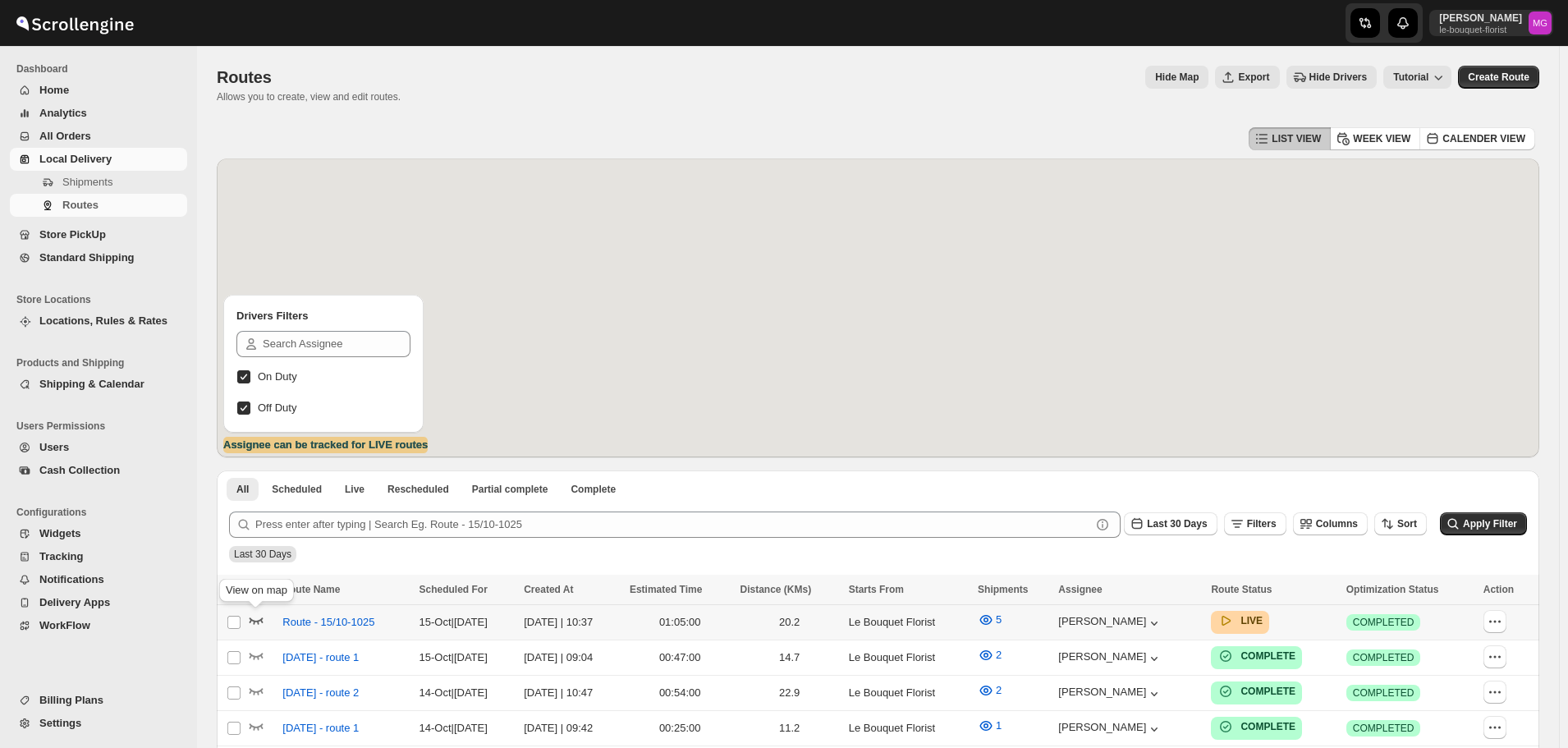
click at [251, 619] on icon "button" at bounding box center [256, 621] width 14 height 6
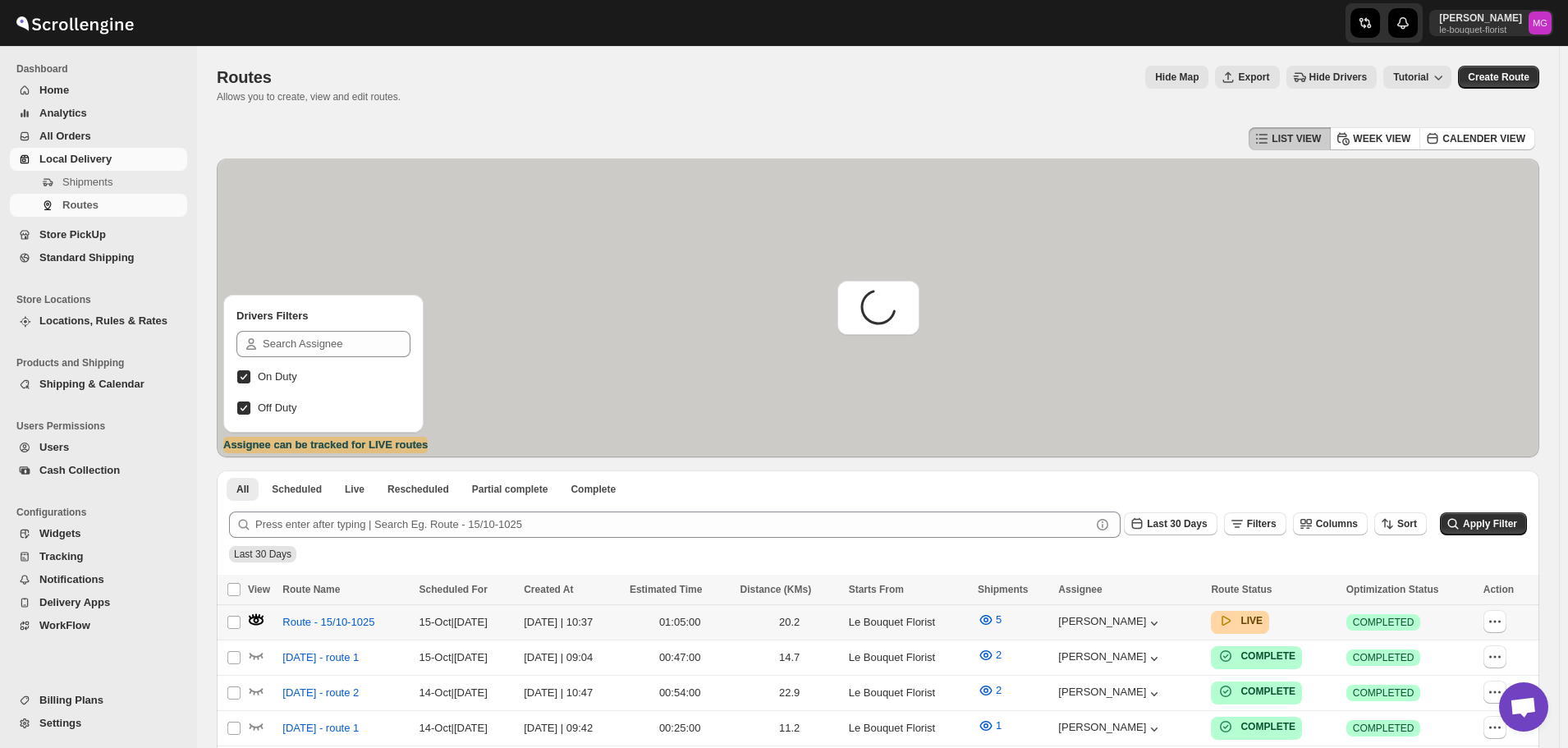
scroll to position [1049, 0]
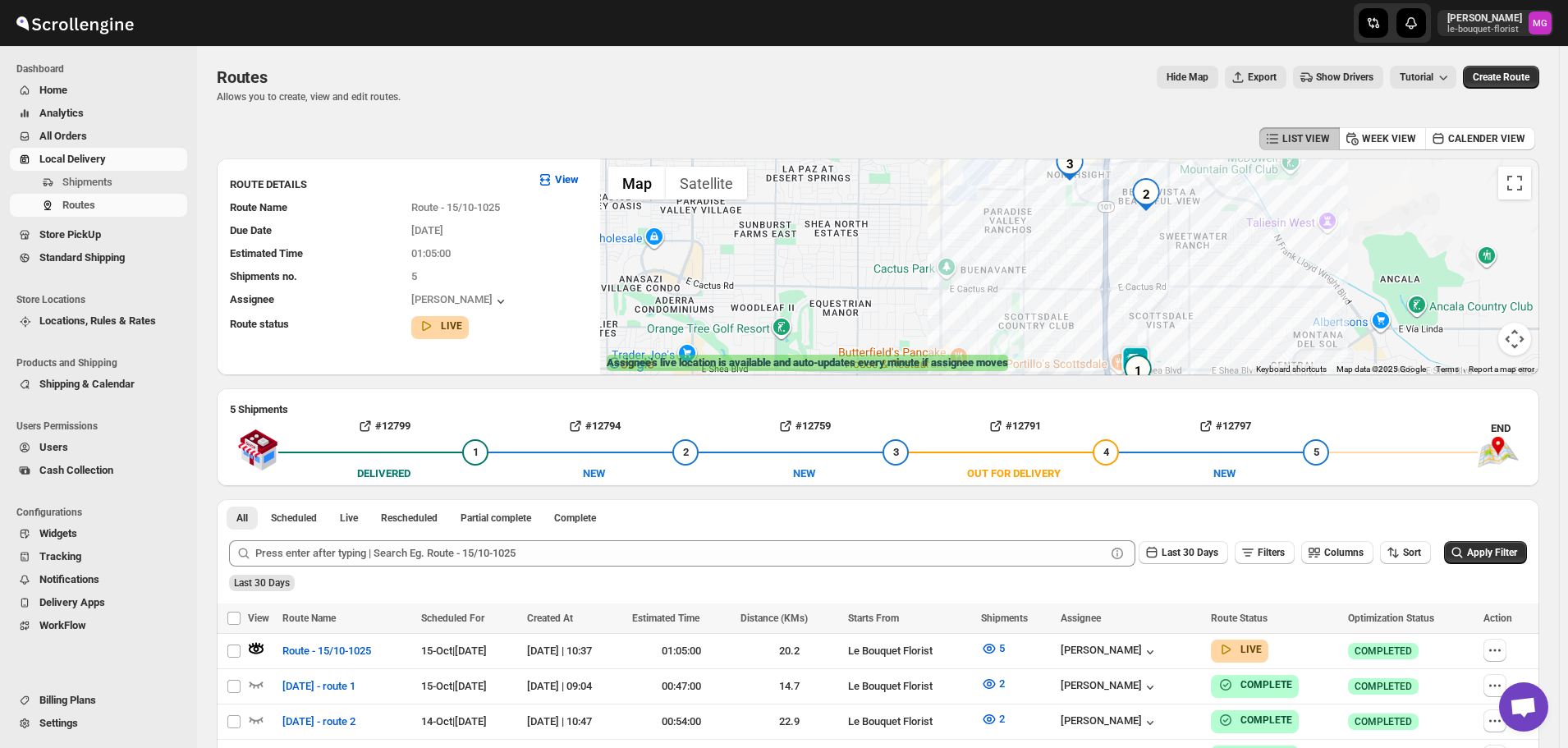
click at [1142, 348] on img at bounding box center [1135, 362] width 33 height 33
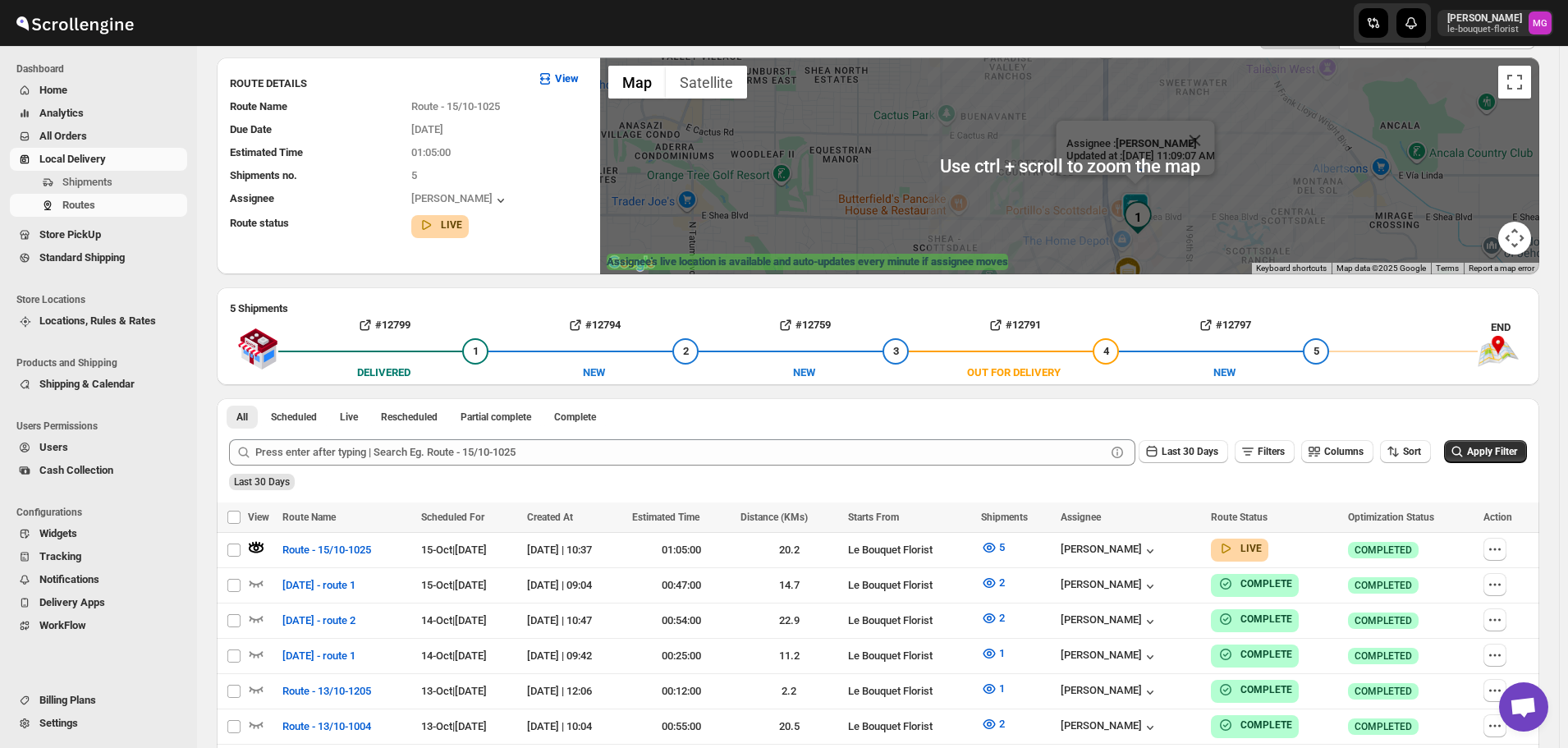
scroll to position [0, 0]
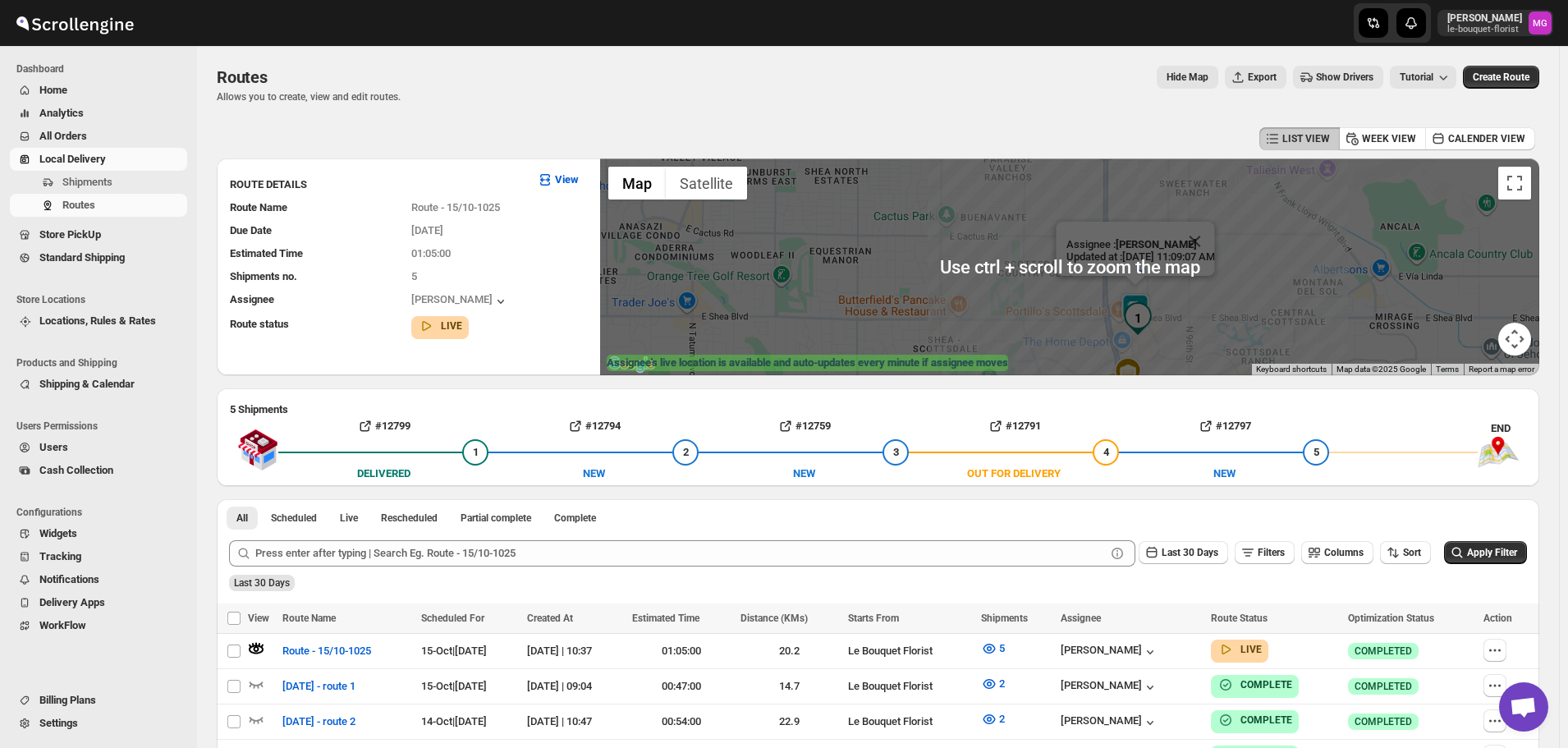
drag, startPoint x: 977, startPoint y: 242, endPoint x: 876, endPoint y: 408, distance: 194.3
click at [876, 408] on div "LIST VIEW WEEK VIEW CALENDER VIEW ROUTE DETAILS View Route Name Route - 15/10-1…" at bounding box center [877, 575] width 1322 height 905
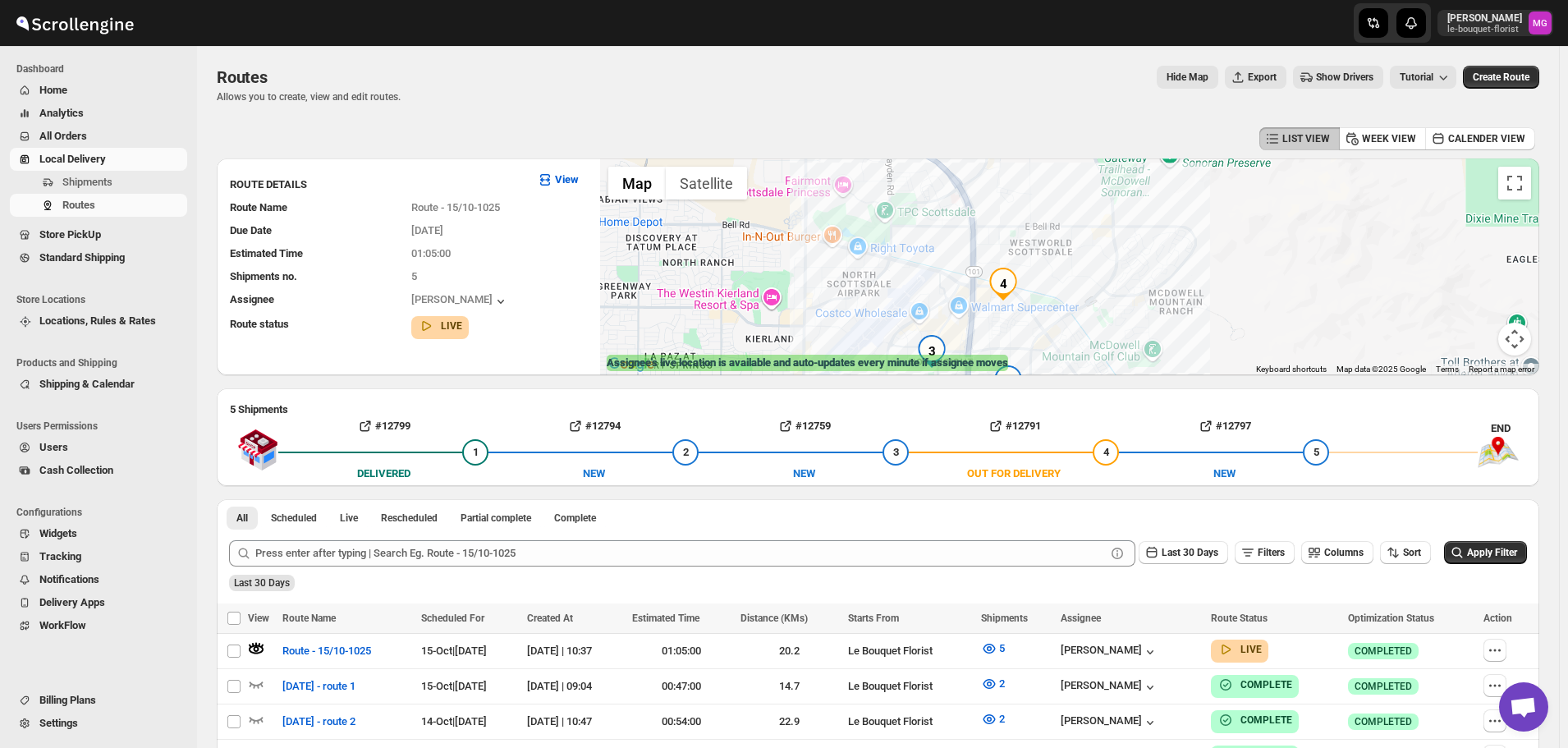
click at [1005, 282] on img "4" at bounding box center [1003, 284] width 33 height 33
click at [1108, 210] on button "Close" at bounding box center [1087, 229] width 40 height 40
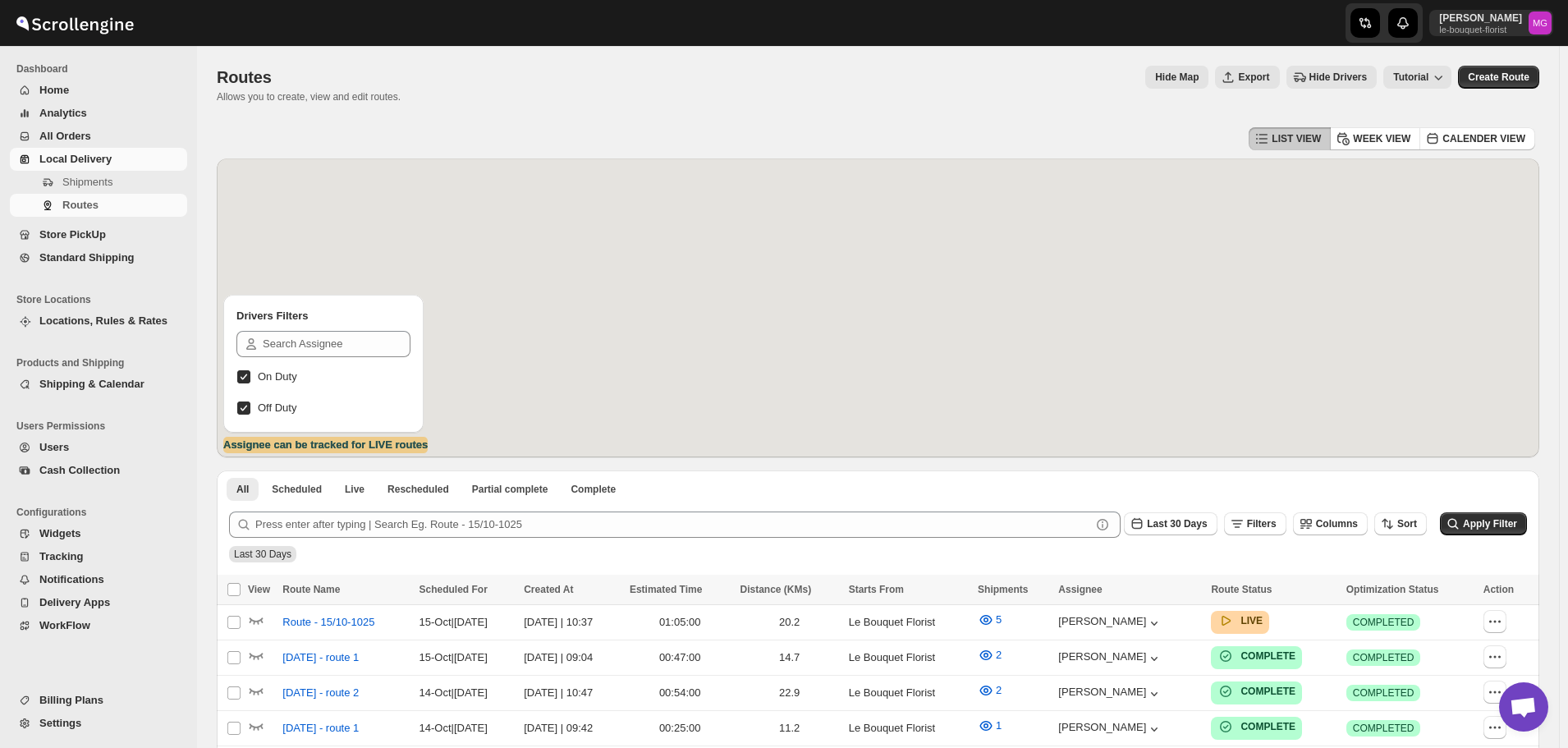
scroll to position [1049, 0]
click at [260, 619] on icon "button" at bounding box center [256, 621] width 14 height 6
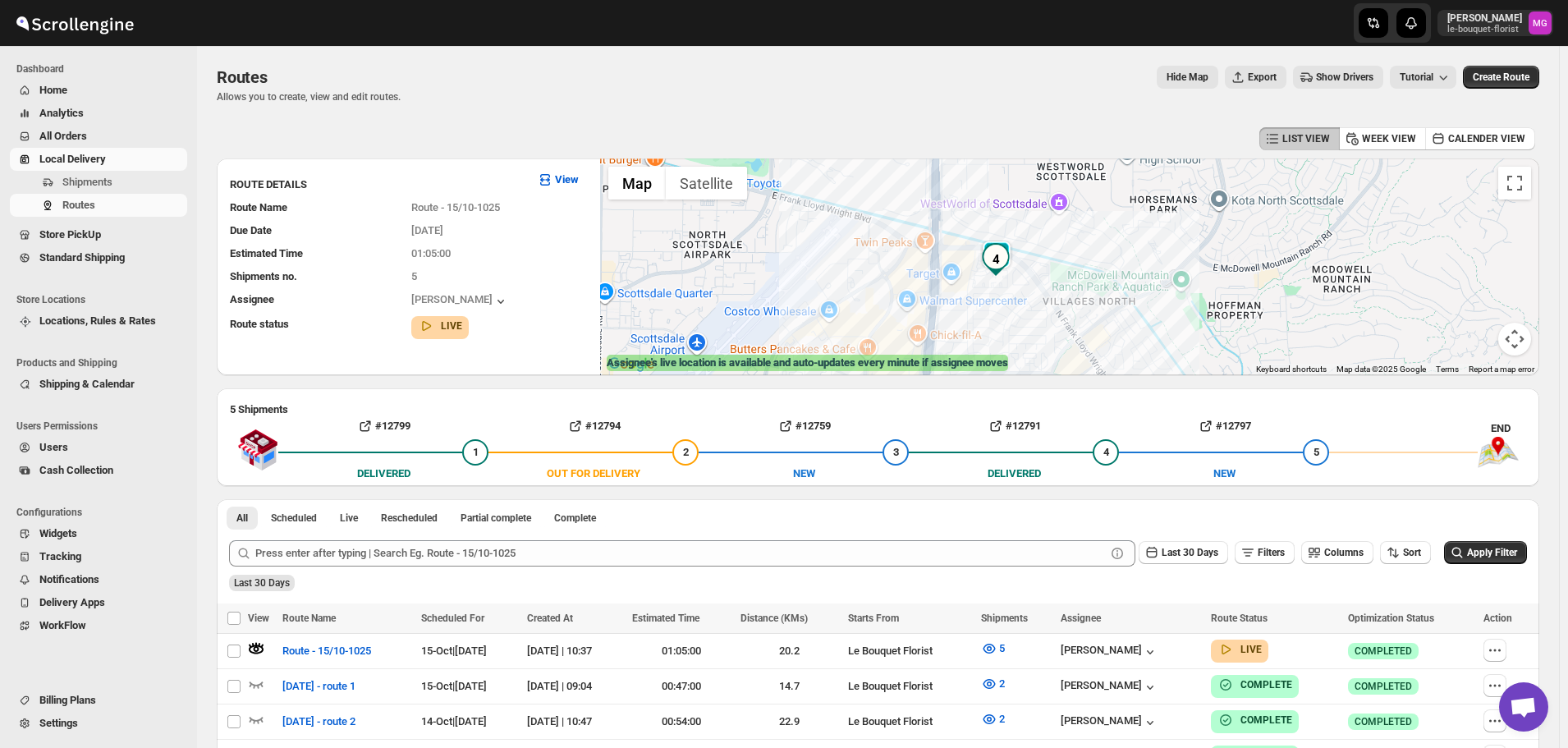
click at [1012, 243] on img "4" at bounding box center [996, 260] width 33 height 33
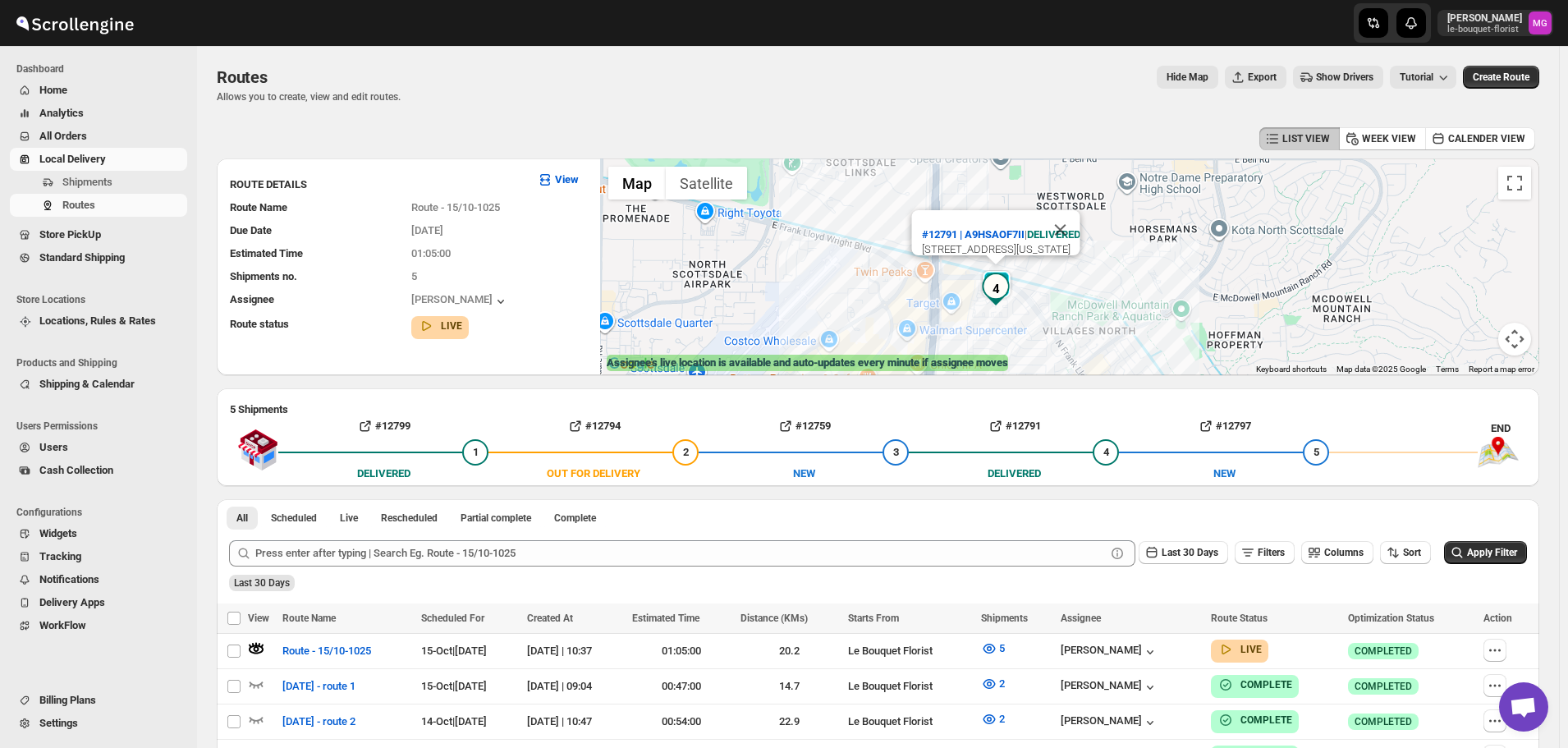
click at [1013, 271] on img at bounding box center [997, 287] width 33 height 33
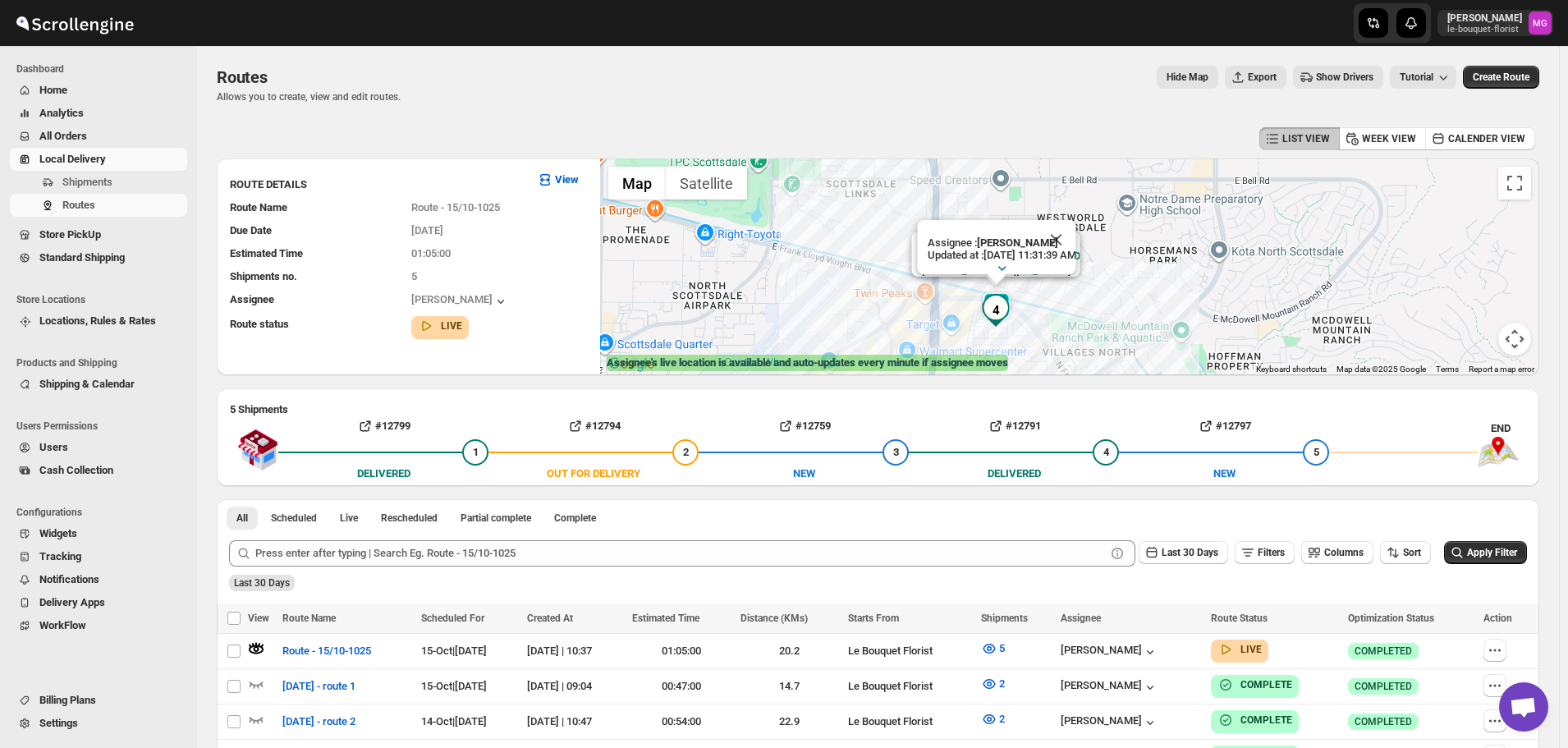
click at [1080, 231] on button "Close" at bounding box center [1060, 251] width 40 height 40
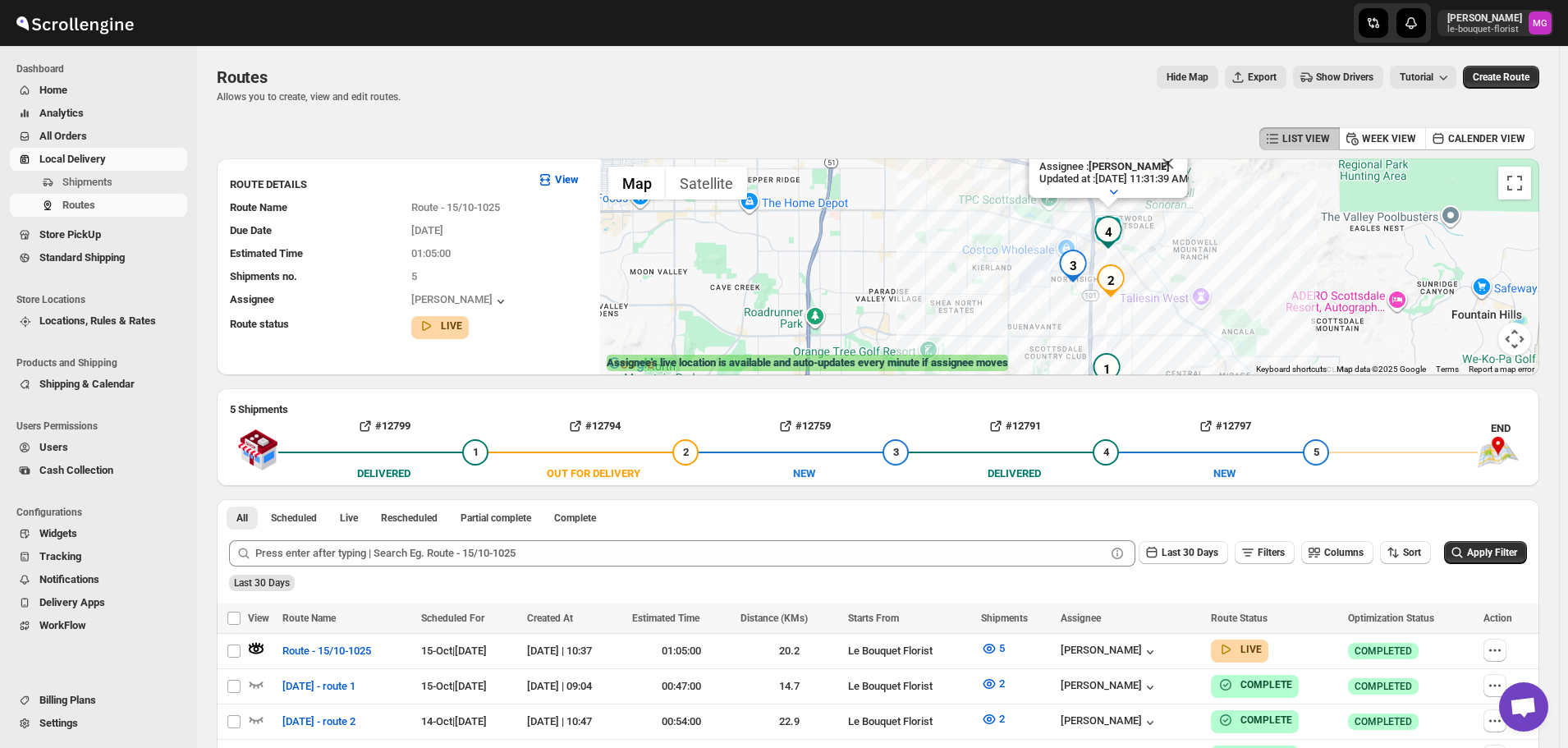
drag, startPoint x: 1256, startPoint y: 321, endPoint x: 1230, endPoint y: 260, distance: 66.3
click at [1230, 260] on div "Assignee : [PERSON_NAME] Updated at : [DATE] 11:31:39 AM Duty mode Enabled Batt…" at bounding box center [1070, 266] width 939 height 216
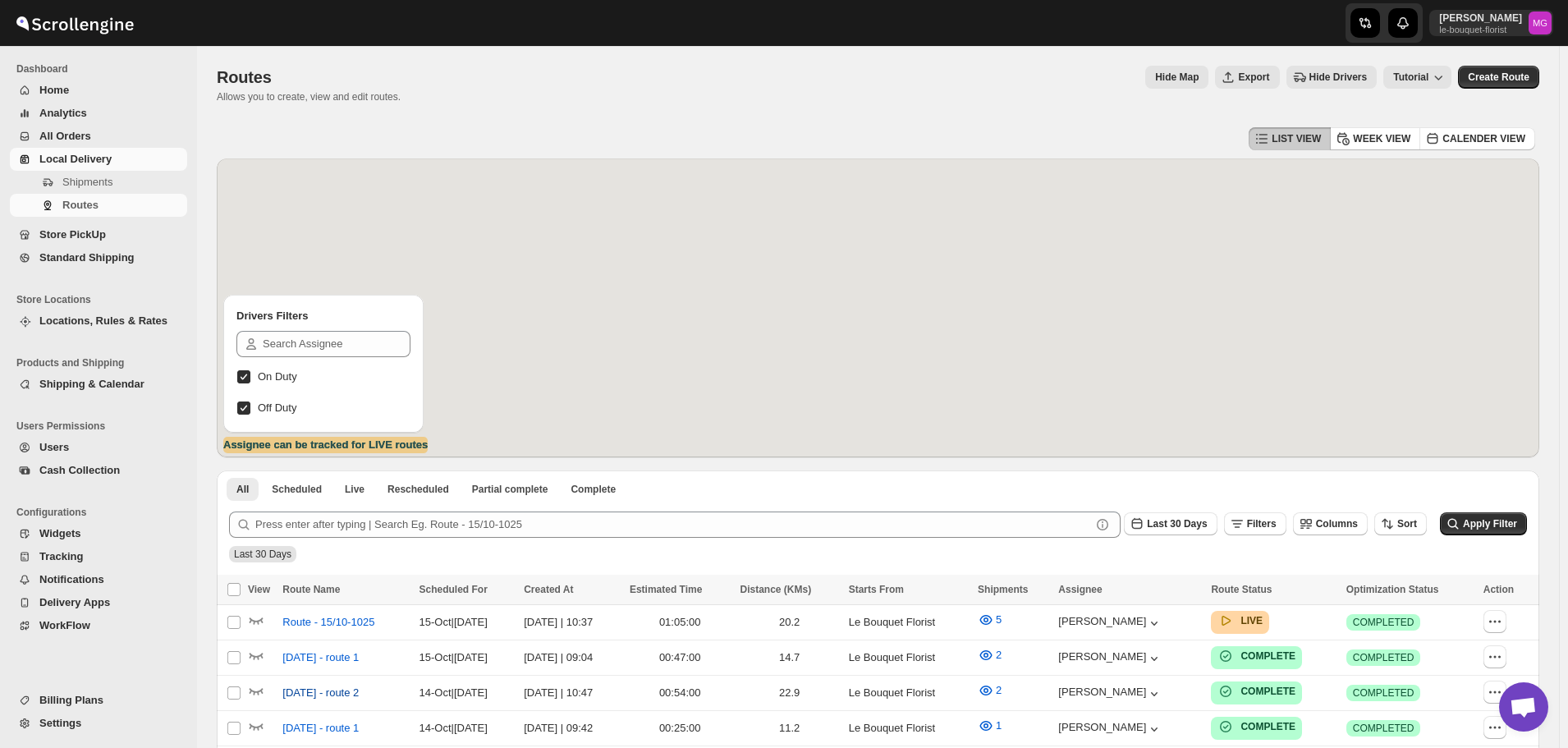
scroll to position [1049, 0]
click at [257, 619] on icon "button" at bounding box center [256, 619] width 17 height 17
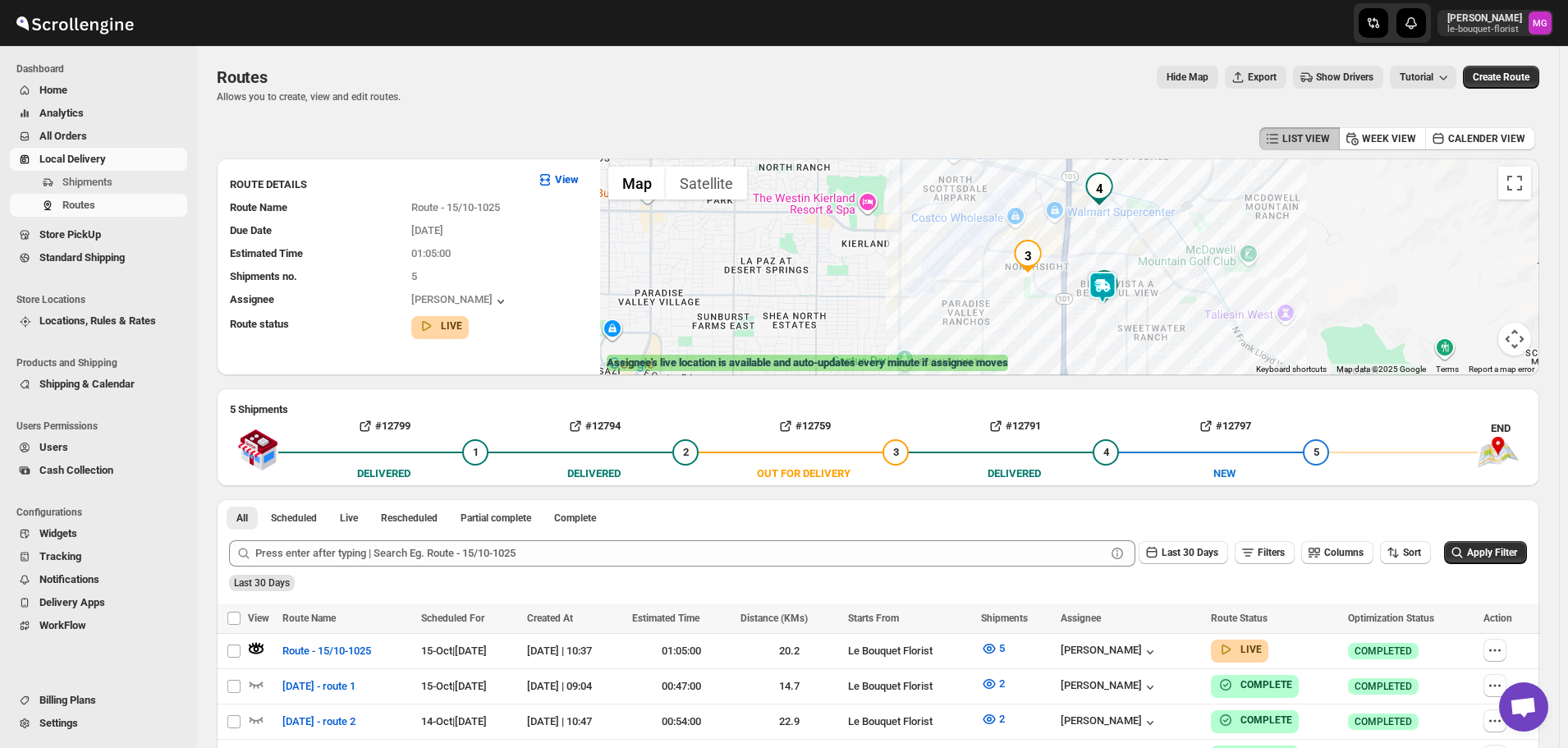
click at [1097, 278] on img at bounding box center [1103, 288] width 33 height 33
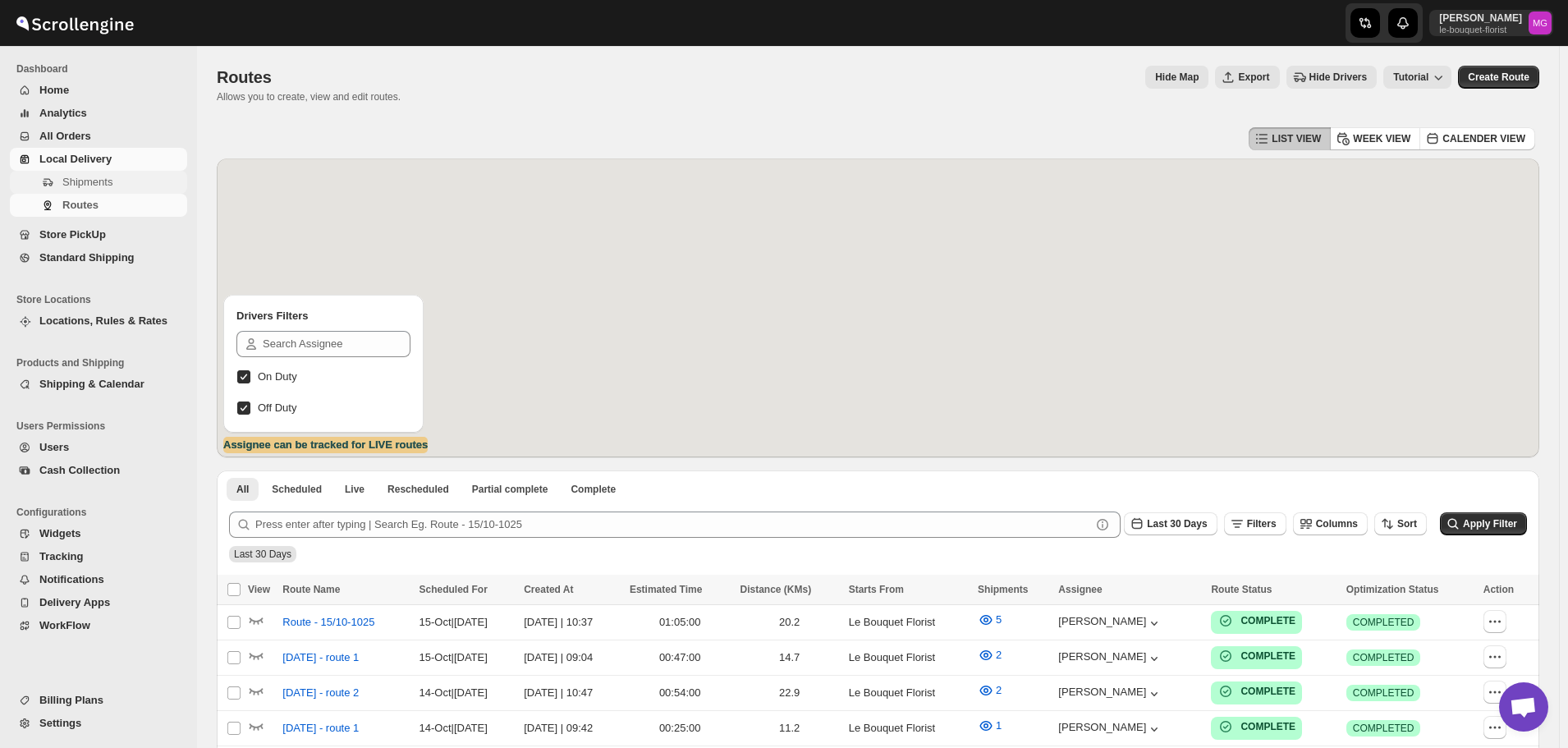
scroll to position [1049, 0]
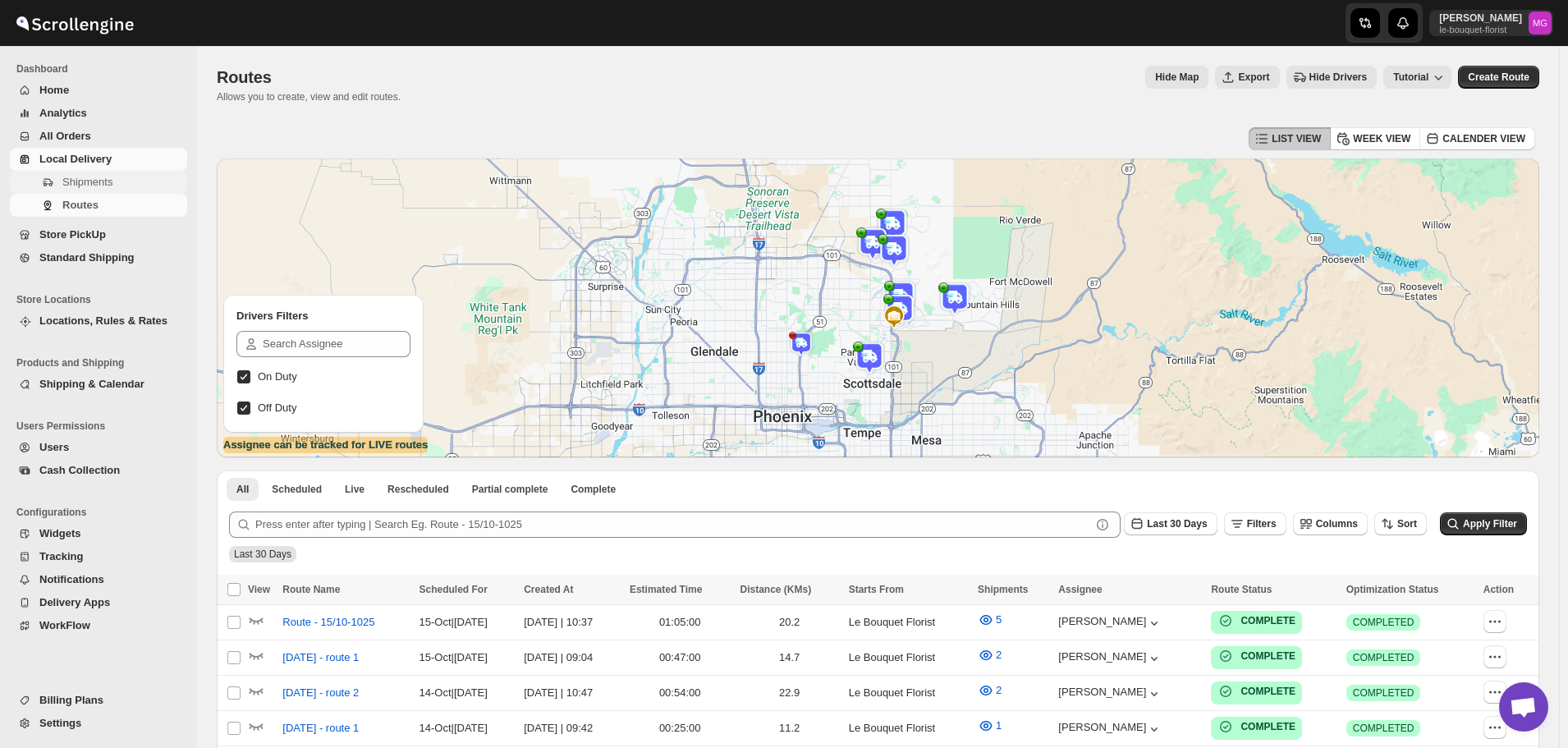
click at [124, 183] on span "Shipments" at bounding box center [122, 182] width 121 height 17
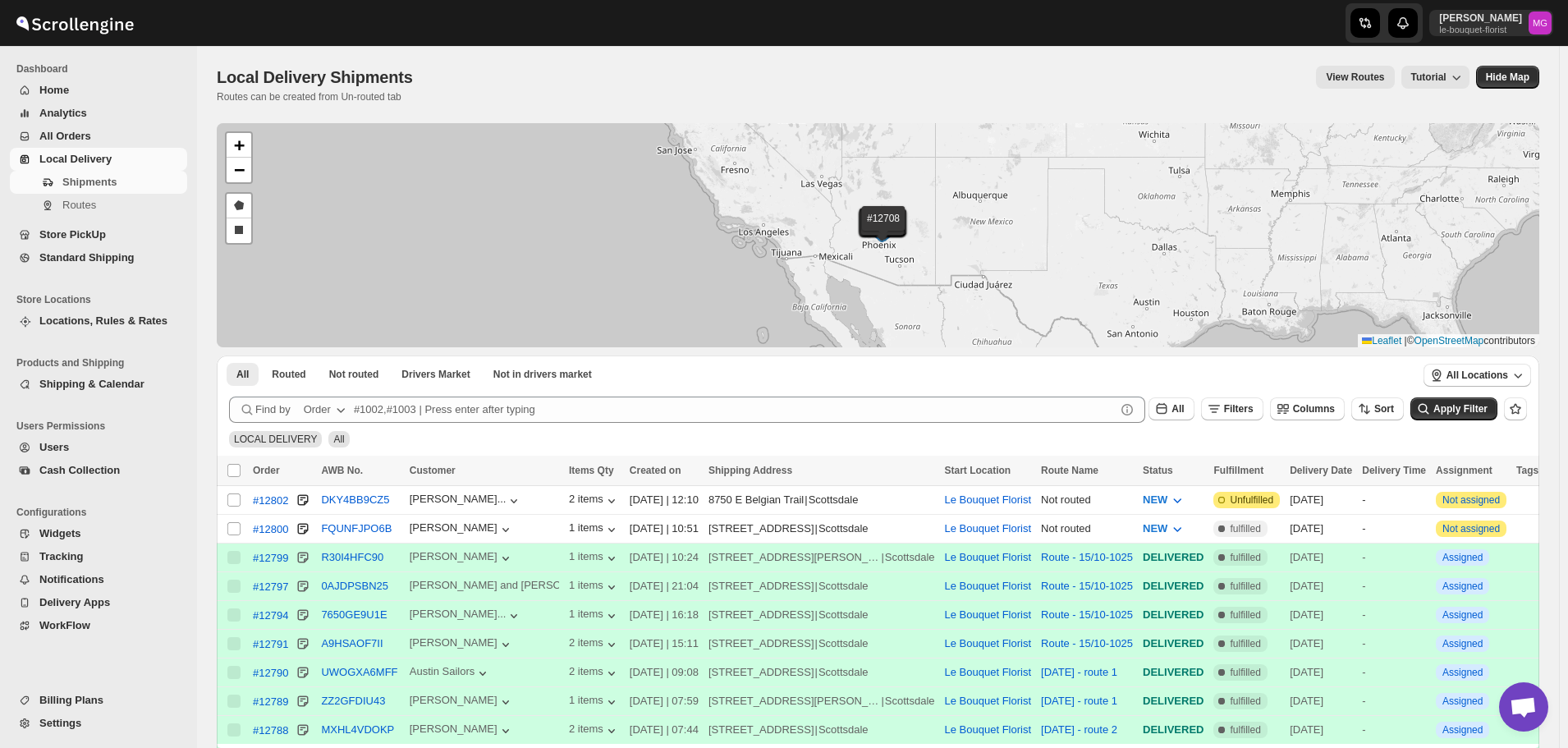
scroll to position [1049, 0]
